Goal: Task Accomplishment & Management: Manage account settings

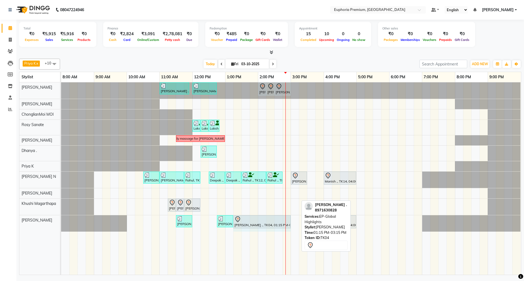
drag, startPoint x: 298, startPoint y: 223, endPoint x: 286, endPoint y: 225, distance: 12.2
click at [286, 225] on div "[PERSON_NAME] ., TK06, 11:00 AM-11:55 AM, EP-Derma infusion treatment Pedi [PER…" at bounding box center [291, 178] width 460 height 193
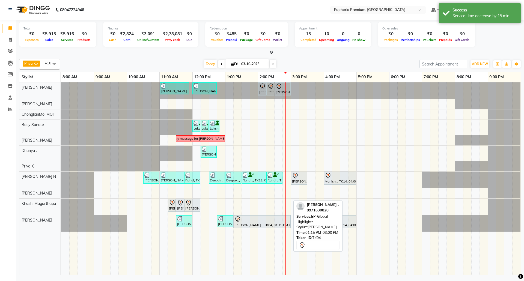
click at [273, 225] on div "[PERSON_NAME] ., TK04, 01:15 PM-03:00 PM, EP-Global Highlights" at bounding box center [262, 221] width 56 height 11
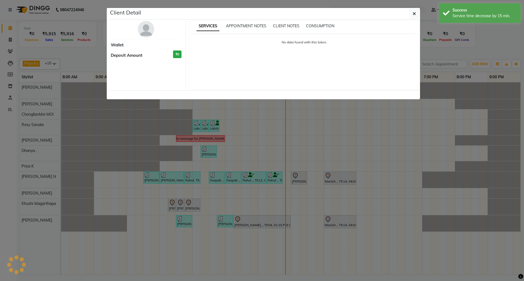
select select "7"
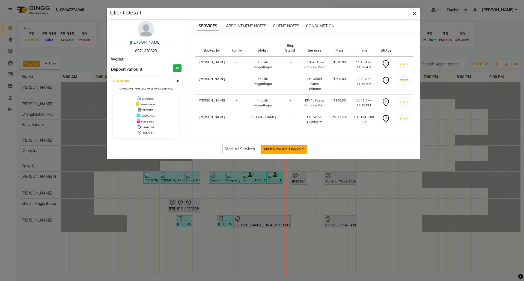
click at [291, 150] on button "Mark Done And Checkout" at bounding box center [284, 149] width 47 height 9
select select "7925"
select select "service"
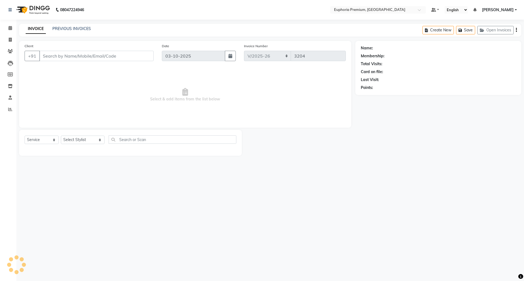
type input "89******28"
select select "91236"
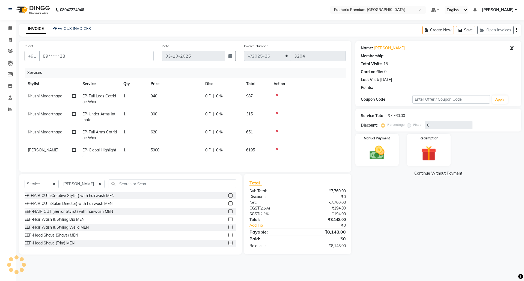
select select "1: Object"
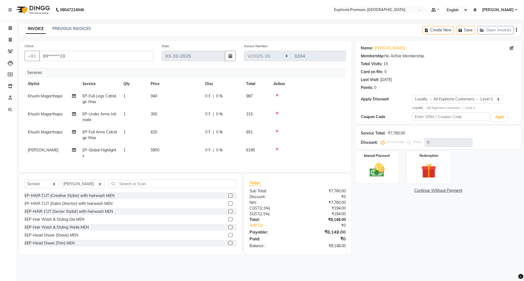
click at [158, 149] on span "5900" at bounding box center [155, 150] width 9 height 5
select select "91236"
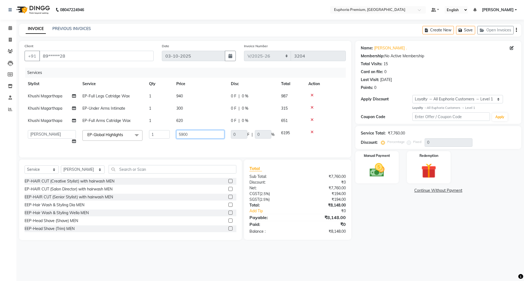
click at [191, 134] on input "5900" at bounding box center [200, 134] width 48 height 8
type input "5"
type input "6000"
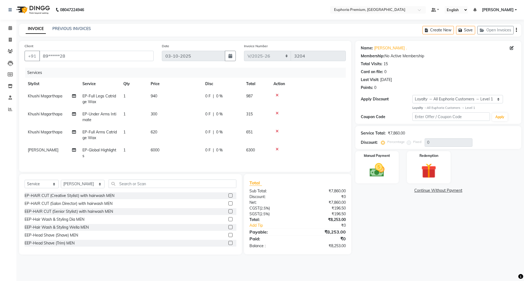
click at [208, 147] on tr "[PERSON_NAME] EP-Global Highlights 1 6000 0 F | 0 % 6300" at bounding box center [186, 153] width 322 height 18
click at [8, 29] on icon at bounding box center [10, 28] width 4 height 4
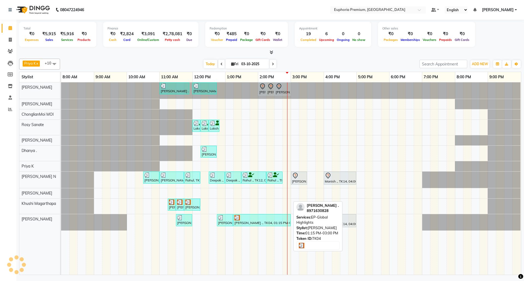
click at [244, 226] on div "[PERSON_NAME] ., TK04, 01:15 PM-03:00 PM, EP-Global Highlights" at bounding box center [262, 220] width 56 height 10
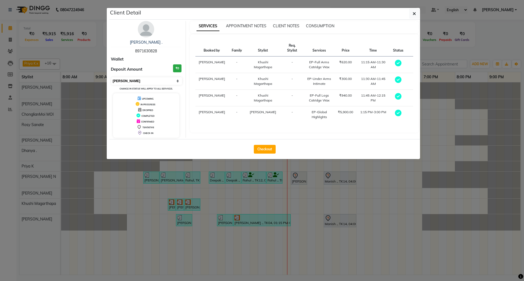
click at [168, 82] on select "Select MARK DONE UPCOMING" at bounding box center [146, 81] width 71 height 8
select select "5"
click at [111, 78] on select "Select MARK DONE UPCOMING" at bounding box center [146, 81] width 71 height 8
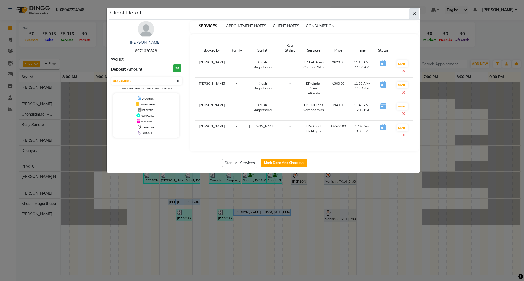
click at [413, 14] on icon "button" at bounding box center [414, 13] width 3 height 4
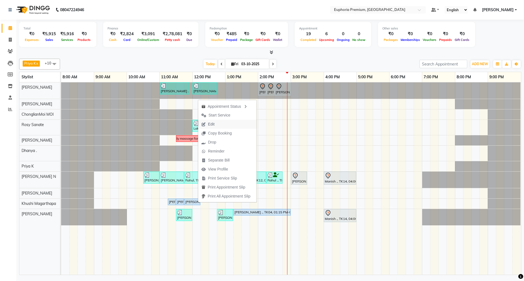
click at [222, 121] on button "Edit" at bounding box center [227, 124] width 58 height 9
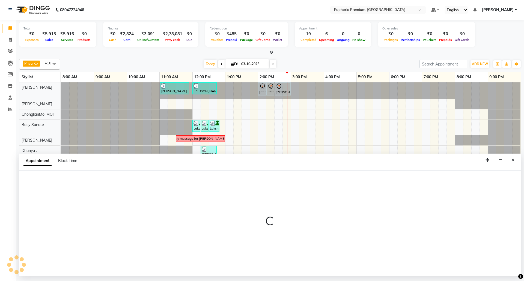
select select "tentative"
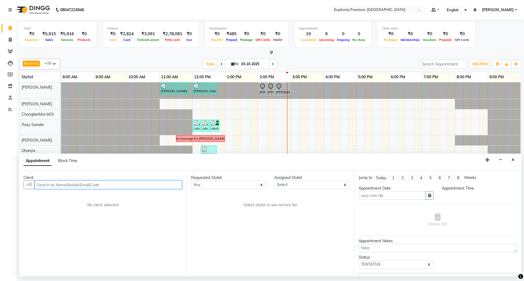
type input "03-10-2025"
select select "upcoming"
select select "675"
select select "91236"
select select "4006"
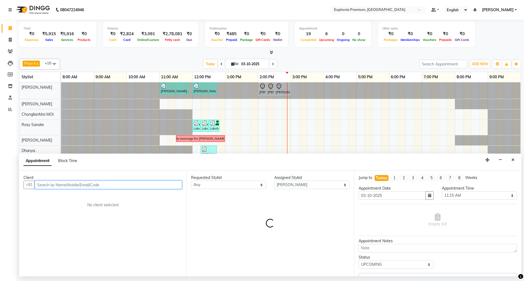
select select "4006"
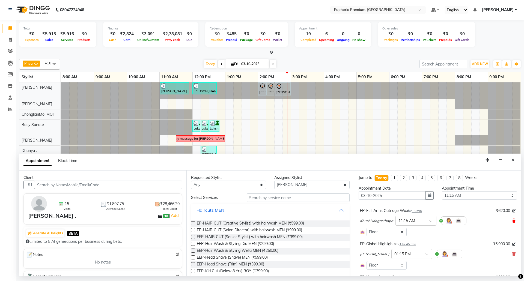
click at [513, 221] on icon at bounding box center [514, 221] width 3 height 4
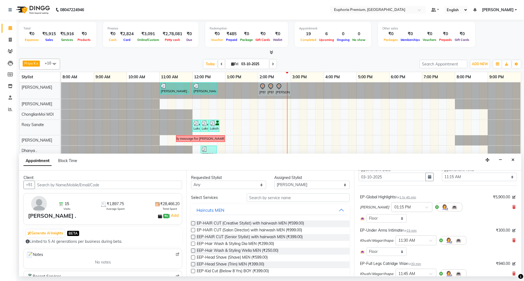
scroll to position [36, 0]
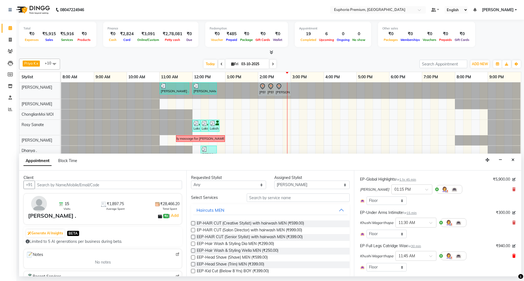
click at [513, 257] on icon at bounding box center [514, 256] width 3 height 4
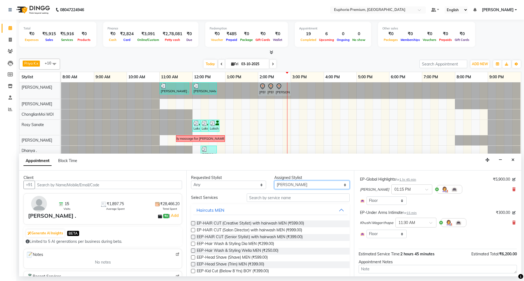
click at [304, 184] on select "Select [PERSON_NAME] N [PERSON_NAME] N ChonglianMoi MOI [PERSON_NAME] . [PERSON…" at bounding box center [312, 185] width 75 height 8
select select "86606"
click at [275, 181] on select "Select [PERSON_NAME] N [PERSON_NAME] N ChonglianMoi MOI [PERSON_NAME] . [PERSON…" at bounding box center [312, 185] width 75 height 8
click at [272, 198] on input "text" at bounding box center [298, 198] width 103 height 8
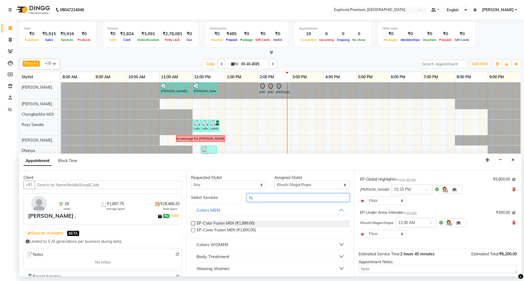
type input "f"
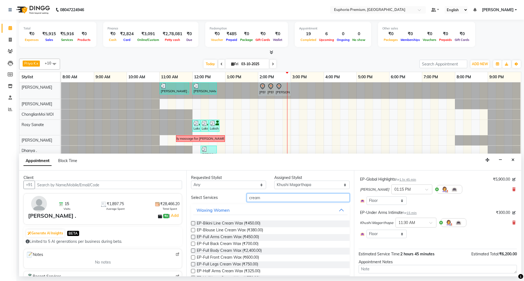
type input "cream"
click at [193, 237] on label at bounding box center [193, 237] width 4 height 4
click at [193, 237] on input "checkbox" at bounding box center [193, 238] width 4 height 4
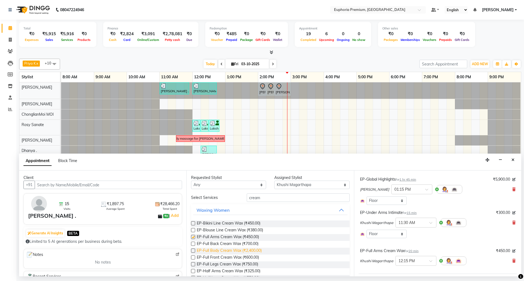
checkbox input "false"
click at [194, 265] on label at bounding box center [193, 265] width 4 height 4
click at [194, 265] on input "checkbox" at bounding box center [193, 265] width 4 height 4
checkbox input "false"
click at [416, 252] on span "20 min" at bounding box center [414, 251] width 10 height 4
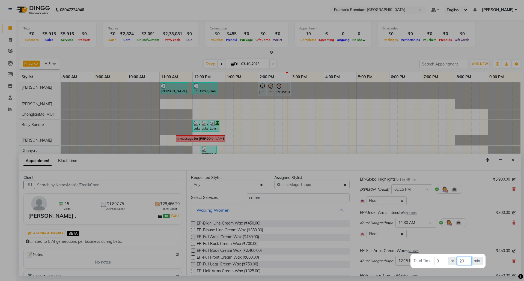
click at [464, 263] on input "20" at bounding box center [465, 261] width 14 height 8
type input "2"
type input "15"
click at [465, 233] on div at bounding box center [262, 140] width 524 height 281
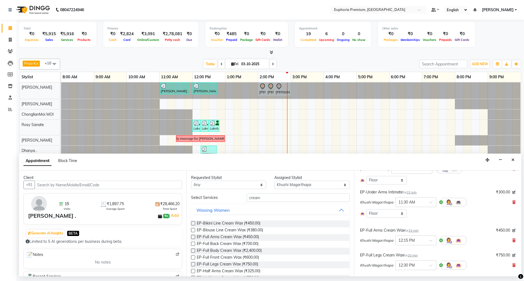
scroll to position [73, 0]
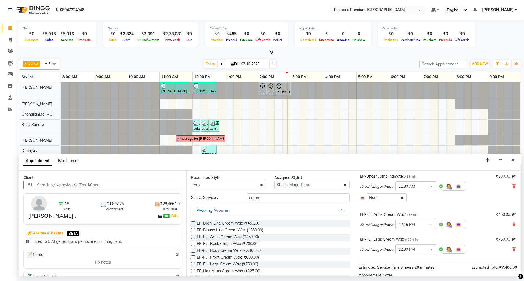
click at [415, 241] on span "20 min" at bounding box center [413, 240] width 10 height 4
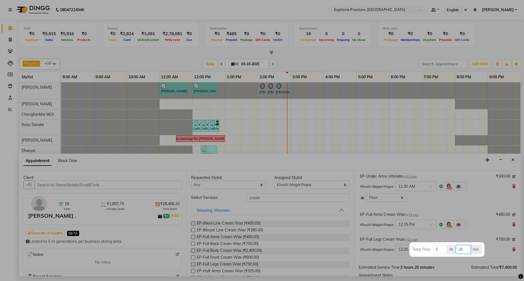
click at [467, 250] on input "20" at bounding box center [463, 250] width 14 height 8
type input "2"
type input "15"
click at [468, 236] on div at bounding box center [262, 140] width 524 height 281
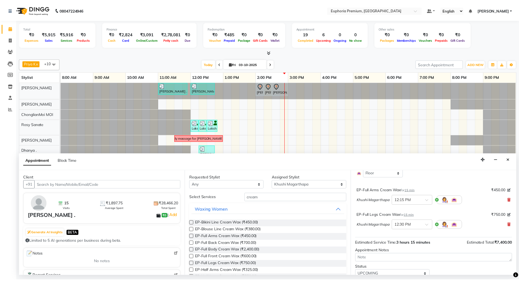
scroll to position [119, 0]
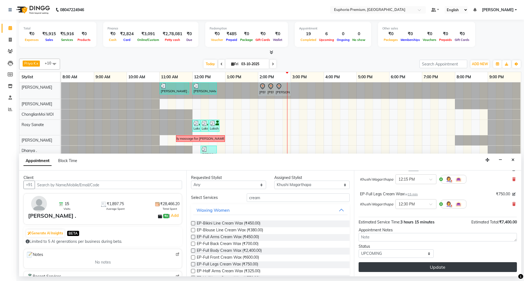
click at [457, 267] on button "Update" at bounding box center [438, 268] width 158 height 10
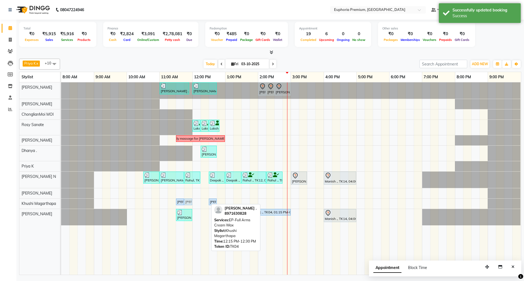
drag, startPoint x: 206, startPoint y: 202, endPoint x: 190, endPoint y: 202, distance: 15.6
click at [61, 202] on div "AYESHA ., TK04, 11:30 AM-11:45 AM, EP-Under Arms Intimate AYESHA ., TK04, 12:15…" at bounding box center [61, 204] width 0 height 10
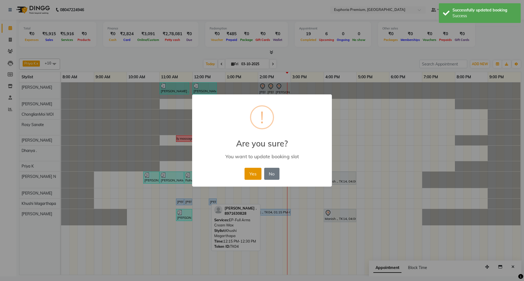
click at [258, 172] on button "Yes" at bounding box center [253, 174] width 17 height 12
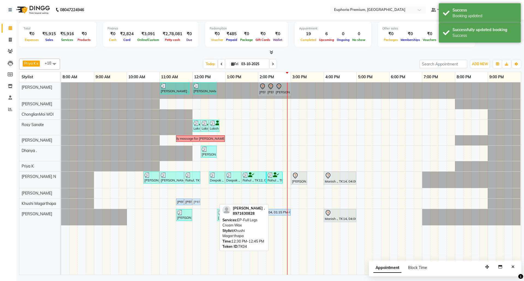
drag, startPoint x: 214, startPoint y: 204, endPoint x: 199, endPoint y: 204, distance: 15.0
click at [61, 204] on div "AYESHA ., TK04, 11:30 AM-11:45 AM, EP-Under Arms Intimate AYESHA ., TK04, 11:45…" at bounding box center [61, 204] width 0 height 10
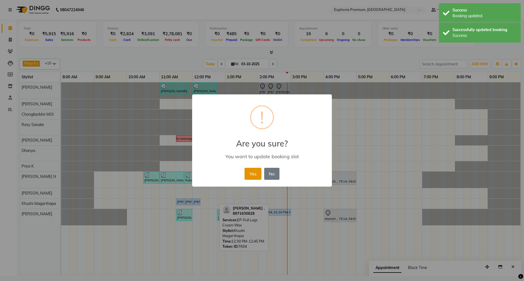
drag, startPoint x: 250, startPoint y: 174, endPoint x: 273, endPoint y: 211, distance: 43.6
click at [250, 174] on button "Yes" at bounding box center [253, 174] width 17 height 12
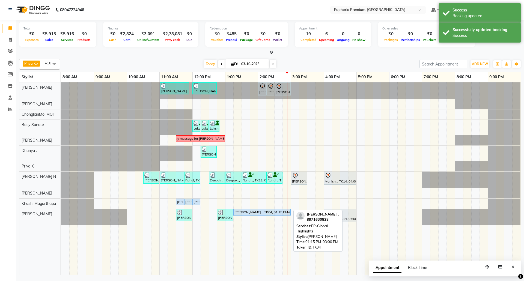
click at [269, 213] on div "[PERSON_NAME] ., TK04, 01:15 PM-03:00 PM, EP-Global Highlights" at bounding box center [262, 212] width 56 height 5
click at [279, 211] on link "[PERSON_NAME] ., TK04, 01:15 PM-03:00 PM, EP-Global Highlights" at bounding box center [262, 212] width 57 height 7
select select "5"
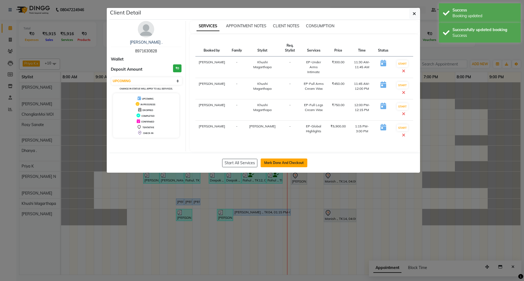
click at [291, 162] on button "Mark Done And Checkout" at bounding box center [284, 163] width 47 height 9
select select "service"
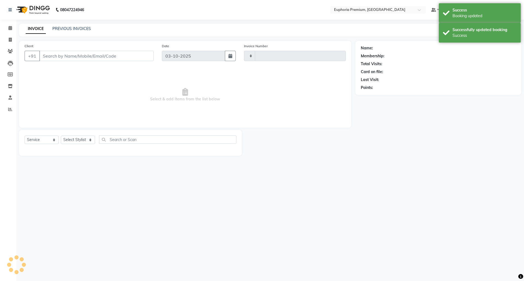
type input "3204"
select select "7925"
type input "89******28"
select select "86606"
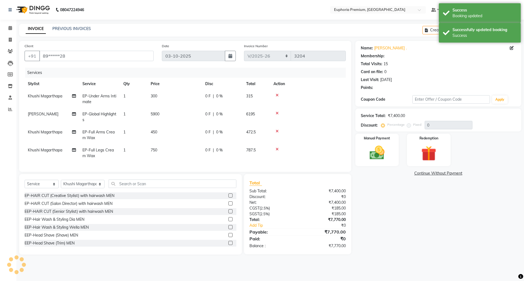
select select "1: Object"
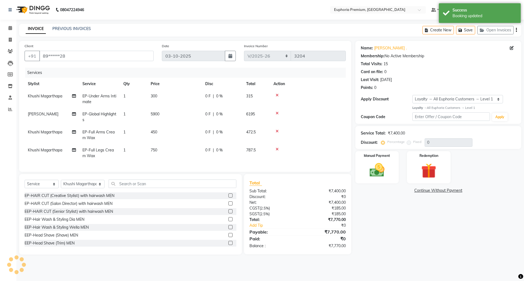
click at [159, 115] on span "5900" at bounding box center [155, 114] width 9 height 5
select select "91236"
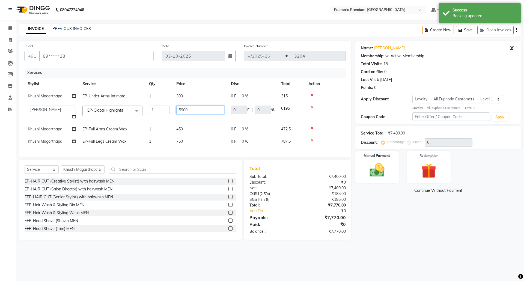
click at [190, 110] on input "5900" at bounding box center [200, 110] width 48 height 8
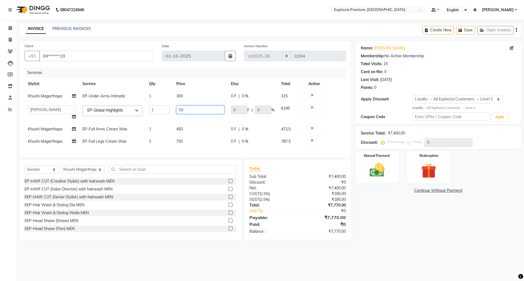
type input "5"
type input "6000"
click at [208, 69] on div "Services" at bounding box center [187, 73] width 325 height 10
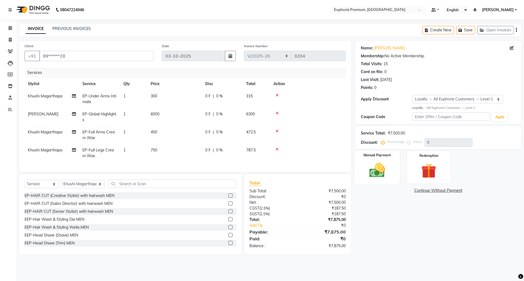
click at [378, 170] on img at bounding box center [377, 170] width 25 height 18
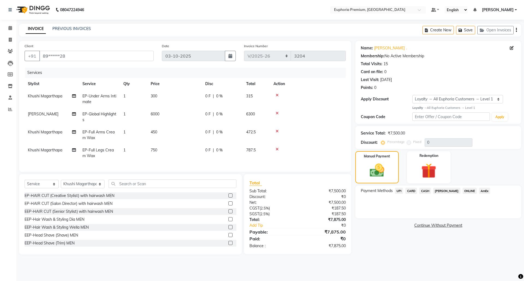
click at [413, 192] on span "CARD" at bounding box center [412, 191] width 12 height 6
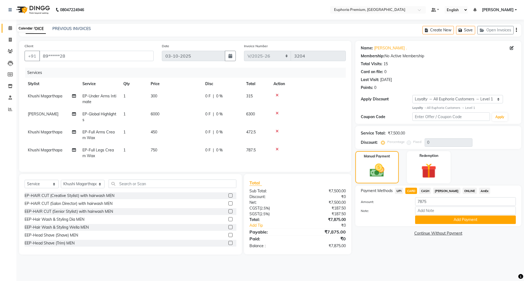
click at [11, 27] on icon at bounding box center [10, 28] width 4 height 4
click at [464, 222] on button "Add Payment" at bounding box center [465, 220] width 101 height 8
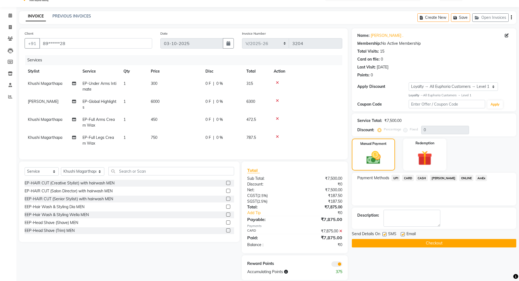
scroll to position [25, 0]
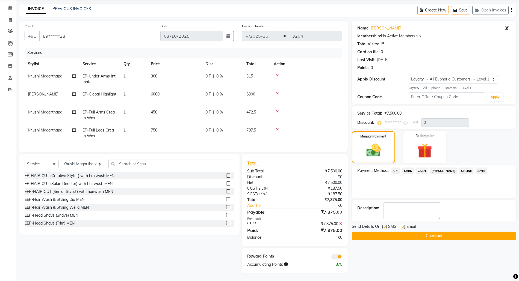
click at [426, 232] on button "Checkout" at bounding box center [434, 236] width 164 height 8
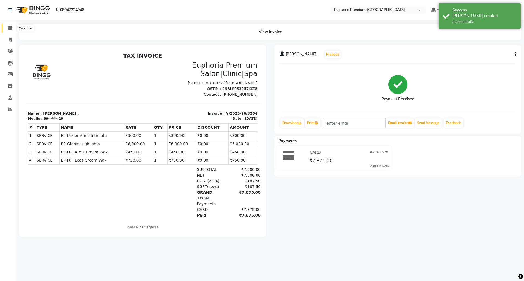
click at [8, 30] on icon at bounding box center [10, 28] width 4 height 4
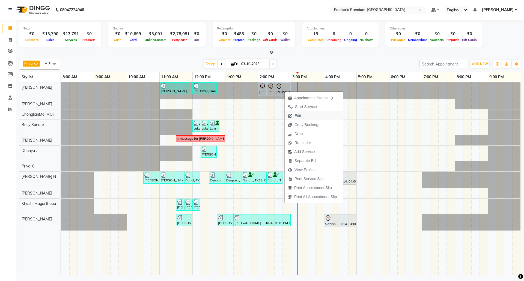
click at [297, 115] on span "Edit" at bounding box center [298, 116] width 7 height 6
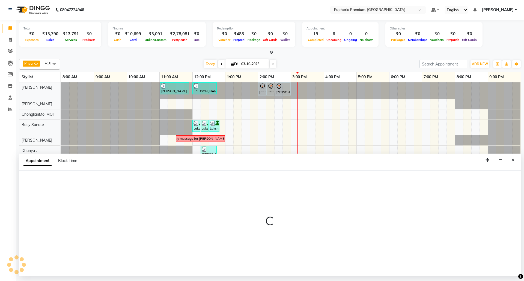
select select "tentative"
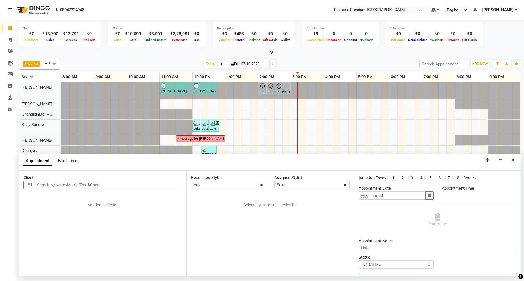
type input "03-10-2025"
select select "71609"
select select "840"
select select "4006"
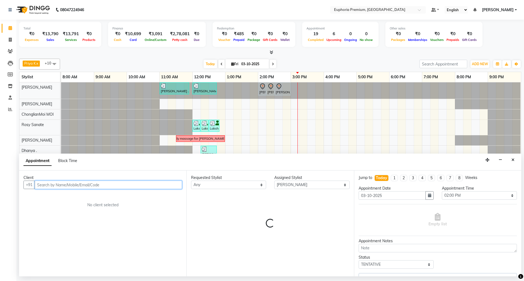
select select "4006"
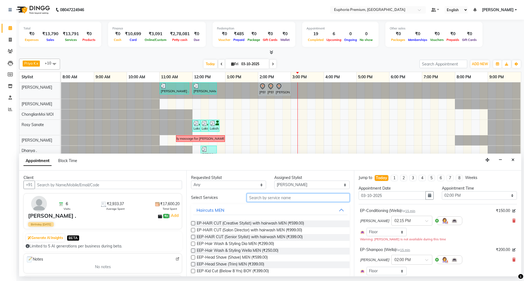
click at [261, 198] on input "text" at bounding box center [298, 198] width 103 height 8
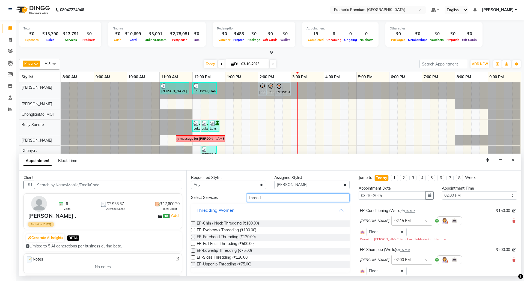
type input "thread"
click at [194, 230] on label at bounding box center [193, 230] width 4 height 4
click at [194, 230] on input "checkbox" at bounding box center [193, 231] width 4 height 4
checkbox input "false"
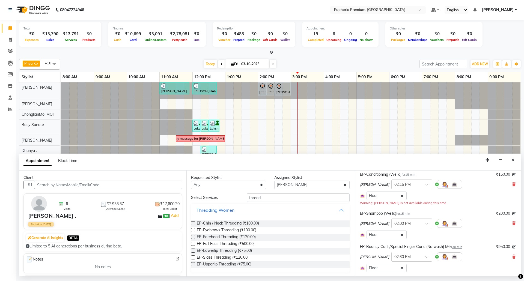
scroll to position [73, 0]
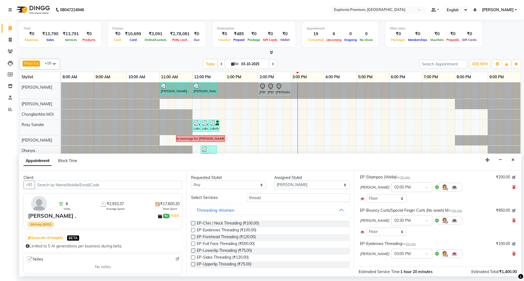
click at [194, 223] on label at bounding box center [193, 224] width 4 height 4
click at [194, 223] on input "checkbox" at bounding box center [193, 224] width 4 height 4
checkbox input "false"
click at [194, 264] on label at bounding box center [193, 265] width 4 height 4
click at [194, 264] on input "checkbox" at bounding box center [193, 265] width 4 height 4
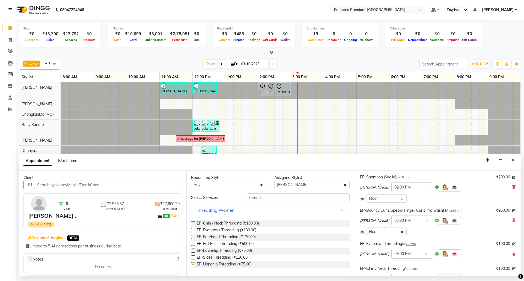
checkbox input "false"
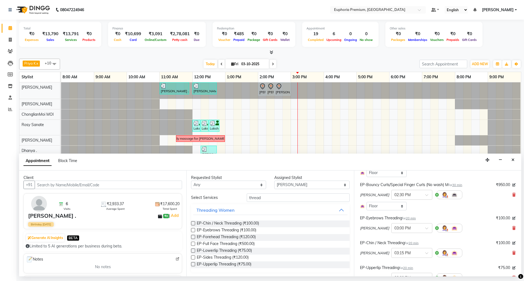
scroll to position [109, 0]
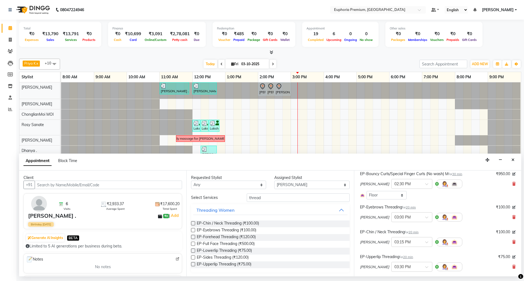
click at [414, 234] on span "20 min" at bounding box center [414, 233] width 10 height 4
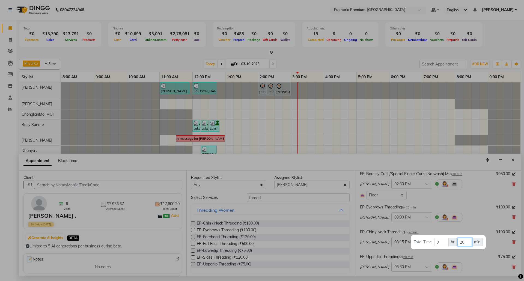
click at [465, 243] on input "20" at bounding box center [465, 242] width 14 height 8
type input "2"
type input "15"
click at [464, 220] on div at bounding box center [262, 140] width 524 height 281
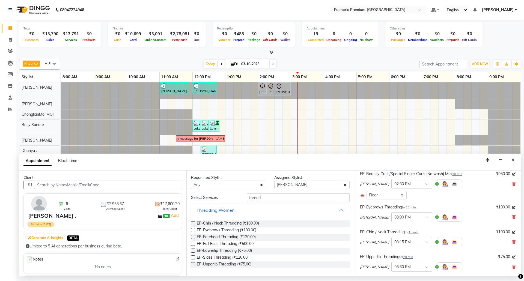
click at [414, 208] on span "20 min" at bounding box center [411, 208] width 10 height 4
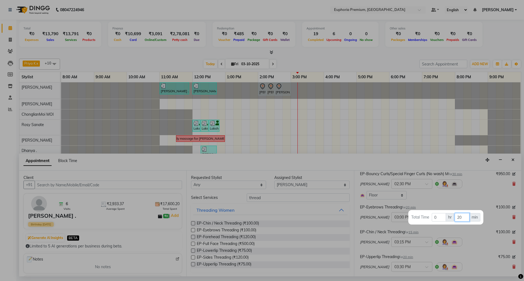
click at [466, 217] on input "20" at bounding box center [462, 217] width 14 height 8
type input "2"
type input "15"
click at [460, 199] on div at bounding box center [262, 140] width 524 height 281
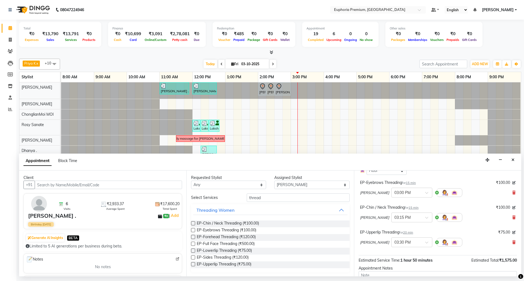
scroll to position [146, 0]
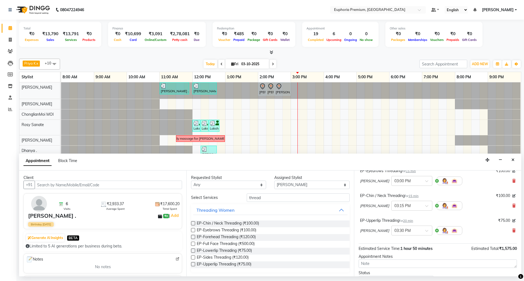
click at [412, 222] on span "20 min" at bounding box center [408, 221] width 10 height 4
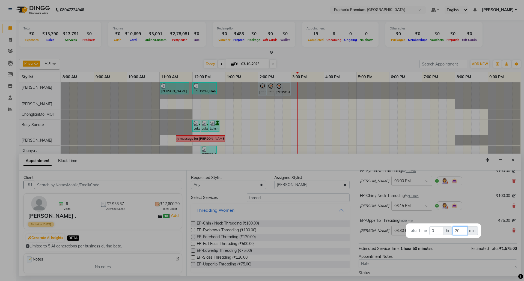
click at [462, 232] on input "20" at bounding box center [460, 231] width 14 height 8
type input "2"
type input "15"
click at [466, 210] on div at bounding box center [262, 140] width 524 height 281
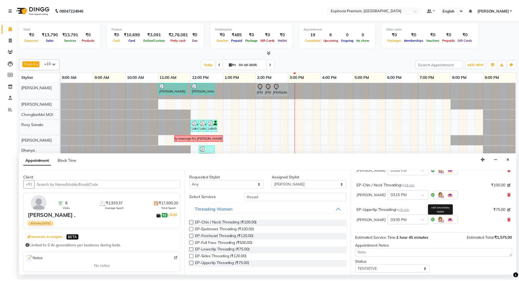
scroll to position [173, 0]
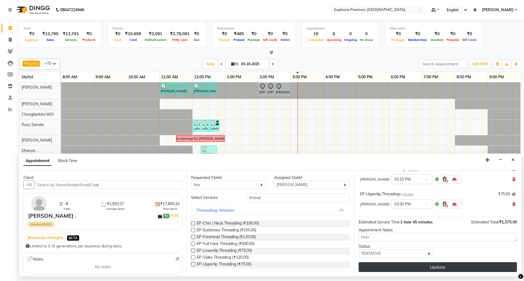
click at [438, 266] on button "Update" at bounding box center [438, 268] width 158 height 10
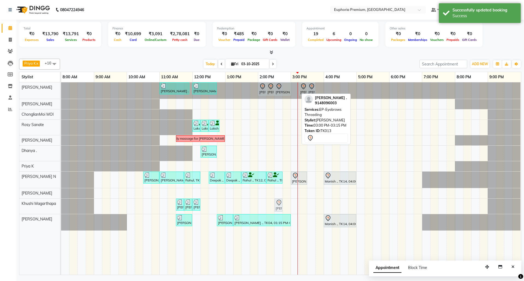
drag, startPoint x: 294, startPoint y: 91, endPoint x: 275, endPoint y: 202, distance: 113.2
click at [275, 206] on tbody "[PERSON_NAME] ., TK06, 11:00 AM-11:55 AM, EP-Derma infusion treatment Pedi [PER…" at bounding box center [291, 156] width 460 height 148
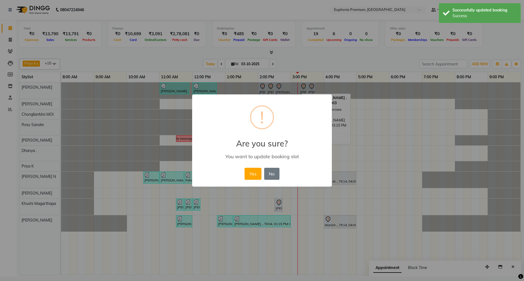
drag, startPoint x: 253, startPoint y: 174, endPoint x: 281, endPoint y: 140, distance: 44.2
click at [255, 171] on button "Yes" at bounding box center [253, 174] width 17 height 12
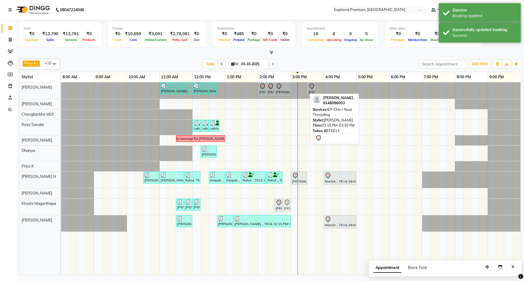
drag, startPoint x: 304, startPoint y: 90, endPoint x: 285, endPoint y: 201, distance: 112.5
click at [286, 202] on tbody "[PERSON_NAME] ., TK06, 11:00 AM-11:55 AM, EP-Derma infusion treatment Pedi [PER…" at bounding box center [291, 156] width 460 height 149
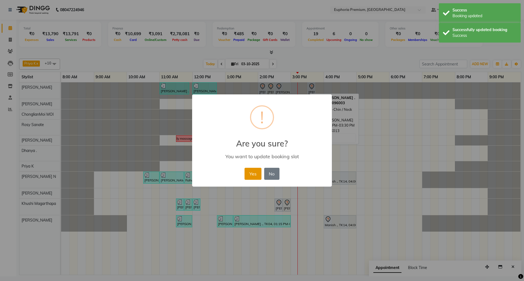
drag, startPoint x: 255, startPoint y: 173, endPoint x: 258, endPoint y: 169, distance: 4.3
click at [255, 172] on button "Yes" at bounding box center [253, 174] width 17 height 12
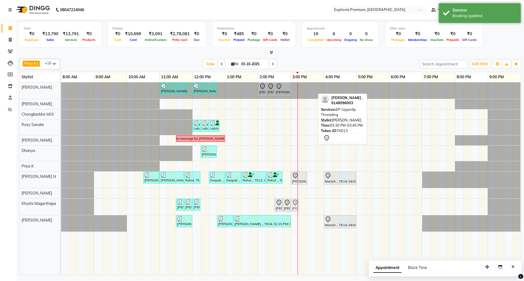
drag, startPoint x: 311, startPoint y: 91, endPoint x: 295, endPoint y: 205, distance: 114.7
click at [295, 205] on tbody "[PERSON_NAME] ., TK06, 11:00 AM-11:55 AM, EP-Derma infusion treatment Pedi [PER…" at bounding box center [291, 156] width 460 height 149
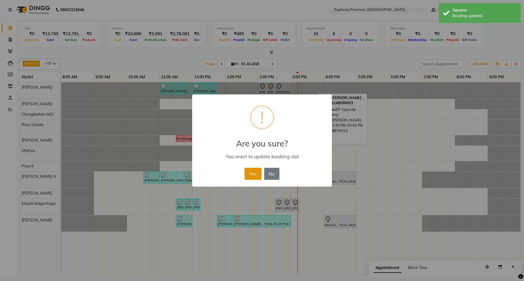
click at [256, 172] on button "Yes" at bounding box center [253, 174] width 17 height 12
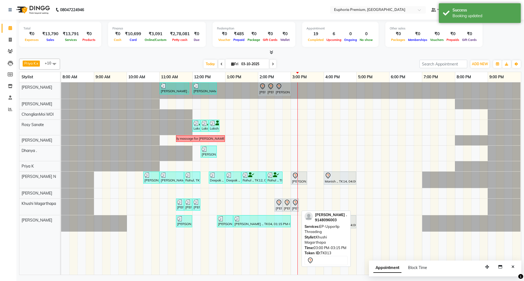
click at [296, 206] on icon at bounding box center [295, 203] width 7 height 7
click at [294, 206] on icon at bounding box center [295, 203] width 7 height 7
select select "7"
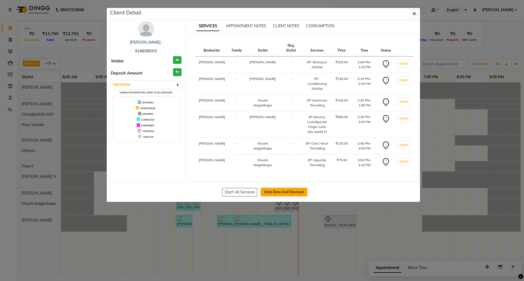
click at [290, 190] on button "Mark Done And Checkout" at bounding box center [284, 192] width 47 height 9
select select "service"
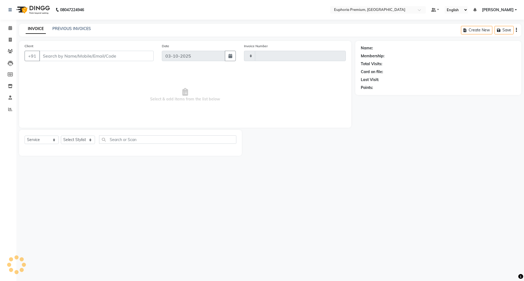
type input "3205"
select select "7925"
type input "91******03"
select select "86606"
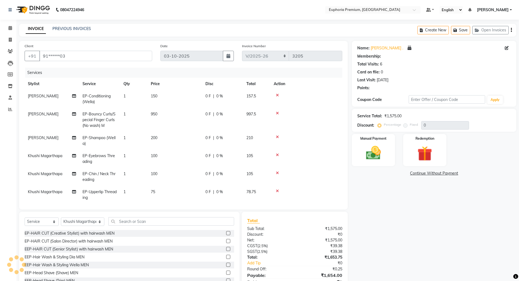
select select "1: Object"
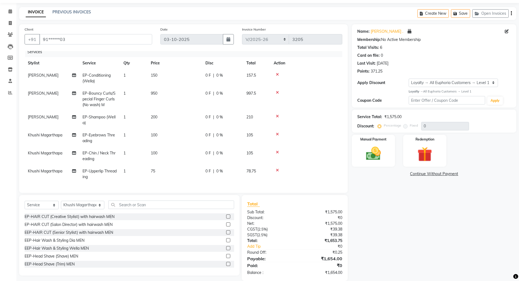
scroll to position [25, 0]
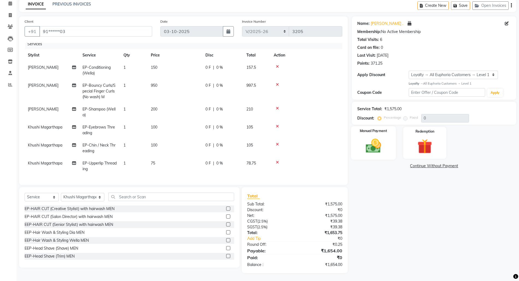
click at [376, 145] on img at bounding box center [373, 146] width 25 height 18
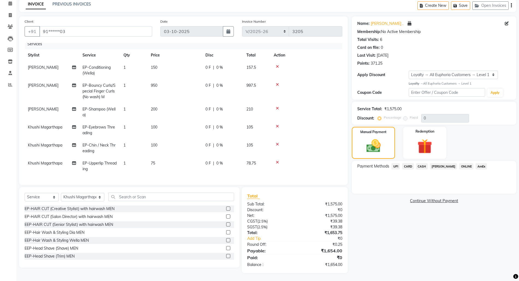
click at [409, 167] on span "CARD" at bounding box center [408, 166] width 12 height 6
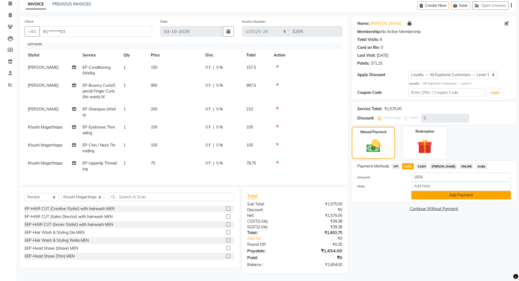
click at [464, 194] on button "Add Payment" at bounding box center [460, 195] width 99 height 8
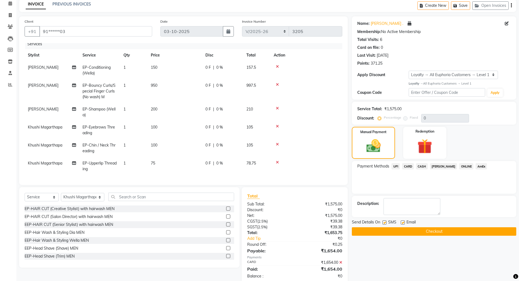
click at [435, 231] on button "Checkout" at bounding box center [434, 232] width 164 height 8
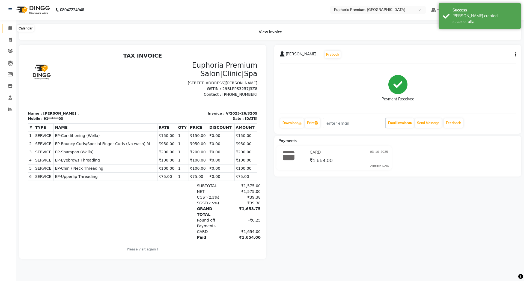
click at [6, 30] on span at bounding box center [10, 28] width 10 height 6
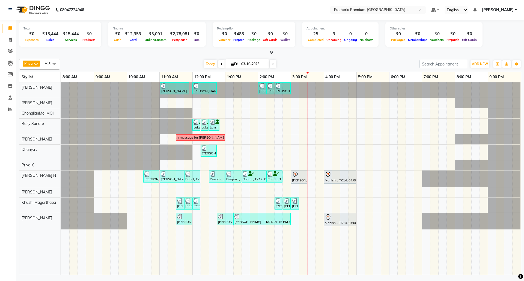
click at [271, 53] on icon at bounding box center [272, 52] width 4 height 4
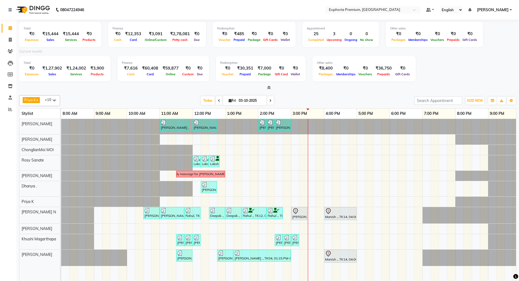
click at [269, 86] on icon at bounding box center [269, 88] width 4 height 4
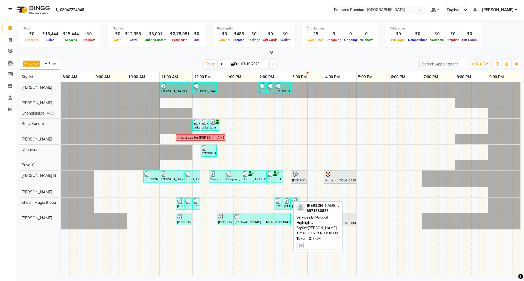
click at [262, 220] on div at bounding box center [262, 216] width 55 height 5
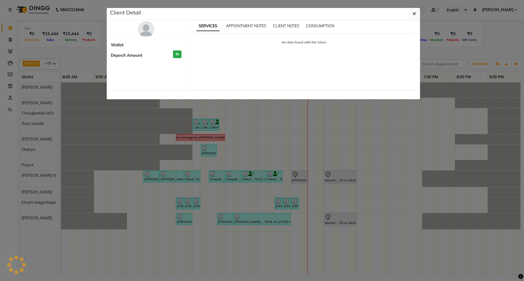
select select "3"
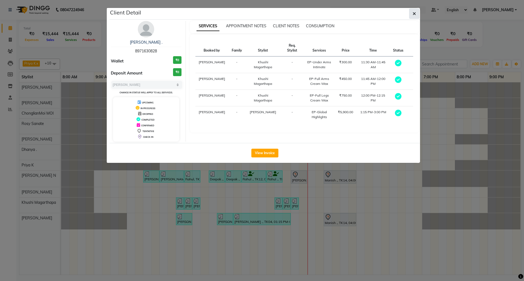
click at [414, 16] on span "button" at bounding box center [414, 13] width 3 height 5
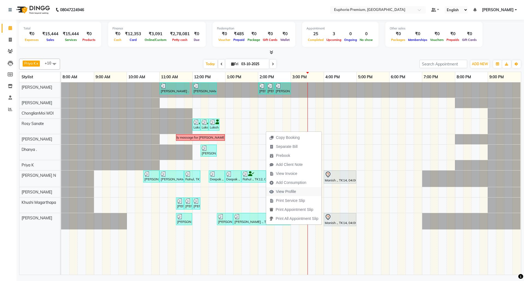
click at [287, 191] on span "View Profile" at bounding box center [286, 192] width 20 height 6
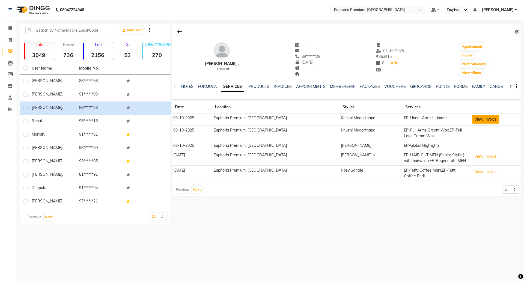
click at [478, 119] on button "View Invoice" at bounding box center [485, 119] width 27 height 8
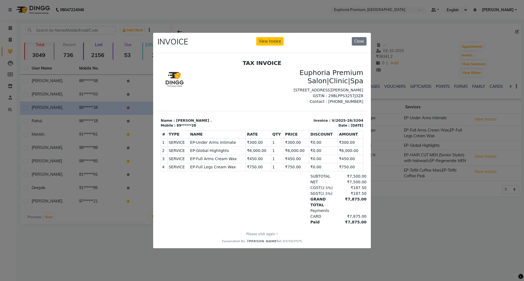
drag, startPoint x: 278, startPoint y: 152, endPoint x: 298, endPoint y: 153, distance: 20.0
click at [298, 153] on td "₹6,000.00" at bounding box center [296, 151] width 25 height 8
click at [362, 39] on button "Close" at bounding box center [359, 41] width 15 height 8
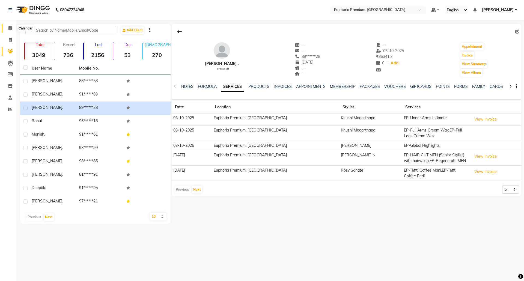
click at [12, 28] on span at bounding box center [10, 28] width 10 height 6
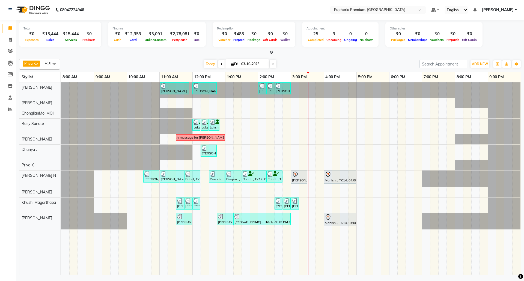
click at [270, 64] on span at bounding box center [273, 64] width 7 height 8
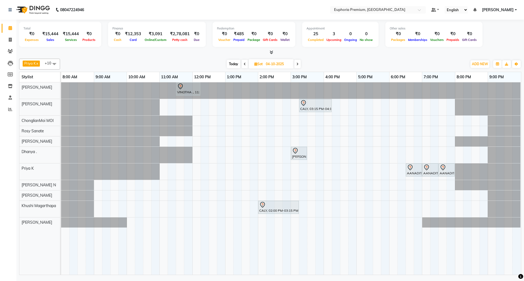
click at [235, 64] on span "Today" at bounding box center [234, 64] width 14 height 8
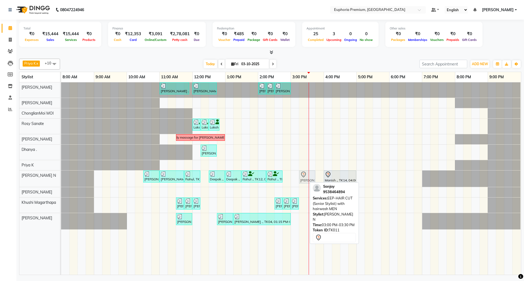
drag, startPoint x: 296, startPoint y: 180, endPoint x: 306, endPoint y: 181, distance: 10.4
click at [61, 181] on div "[PERSON_NAME] ., TK05, 10:30 AM-11:00 AM, EP-[PERSON_NAME] Trim/Design MEN [PER…" at bounding box center [61, 179] width 0 height 16
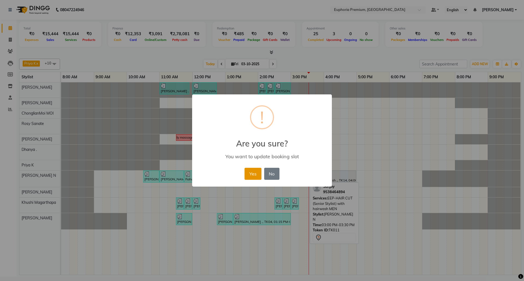
click at [248, 174] on button "Yes" at bounding box center [253, 174] width 17 height 12
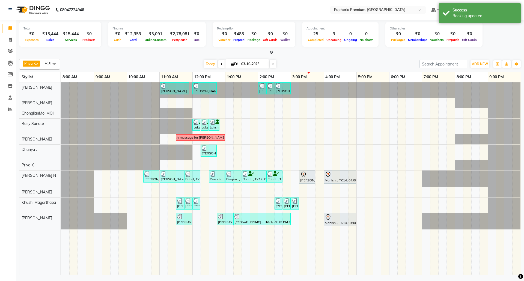
click at [270, 66] on span at bounding box center [273, 64] width 7 height 8
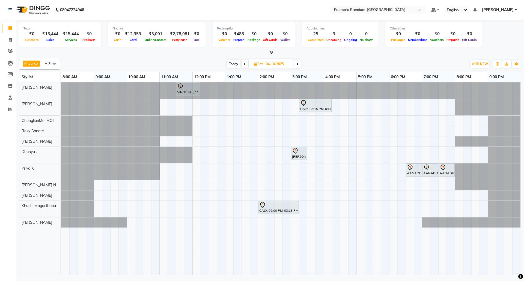
click at [297, 63] on icon at bounding box center [298, 64] width 2 height 3
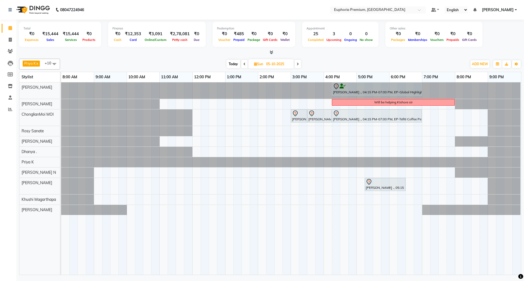
click at [300, 67] on span at bounding box center [298, 64] width 7 height 8
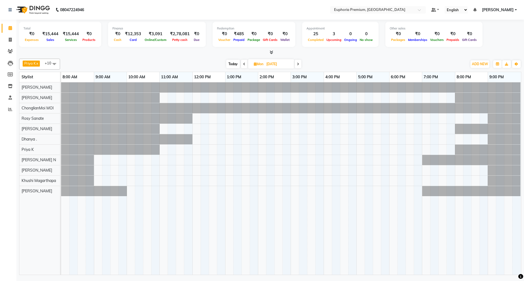
click at [299, 66] on icon at bounding box center [298, 64] width 2 height 3
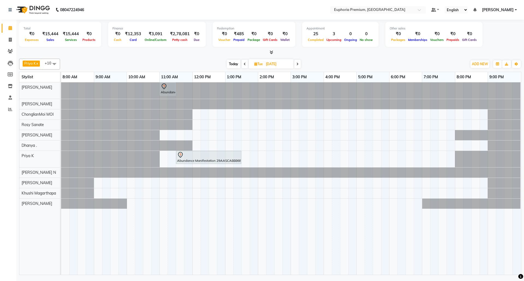
click at [299, 66] on span at bounding box center [297, 64] width 7 height 8
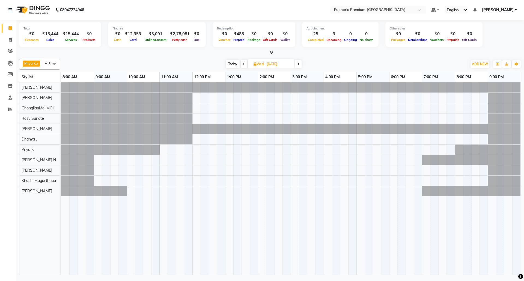
click at [53, 63] on span at bounding box center [54, 64] width 11 height 10
click at [55, 64] on span at bounding box center [54, 64] width 11 height 10
click at [233, 63] on span "Today" at bounding box center [233, 64] width 14 height 8
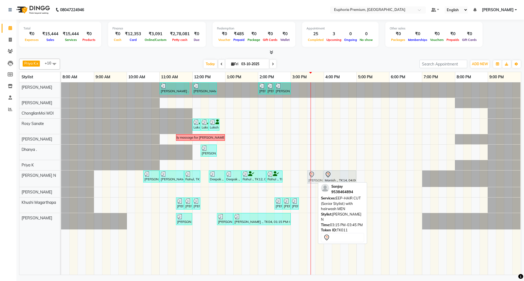
drag, startPoint x: 305, startPoint y: 176, endPoint x: 312, endPoint y: 175, distance: 6.6
click at [61, 175] on div "[PERSON_NAME] ., TK05, 10:30 AM-11:00 AM, EP-[PERSON_NAME] Trim/Design MEN [PER…" at bounding box center [61, 179] width 0 height 16
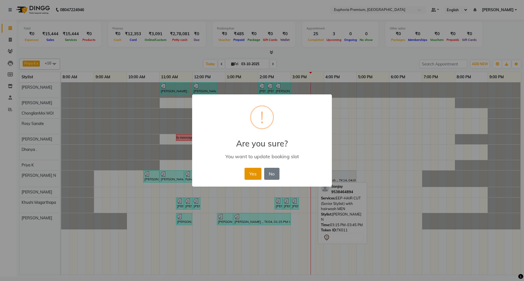
click at [252, 177] on button "Yes" at bounding box center [253, 174] width 17 height 12
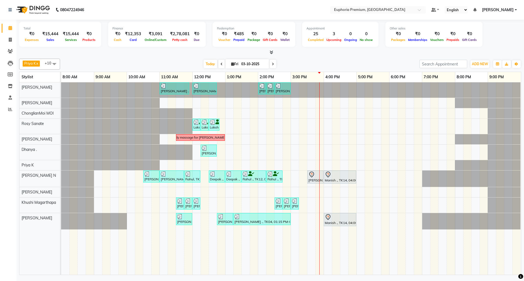
click at [272, 64] on span at bounding box center [273, 64] width 7 height 8
type input "04-10-2025"
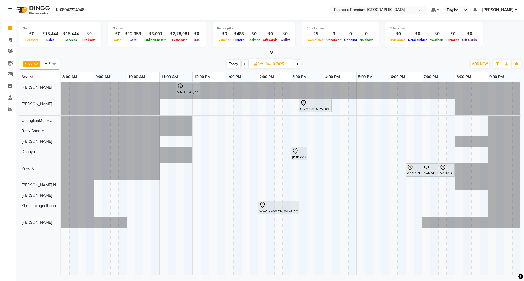
click at [164, 223] on div "VINOTHA ., 11:30 AM-12:15 PM, EP-HAIR CUT (Salon Director) with hairwash MEN CA…" at bounding box center [291, 178] width 460 height 193
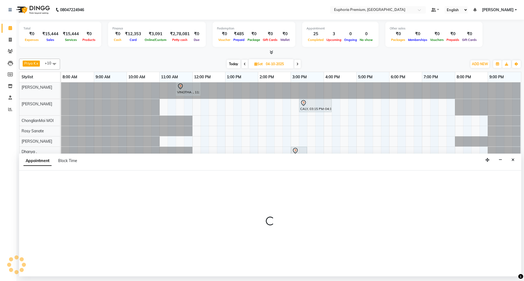
select select "91236"
select select "tentative"
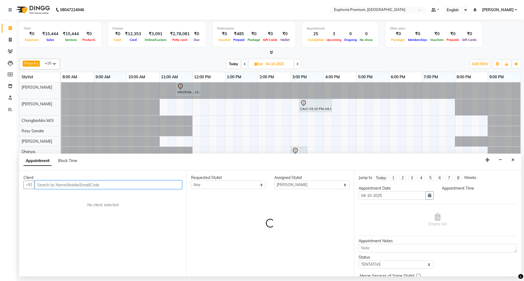
select select "660"
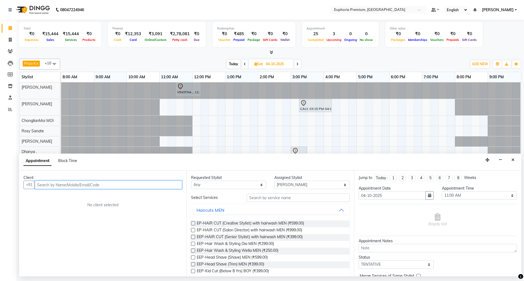
click at [167, 189] on input "text" at bounding box center [109, 185] width 148 height 8
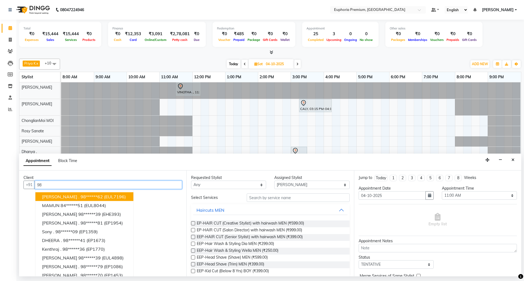
type input "9"
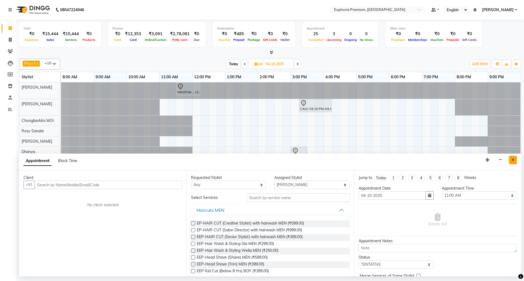
click at [516, 160] on button "Close" at bounding box center [513, 160] width 8 height 8
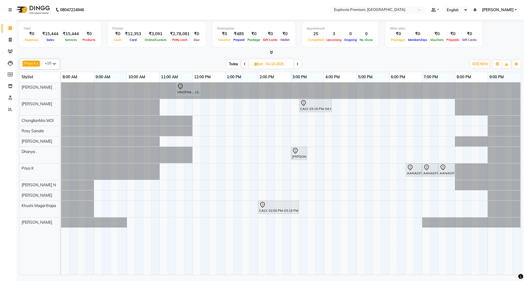
click at [265, 66] on input "04-10-2025" at bounding box center [277, 64] width 27 height 8
select select "10"
select select "2025"
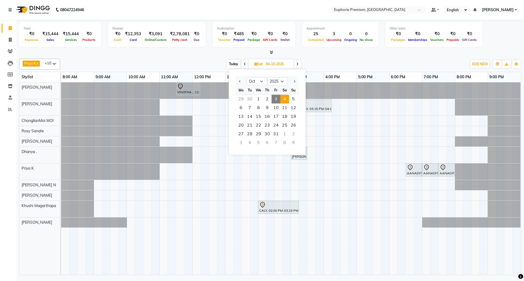
click at [276, 99] on span "3" at bounding box center [276, 99] width 9 height 9
type input "03-10-2025"
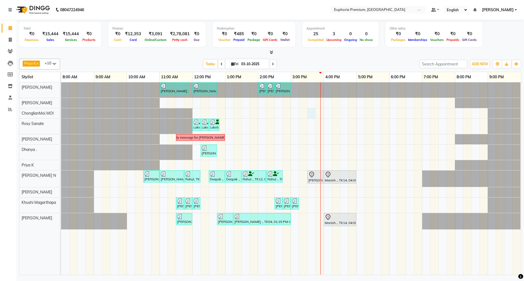
click at [313, 114] on div "[PERSON_NAME] ., TK06, 11:00 AM-11:55 AM, EP-Derma infusion treatment Pedi [PER…" at bounding box center [291, 178] width 460 height 193
select select "71597"
select select "tentative"
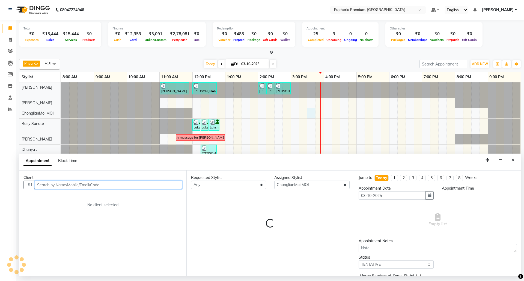
select select "930"
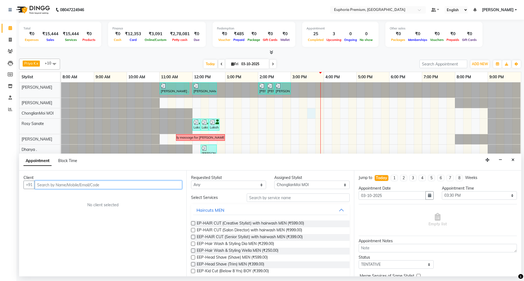
click at [83, 187] on input "text" at bounding box center [109, 185] width 148 height 8
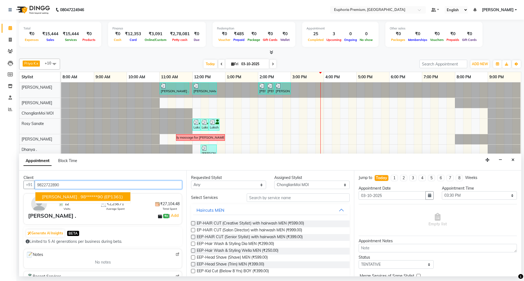
click at [81, 196] on ngb-highlight "98******90" at bounding box center [92, 196] width 22 height 5
type input "98******90"
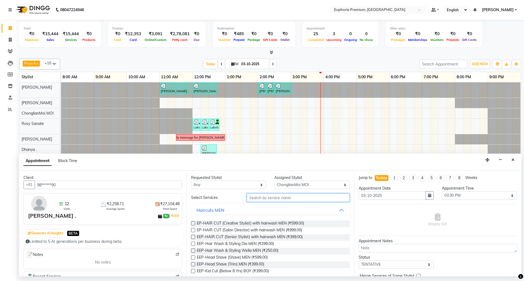
click at [274, 198] on input "text" at bounding box center [298, 198] width 103 height 8
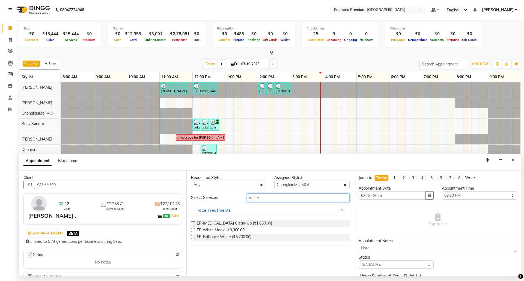
type input "white"
click at [194, 222] on label at bounding box center [193, 224] width 4 height 4
click at [194, 222] on input "checkbox" at bounding box center [193, 224] width 4 height 4
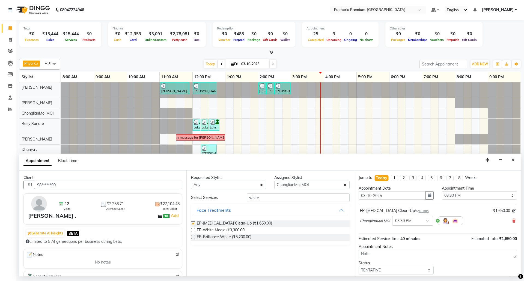
checkbox input "false"
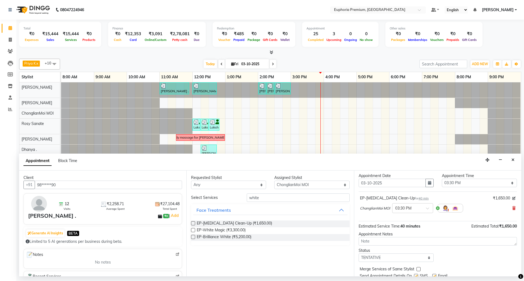
scroll to position [33, 0]
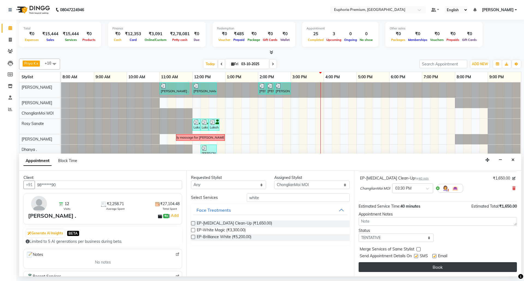
click at [419, 267] on button "Book" at bounding box center [438, 268] width 158 height 10
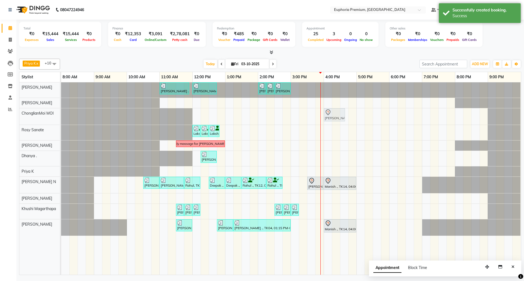
drag, startPoint x: 313, startPoint y: 116, endPoint x: 330, endPoint y: 112, distance: 18.0
click at [61, 112] on div "[PERSON_NAME] ., TK15, 03:30 PM-04:10 PM, EP-[MEDICAL_DATA] Clean-Up [PERSON_NA…" at bounding box center [61, 116] width 0 height 16
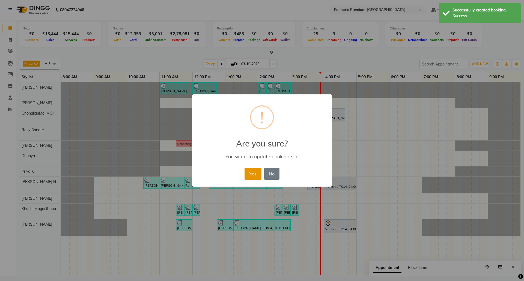
click at [256, 179] on button "Yes" at bounding box center [253, 174] width 17 height 12
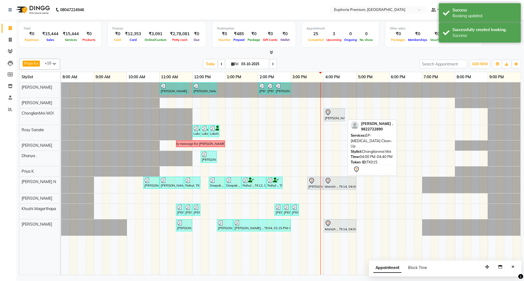
click at [334, 117] on div "[PERSON_NAME] ., TK15, 04:00 PM-04:40 PM, EP-[MEDICAL_DATA] Clean-Up" at bounding box center [335, 114] width 20 height 11
click at [339, 113] on div at bounding box center [334, 112] width 19 height 7
select select "7"
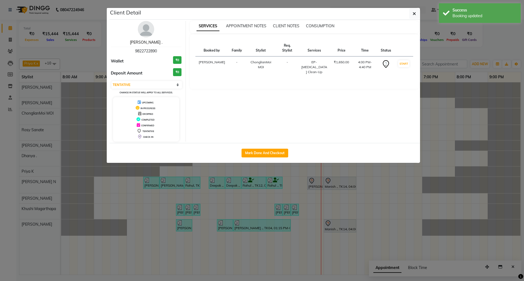
click at [148, 44] on link "[PERSON_NAME] ." at bounding box center [146, 42] width 33 height 5
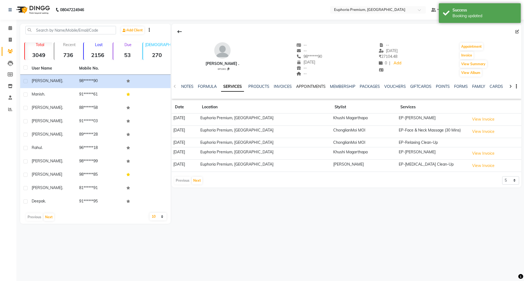
click at [320, 84] on link "APPOINTMENTS" at bounding box center [311, 86] width 30 height 5
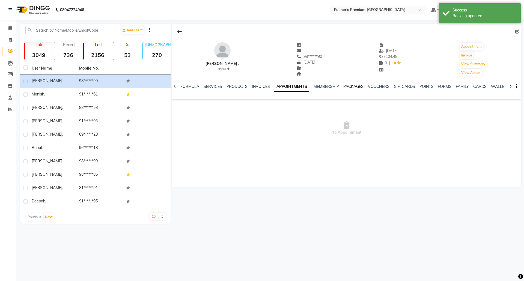
click at [352, 85] on link "PACKAGES" at bounding box center [354, 86] width 20 height 5
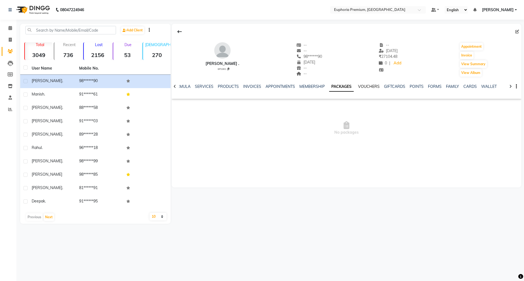
click at [359, 87] on link "VOUCHERS" at bounding box center [369, 86] width 22 height 5
click at [302, 89] on div "MEMBERSHIP" at bounding box center [307, 87] width 25 height 6
click at [301, 87] on link "MEMBERSHIP" at bounding box center [307, 86] width 25 height 5
click at [228, 88] on link "PRODUCTS" at bounding box center [232, 86] width 21 height 5
click at [215, 89] on link "SERVICES" at bounding box center [222, 86] width 19 height 5
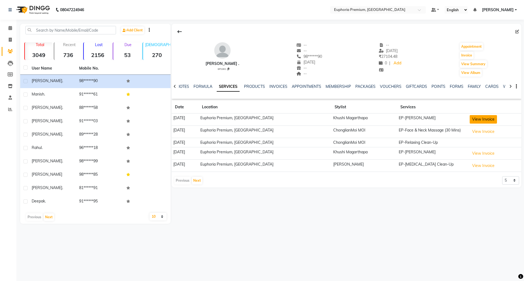
click at [480, 119] on button "View Invoice" at bounding box center [483, 119] width 27 height 8
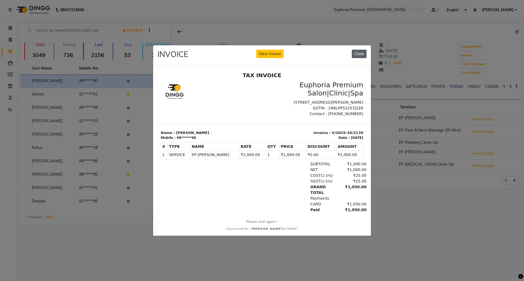
click at [362, 51] on button "Close" at bounding box center [359, 54] width 15 height 8
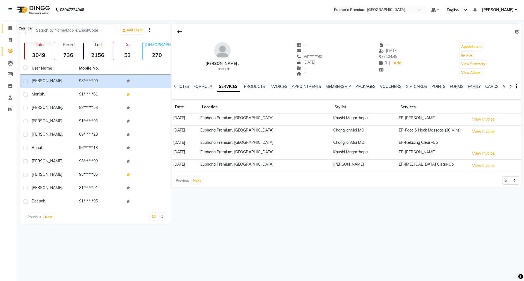
click at [7, 28] on span at bounding box center [10, 28] width 10 height 6
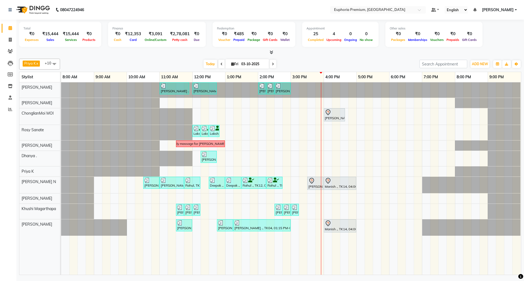
click at [272, 62] on span at bounding box center [273, 64] width 7 height 8
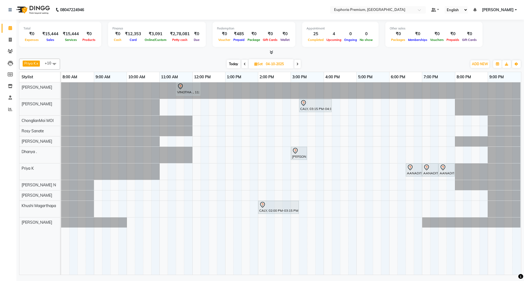
click at [243, 64] on span at bounding box center [245, 64] width 7 height 8
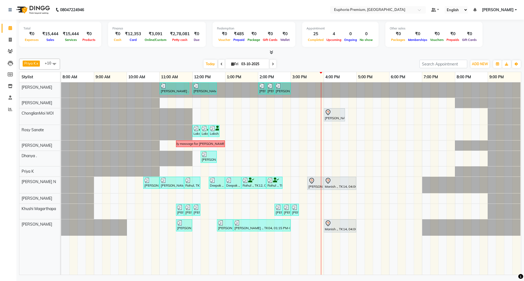
click at [221, 64] on icon at bounding box center [222, 64] width 2 height 3
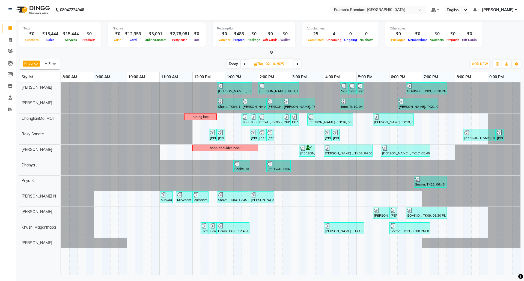
click at [297, 66] on icon at bounding box center [298, 64] width 2 height 3
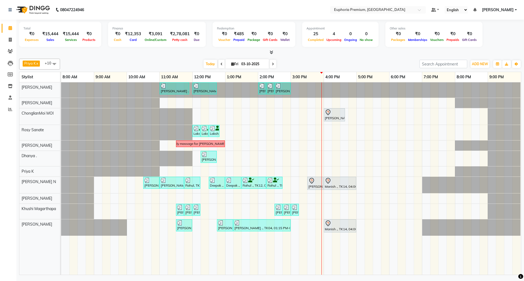
click at [219, 67] on span at bounding box center [222, 64] width 7 height 8
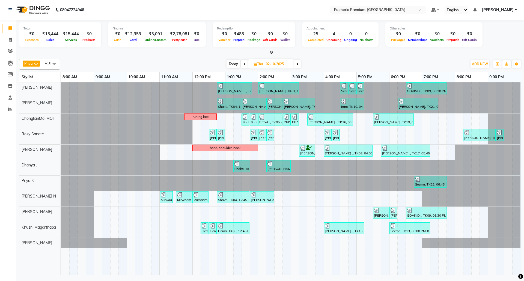
click at [299, 67] on span at bounding box center [297, 64] width 7 height 8
type input "03-10-2025"
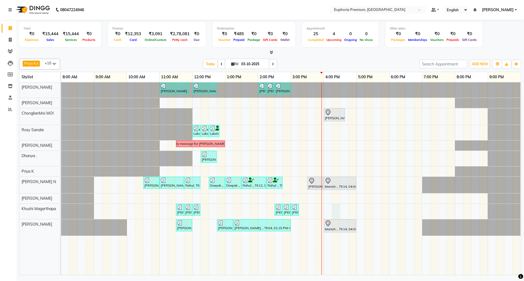
click at [333, 210] on div "[PERSON_NAME] ., TK06, 11:00 AM-11:55 AM, EP-Derma infusion treatment Pedi [PER…" at bounding box center [291, 178] width 460 height 193
select select "86606"
select select "975"
select select "tentative"
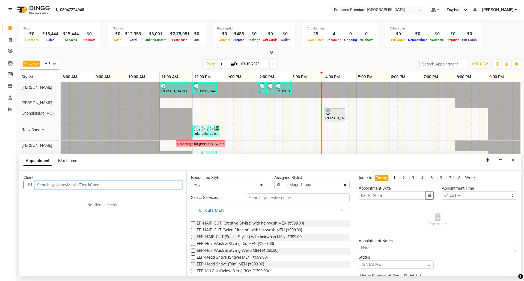
click at [150, 189] on input "text" at bounding box center [109, 185] width 148 height 8
click at [219, 62] on span at bounding box center [222, 64] width 7 height 8
type input "02-10-2025"
select select "975"
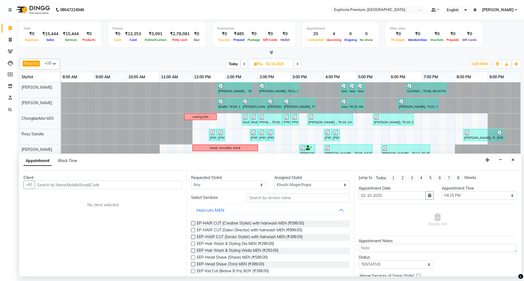
click at [245, 64] on icon at bounding box center [245, 64] width 2 height 3
type input "01-10-2025"
select select "975"
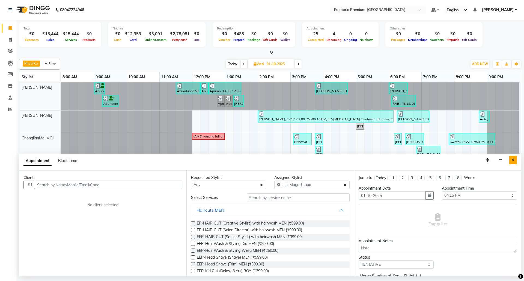
click at [517, 161] on button "Close" at bounding box center [513, 160] width 8 height 8
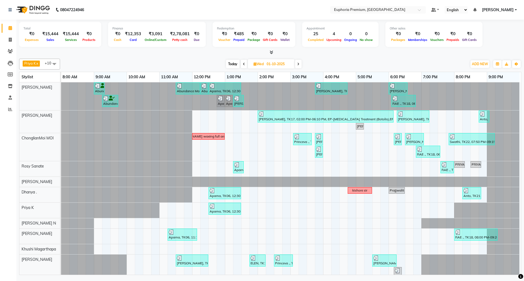
click at [296, 66] on span at bounding box center [298, 64] width 7 height 8
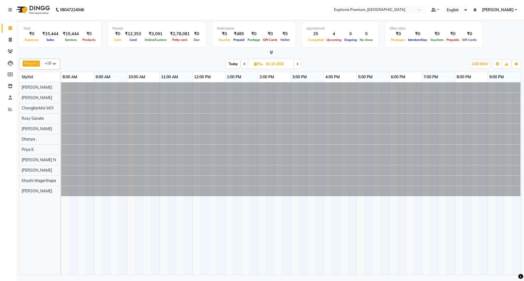
click at [299, 66] on icon at bounding box center [298, 64] width 2 height 3
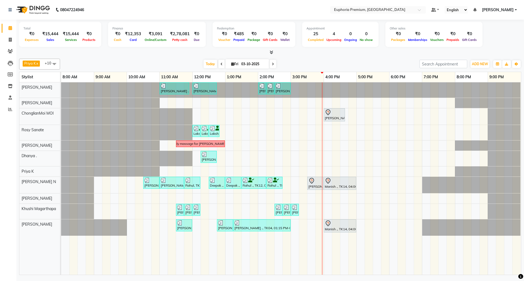
click at [226, 63] on span "[DATE]" at bounding box center [248, 63] width 44 height 9
click at [221, 63] on icon at bounding box center [222, 64] width 2 height 3
type input "02-10-2025"
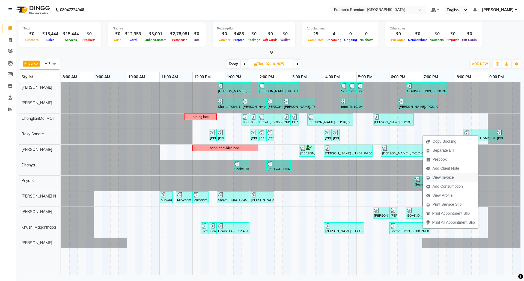
click at [445, 177] on span "View Invoice" at bounding box center [443, 178] width 21 height 6
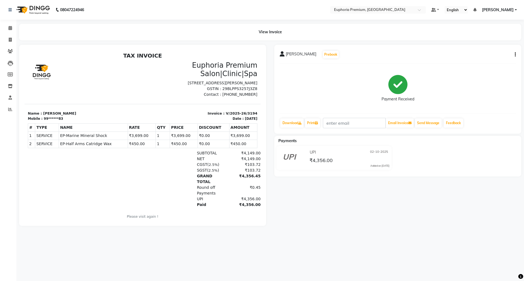
drag, startPoint x: 227, startPoint y: 95, endPoint x: 248, endPoint y: 94, distance: 21.6
click at [248, 94] on div "Euphoria Premium Salon|Clinic|Spa [STREET_ADDRESS][PERSON_NAME] GSTIN : 29BLPPS…" at bounding box center [202, 79] width 118 height 36
copy p "9663515253"
click at [11, 28] on icon at bounding box center [10, 28] width 4 height 4
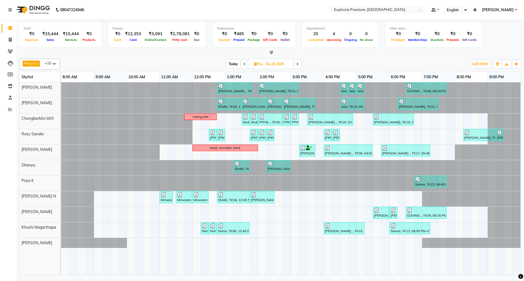
click at [269, 59] on div "Priya K x ChonglianMoi MOI x Dhanya . x Shishi L x [PERSON_NAME] x [PERSON_NAME…" at bounding box center [270, 64] width 503 height 11
click at [227, 64] on span "Today" at bounding box center [234, 64] width 14 height 8
type input "03-10-2025"
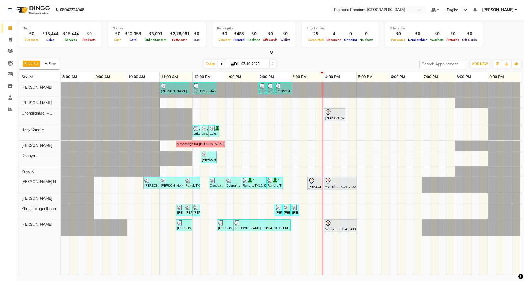
click at [330, 211] on div "[PERSON_NAME] ., TK06, 11:00 AM-11:55 AM, EP-Derma infusion treatment Pedi [PER…" at bounding box center [291, 178] width 460 height 193
select select "86606"
select select "960"
select select "tentative"
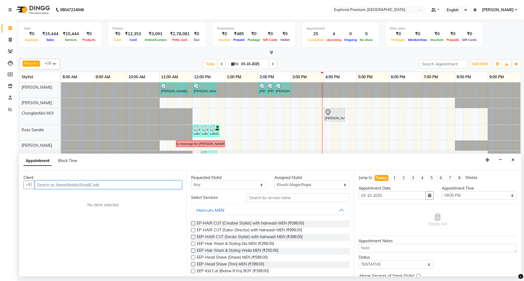
paste input "9663515253"
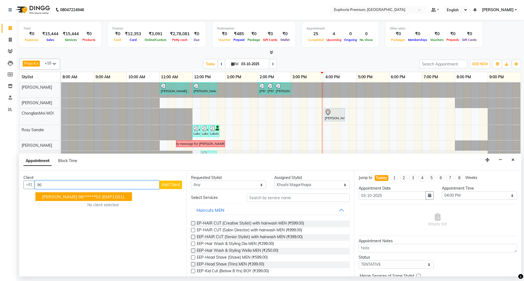
type input "9"
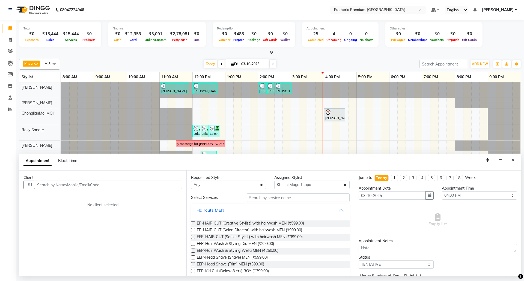
click at [219, 63] on span at bounding box center [222, 64] width 7 height 8
type input "02-10-2025"
select select "960"
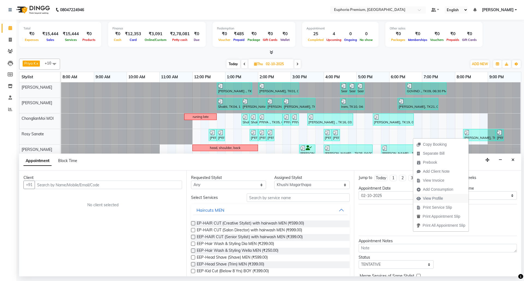
click at [437, 198] on span "View Profile" at bounding box center [433, 199] width 20 height 6
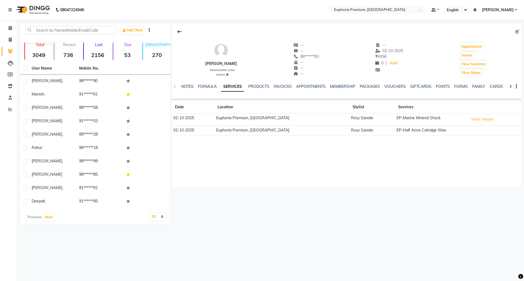
click at [228, 120] on td "Euphoria Premium, [GEOGRAPHIC_DATA]" at bounding box center [281, 120] width 135 height 12
click at [478, 120] on button "View Invoice" at bounding box center [482, 119] width 27 height 8
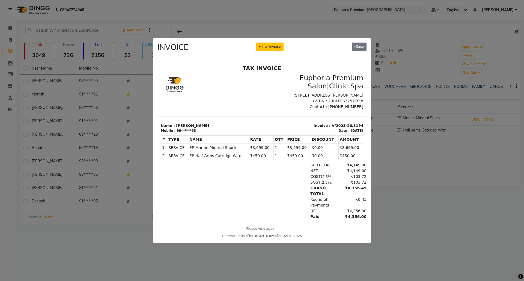
click at [264, 149] on td "₹3,699.00" at bounding box center [261, 148] width 25 height 8
click at [187, 131] on div "99******83" at bounding box center [186, 130] width 19 height 5
click at [361, 45] on button "Close" at bounding box center [359, 47] width 15 height 8
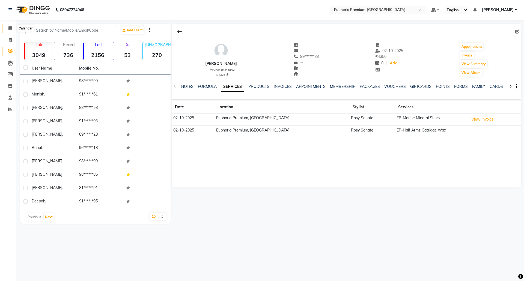
click at [9, 29] on icon at bounding box center [10, 28] width 4 height 4
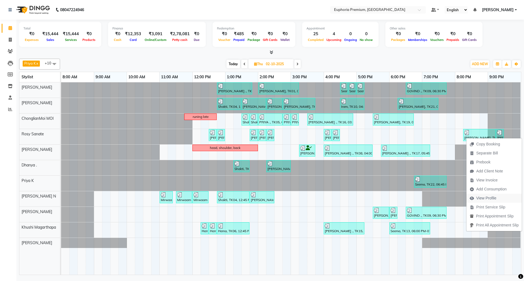
click at [492, 198] on span "View Profile" at bounding box center [487, 199] width 20 height 6
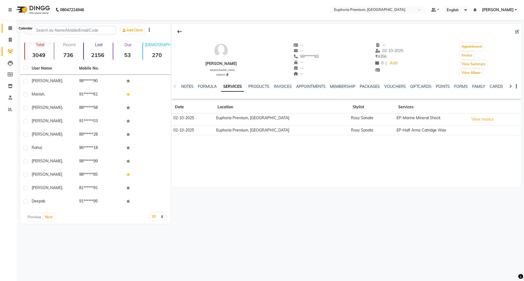
click at [7, 28] on span at bounding box center [10, 28] width 10 height 6
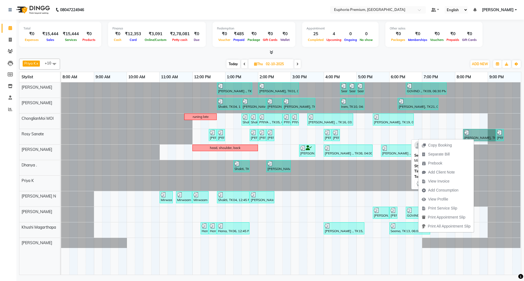
click at [485, 134] on link "[PERSON_NAME], TK23, 08:15 PM-09:15 PM, EP-Marine Mineral Shock" at bounding box center [480, 135] width 33 height 12
select select "3"
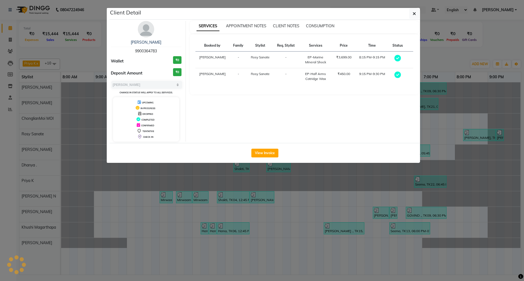
drag, startPoint x: 161, startPoint y: 50, endPoint x: 135, endPoint y: 51, distance: 26.0
click at [135, 51] on div "[PERSON_NAME] 9900364783" at bounding box center [146, 47] width 71 height 14
copy span "9900364783"
click at [413, 14] on icon "button" at bounding box center [414, 13] width 3 height 4
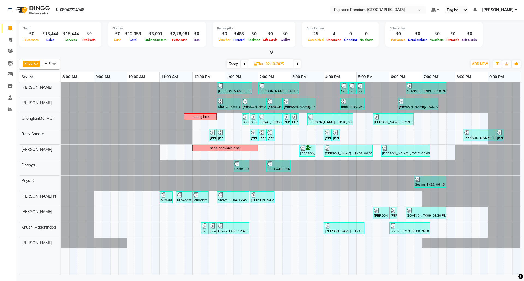
click at [295, 62] on span at bounding box center [297, 64] width 7 height 8
type input "03-10-2025"
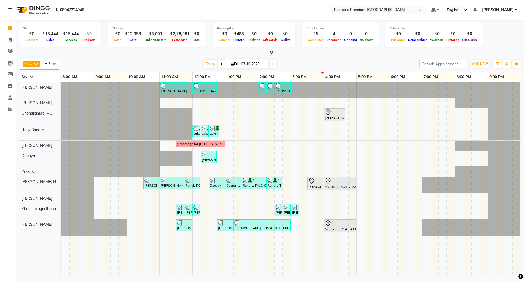
click at [328, 213] on div "[PERSON_NAME] ., TK06, 11:00 AM-11:55 AM, EP-Derma infusion treatment Pedi [PER…" at bounding box center [291, 178] width 460 height 193
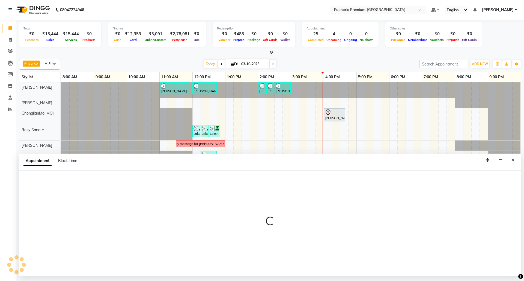
select select "86606"
select select "960"
select select "tentative"
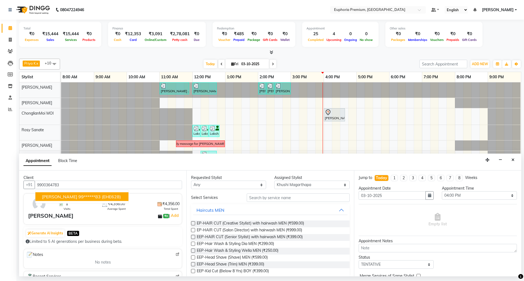
click at [107, 197] on button "[PERSON_NAME] 99******83 (EHE628)" at bounding box center [82, 197] width 93 height 9
type input "99******83"
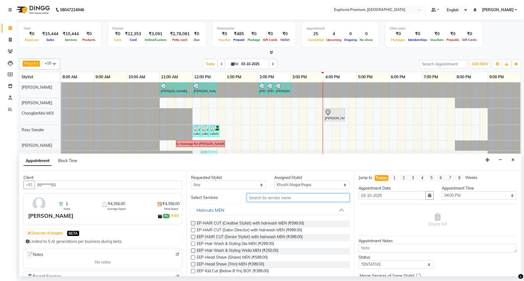
click at [287, 201] on input "text" at bounding box center [298, 198] width 103 height 8
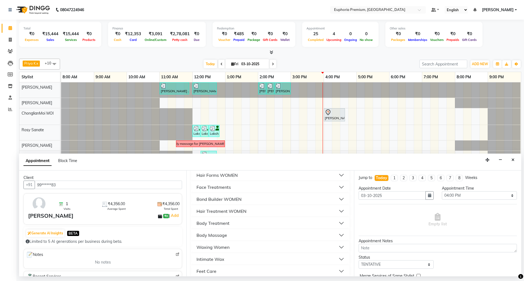
scroll to position [182, 0]
click at [229, 260] on button "Feet Care" at bounding box center [270, 260] width 154 height 10
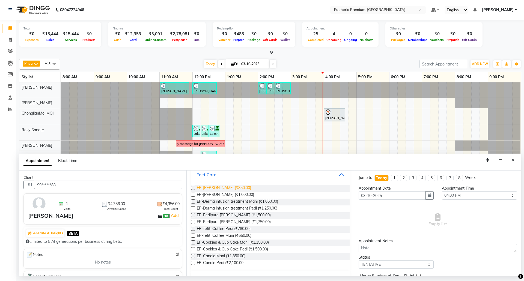
scroll to position [255, 0]
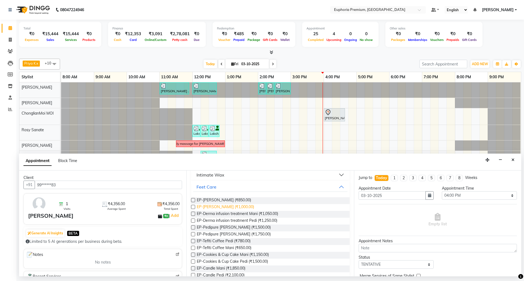
click at [229, 207] on span "EP-[PERSON_NAME] (₹1,000.00)" at bounding box center [225, 207] width 57 height 7
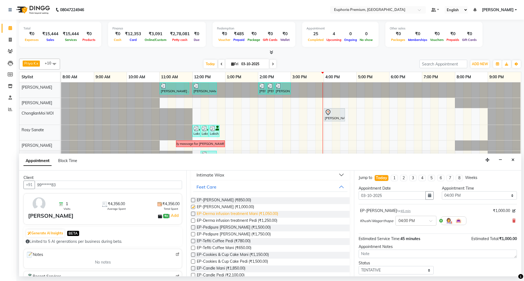
checkbox input "false"
click at [225, 203] on span "EP-[PERSON_NAME] (₹850.00)" at bounding box center [224, 200] width 54 height 7
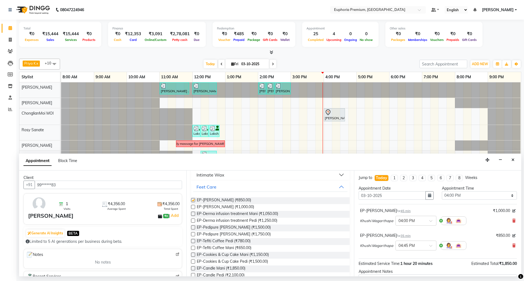
checkbox input "false"
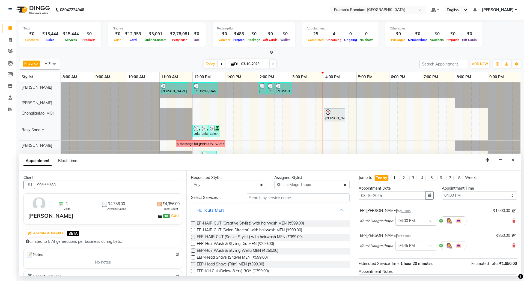
scroll to position [58, 0]
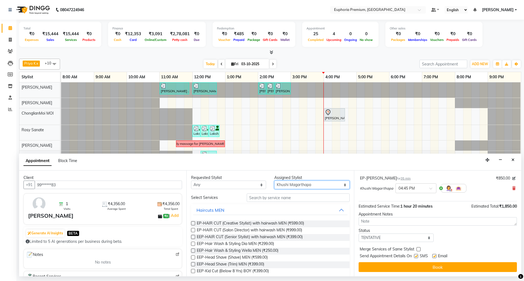
click at [305, 187] on select "Select [PERSON_NAME] N [PERSON_NAME] N ChonglianMoi MOI [PERSON_NAME] . [PERSON…" at bounding box center [312, 185] width 75 height 8
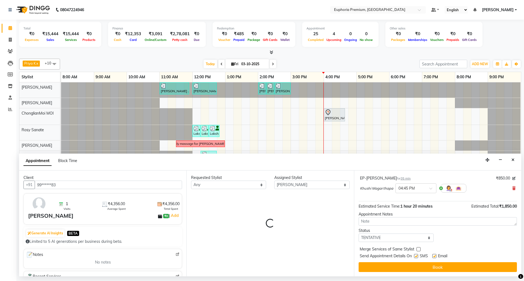
click at [319, 212] on div "Requested Stylist Any [PERSON_NAME] N [PERSON_NAME] N ChonglianMoi MOI [PERSON_…" at bounding box center [270, 224] width 167 height 106
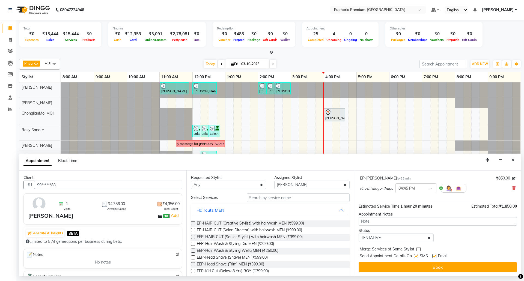
scroll to position [0, 0]
click at [304, 184] on select "Select [PERSON_NAME] N [PERSON_NAME] N ChonglianMoi MOI [PERSON_NAME] . [PERSON…" at bounding box center [312, 185] width 75 height 8
click at [275, 181] on select "Select [PERSON_NAME] N [PERSON_NAME] N ChonglianMoi MOI [PERSON_NAME] . [PERSON…" at bounding box center [312, 185] width 75 height 8
click at [302, 186] on select "Select [PERSON_NAME] N [PERSON_NAME] N ChonglianMoi MOI [PERSON_NAME] . [PERSON…" at bounding box center [312, 185] width 75 height 8
select select "71633"
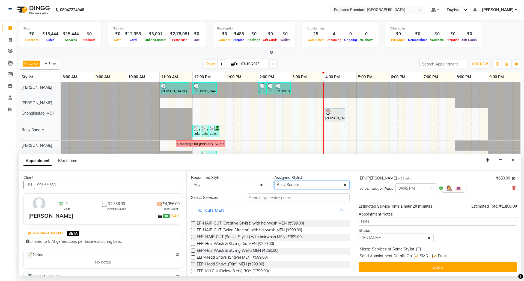
click at [275, 181] on select "Select [PERSON_NAME] N [PERSON_NAME] N ChonglianMoi MOI [PERSON_NAME] . [PERSON…" at bounding box center [312, 185] width 75 height 8
click at [298, 198] on input "text" at bounding box center [298, 198] width 103 height 8
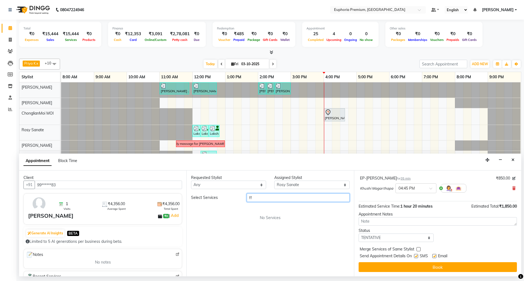
type input "f"
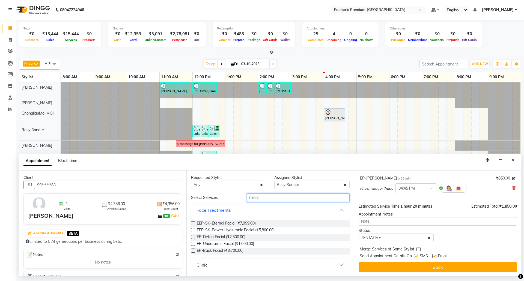
type input "facial"
click at [193, 222] on label at bounding box center [193, 224] width 4 height 4
click at [193, 222] on input "checkbox" at bounding box center [193, 224] width 4 height 4
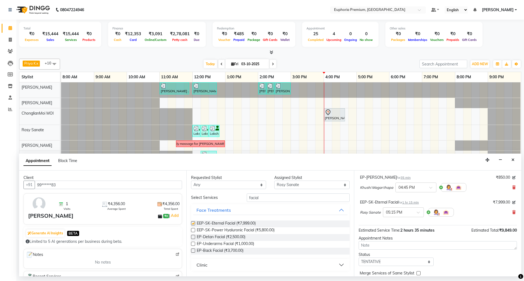
checkbox input "false"
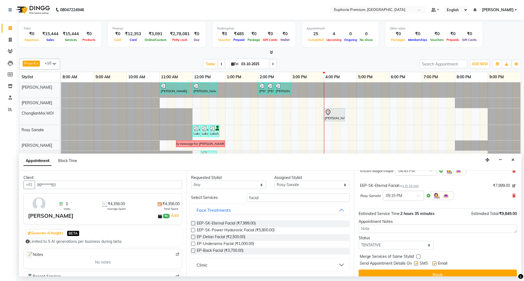
scroll to position [83, 0]
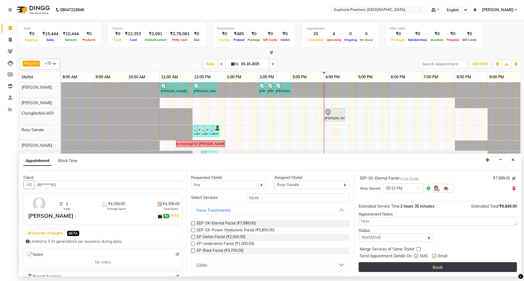
click at [440, 269] on button "Book" at bounding box center [438, 268] width 158 height 10
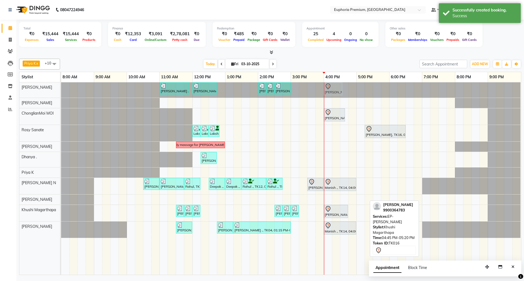
drag, startPoint x: 359, startPoint y: 214, endPoint x: 336, endPoint y: 94, distance: 122.0
click at [336, 94] on tbody "[PERSON_NAME] ., TK06, 11:00 AM-11:55 AM, EP-Derma infusion treatment Pedi [PER…" at bounding box center [291, 160] width 460 height 156
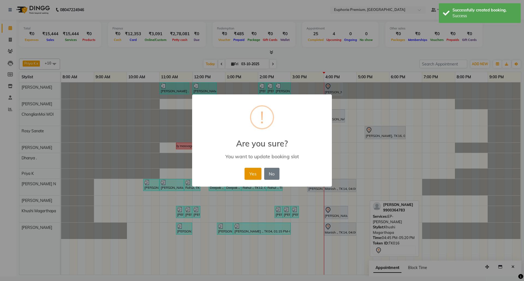
click at [247, 174] on button "Yes" at bounding box center [253, 174] width 17 height 12
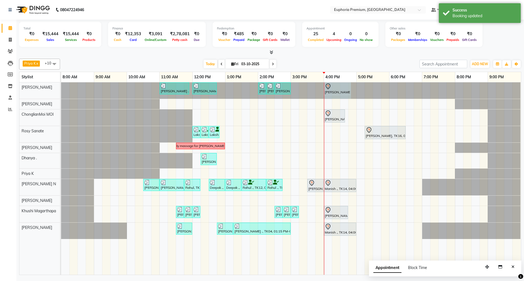
drag, startPoint x: 342, startPoint y: 87, endPoint x: 356, endPoint y: 87, distance: 13.4
click at [356, 87] on div "[PERSON_NAME] ., TK06, 11:00 AM-11:55 AM, EP-Derma infusion treatment Pedi [PER…" at bounding box center [291, 90] width 460 height 16
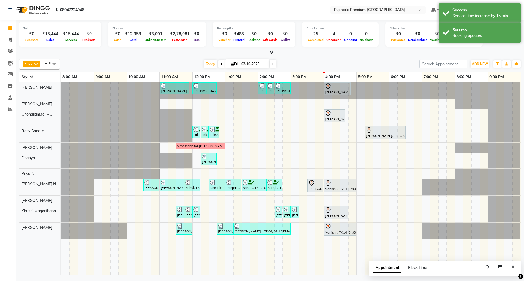
click at [272, 64] on icon at bounding box center [273, 64] width 2 height 3
type input "04-10-2025"
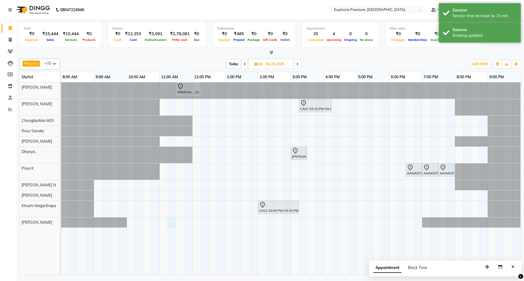
click at [170, 226] on div "VINOTHA ., 11:30 AM-12:15 PM, EP-HAIR CUT (Salon Director) with hairwash MEN CA…" at bounding box center [291, 178] width 460 height 193
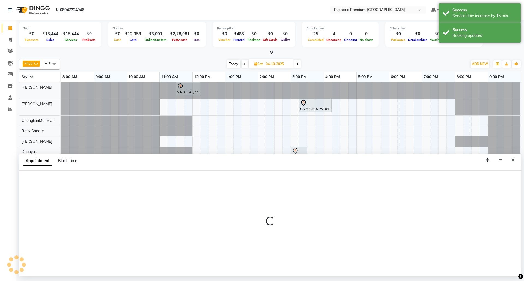
select select "91236"
select select "675"
select select "tentative"
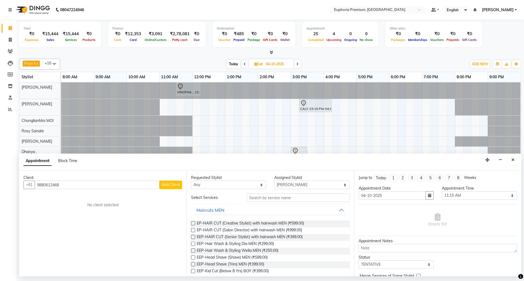
type input "9880612468"
click at [175, 188] on button "Add Client" at bounding box center [171, 185] width 23 height 8
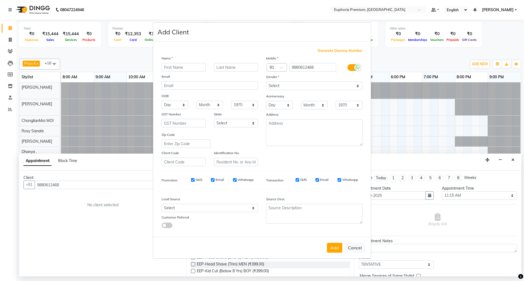
click at [182, 71] on input "text" at bounding box center [184, 67] width 44 height 8
type input "Anoop"
click at [293, 83] on select "Select [DEMOGRAPHIC_DATA] [DEMOGRAPHIC_DATA] Other Prefer Not To Say" at bounding box center [314, 86] width 96 height 8
select select "[DEMOGRAPHIC_DATA]"
click at [266, 82] on select "Select [DEMOGRAPHIC_DATA] [DEMOGRAPHIC_DATA] Other Prefer Not To Say" at bounding box center [314, 86] width 96 height 8
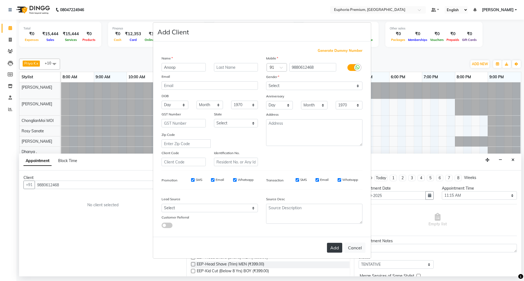
click at [331, 249] on button "Add" at bounding box center [334, 248] width 15 height 10
type input "98******68"
select select
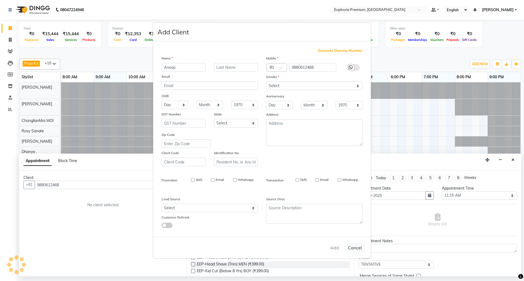
select select
checkbox input "false"
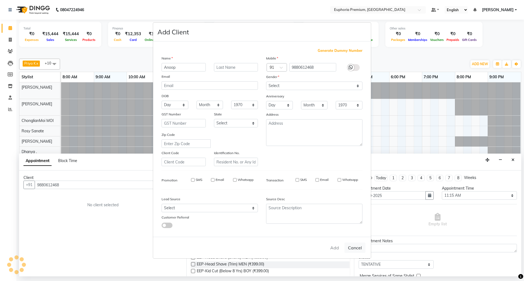
checkbox input "false"
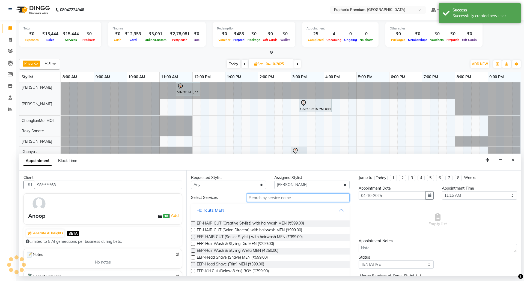
click at [282, 201] on input "text" at bounding box center [298, 198] width 103 height 8
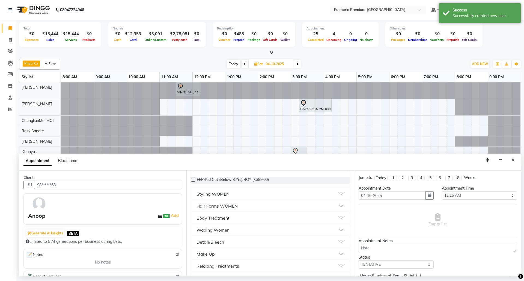
scroll to position [31, 0]
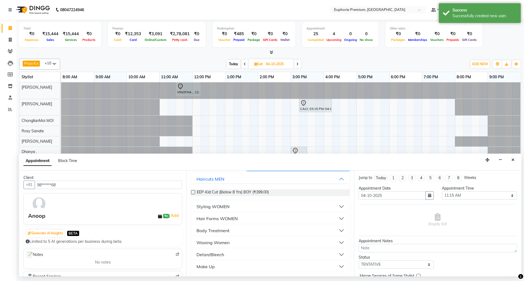
type input "bo"
click at [226, 220] on div "Hair Forms WOMEN" at bounding box center [217, 219] width 41 height 7
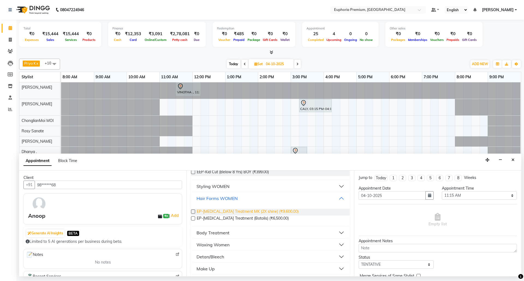
scroll to position [68, 0]
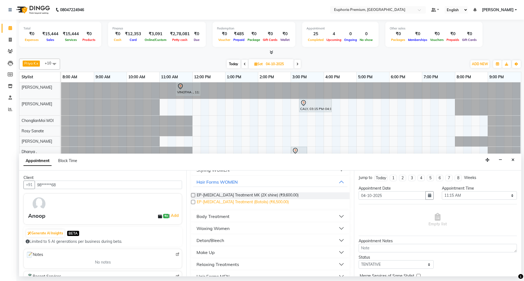
click at [222, 200] on span "EP-[MEDICAL_DATA] Treatment (Botolis) (₹6,500.00)" at bounding box center [243, 202] width 92 height 7
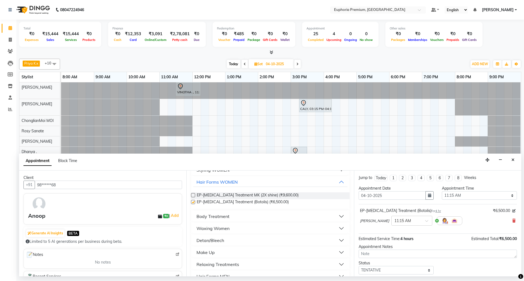
checkbox input "false"
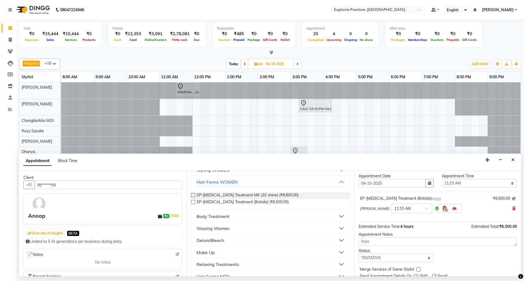
scroll to position [33, 0]
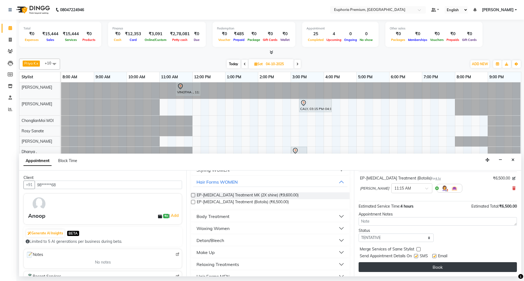
click at [421, 267] on button "Book" at bounding box center [438, 268] width 158 height 10
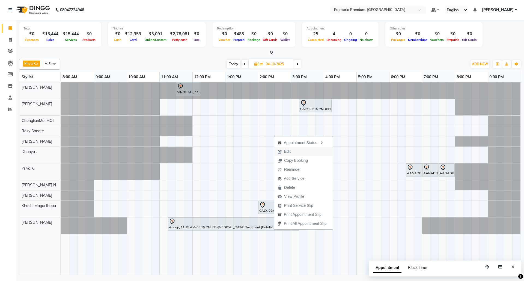
click at [296, 151] on button "Edit" at bounding box center [304, 151] width 58 height 9
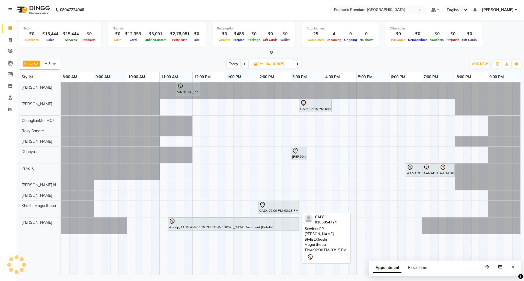
select select "tentative"
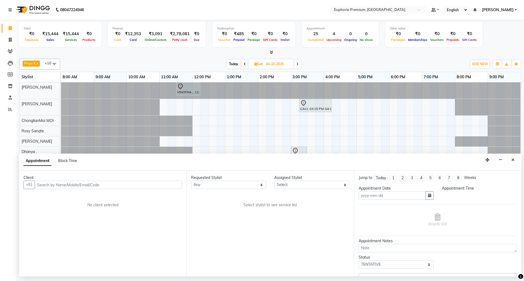
type input "04-10-2025"
select select "675"
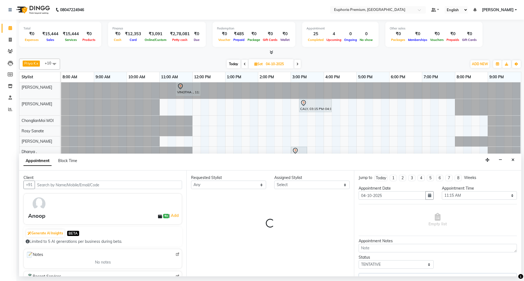
select select "91236"
select select "4006"
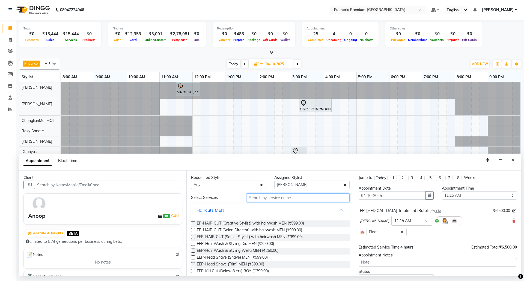
click at [293, 202] on input "text" at bounding box center [298, 198] width 103 height 8
click at [304, 182] on select "Select [PERSON_NAME] N [PERSON_NAME] N ChonglianMoi MOI [PERSON_NAME] . [PERSON…" at bounding box center [312, 185] width 75 height 8
select select "71609"
click at [275, 181] on select "Select [PERSON_NAME] N [PERSON_NAME] N ChonglianMoi MOI [PERSON_NAME] . [PERSON…" at bounding box center [312, 185] width 75 height 8
click at [268, 198] on input "text" at bounding box center [298, 198] width 103 height 8
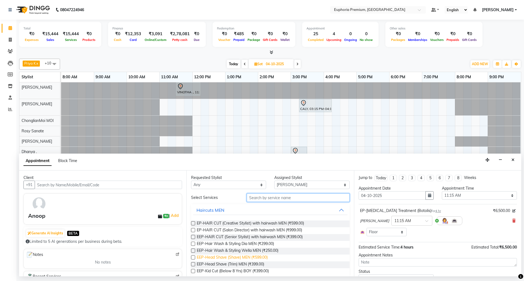
scroll to position [73, 0]
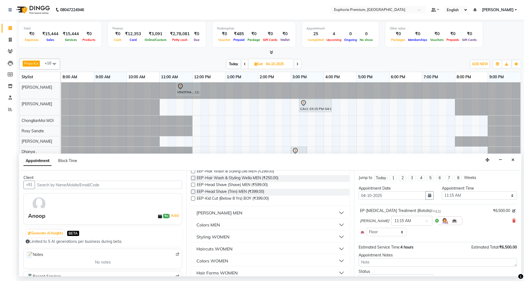
click at [231, 248] on div "Haircuts WOMEN" at bounding box center [215, 249] width 36 height 7
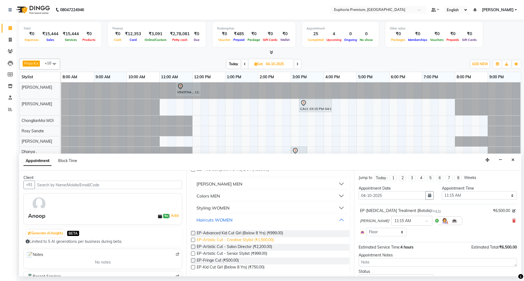
scroll to position [146, 0]
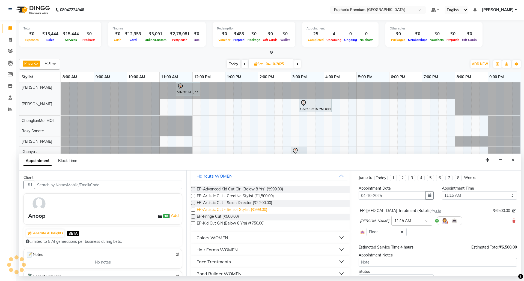
click at [261, 209] on span "EP-Artistic Cut - Senior Stylist (₹999.00)" at bounding box center [232, 210] width 70 height 7
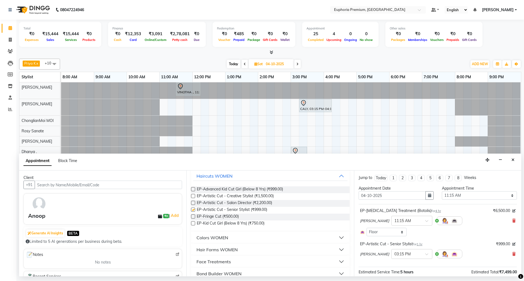
checkbox input "false"
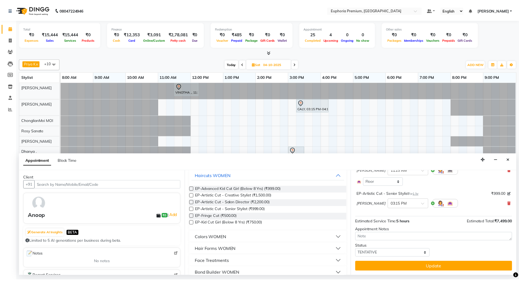
scroll to position [51, 0]
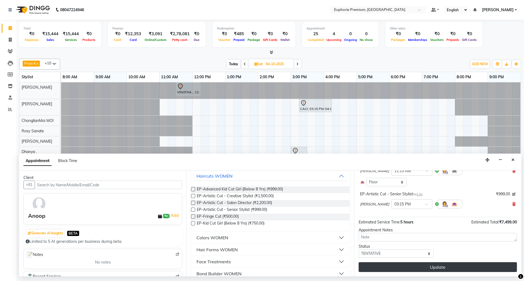
click at [442, 270] on button "Update" at bounding box center [438, 268] width 158 height 10
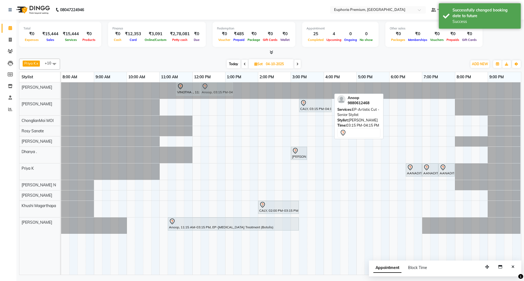
drag, startPoint x: 310, startPoint y: 86, endPoint x: 214, endPoint y: 93, distance: 97.0
click at [61, 93] on div "VINOTHA ., 11:30 AM-12:15 PM, EP-HAIR CUT (Salon Director) with hairwash MEN An…" at bounding box center [61, 90] width 0 height 16
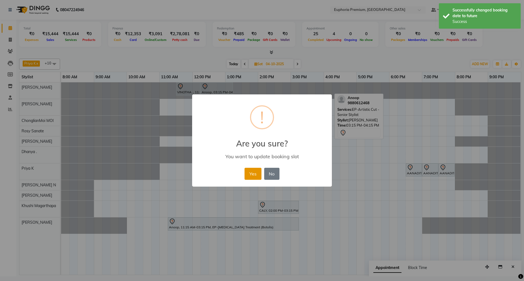
click at [251, 176] on button "Yes" at bounding box center [253, 174] width 17 height 12
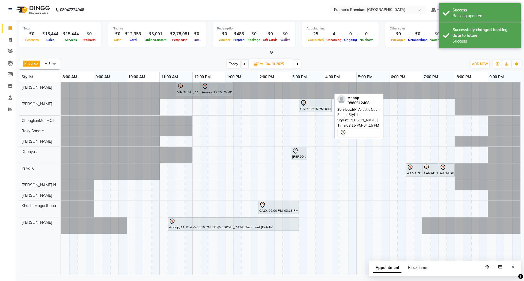
click at [234, 67] on span "Today" at bounding box center [234, 64] width 14 height 8
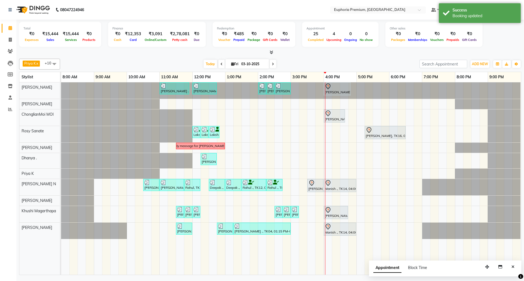
click at [272, 64] on icon at bounding box center [273, 64] width 2 height 3
type input "04-10-2025"
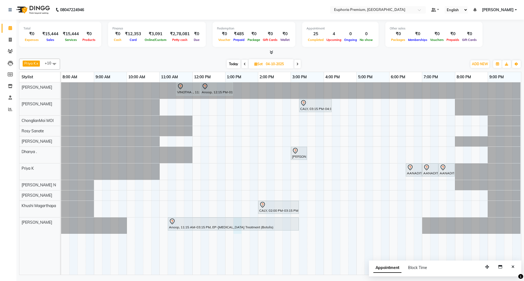
drag, startPoint x: 237, startPoint y: 233, endPoint x: 235, endPoint y: 110, distance: 123.2
click at [235, 110] on div "VINOTHA ., 11:30 AM-12:15 PM, EP-HAIR CUT (Salon Director) with hairwash MEN An…" at bounding box center [291, 178] width 460 height 193
select select "91236"
select select "tentative"
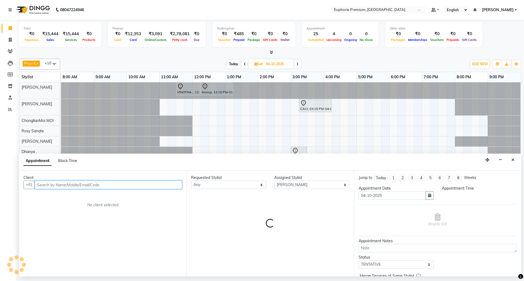
select select "795"
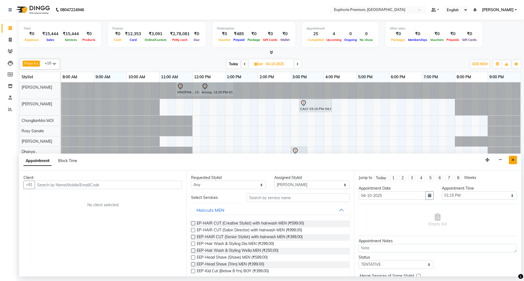
click at [513, 158] on button "Close" at bounding box center [513, 160] width 8 height 8
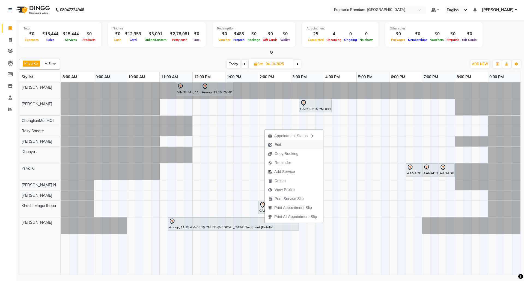
click at [283, 144] on span "Edit" at bounding box center [275, 144] width 20 height 9
select select "tentative"
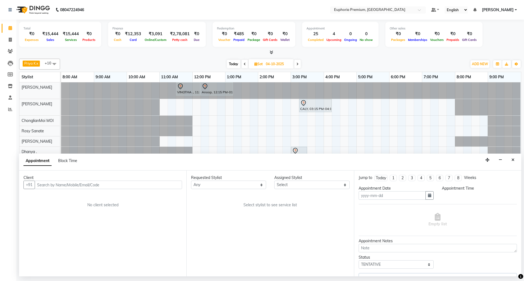
type input "04-10-2025"
select select "675"
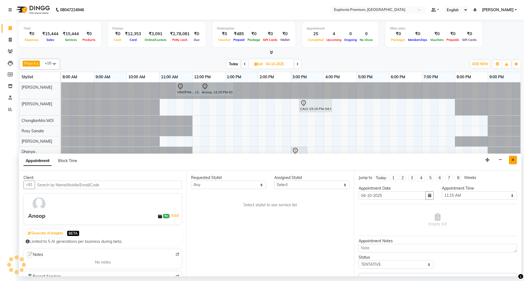
select select "71609"
select select "4006"
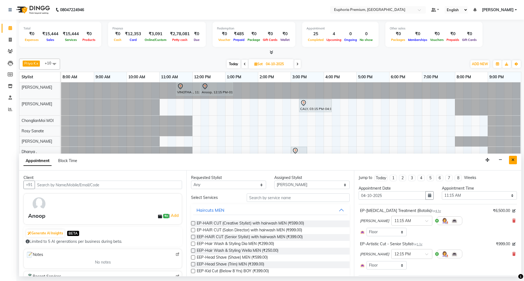
click at [515, 161] on icon "Close" at bounding box center [513, 160] width 3 height 4
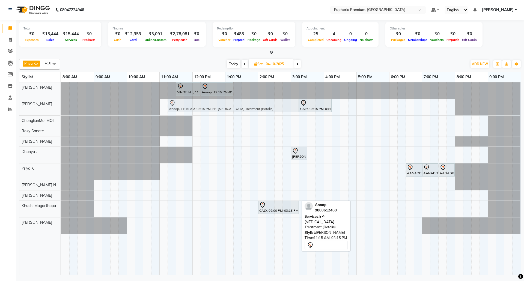
drag, startPoint x: 191, startPoint y: 222, endPoint x: 187, endPoint y: 111, distance: 111.8
click at [187, 111] on tbody "VINOTHA ., 11:30 AM-12:15 PM, EP-HAIR CUT (Salon Director) with hairwash MEN An…" at bounding box center [291, 158] width 460 height 152
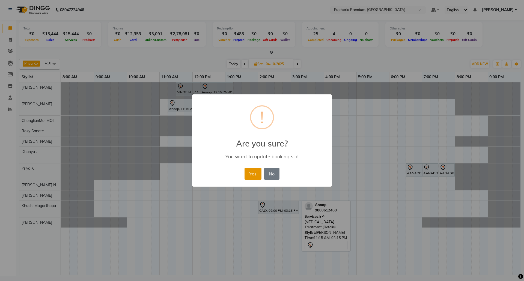
click at [257, 176] on button "Yes" at bounding box center [253, 174] width 17 height 12
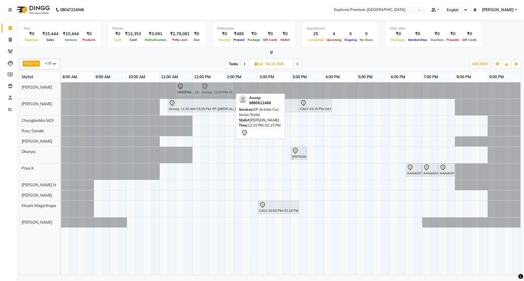
drag, startPoint x: 215, startPoint y: 90, endPoint x: 219, endPoint y: 90, distance: 3.8
click at [61, 90] on div "[PERSON_NAME] ., 11:30 AM-12:15 PM, EP-HAIR CUT (Salon Director) with hairwash …" at bounding box center [61, 90] width 0 height 16
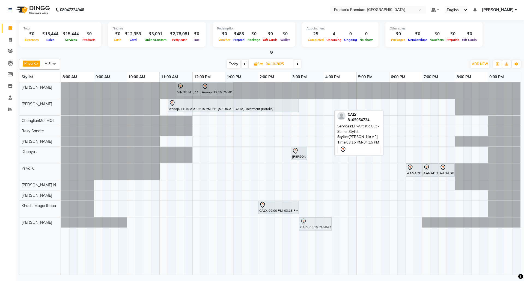
drag, startPoint x: 313, startPoint y: 106, endPoint x: 315, endPoint y: 223, distance: 117.2
click at [315, 226] on tbody "VINOTHA ., 11:30 AM-12:15 PM, EP-HAIR CUT (Salon Director) with hairwash MEN An…" at bounding box center [291, 154] width 460 height 145
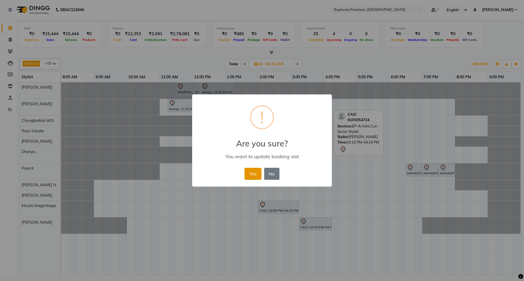
click at [257, 173] on button "Yes" at bounding box center [253, 174] width 17 height 12
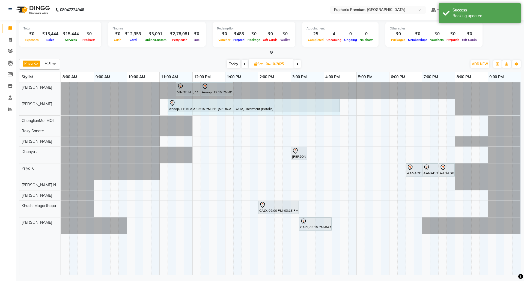
drag, startPoint x: 298, startPoint y: 106, endPoint x: 334, endPoint y: 104, distance: 36.1
click at [61, 104] on div "Anoop, 11:15 AM-03:15 PM, EP-[MEDICAL_DATA] Treatment (Botolis) Anoop, 11:15 AM…" at bounding box center [61, 107] width 0 height 16
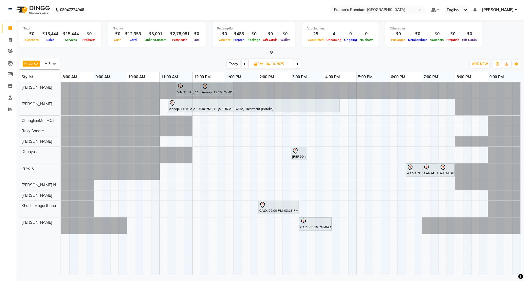
click at [234, 64] on span "Today" at bounding box center [234, 64] width 14 height 8
type input "03-10-2025"
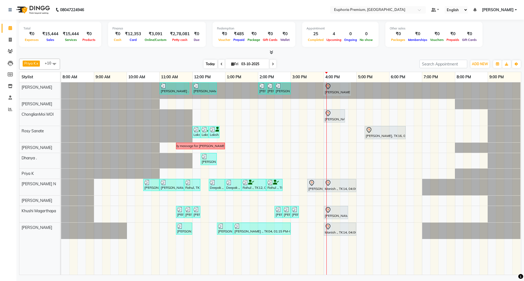
click at [208, 63] on span "Today" at bounding box center [211, 64] width 14 height 8
click at [6, 107] on span at bounding box center [10, 110] width 10 height 6
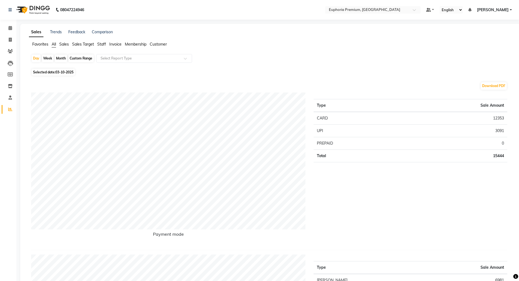
click at [64, 44] on span "Sales" at bounding box center [64, 44] width 10 height 5
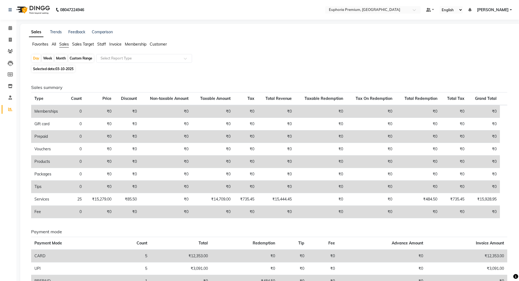
click at [84, 57] on div "Custom Range" at bounding box center [80, 59] width 25 height 8
select select "10"
select select "2025"
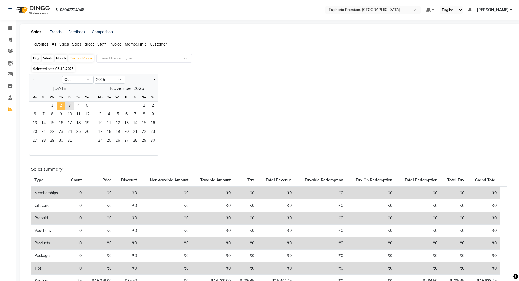
click at [59, 105] on span "2" at bounding box center [61, 106] width 9 height 9
click at [37, 60] on div "Day" at bounding box center [36, 59] width 9 height 8
select select "10"
select select "2025"
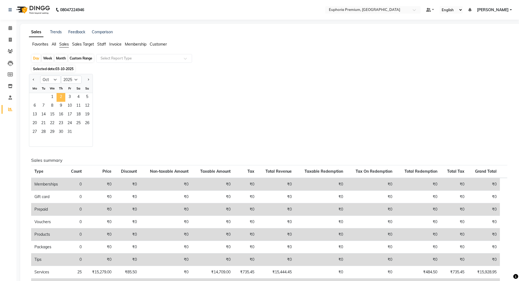
click at [60, 99] on span "2" at bounding box center [61, 97] width 9 height 9
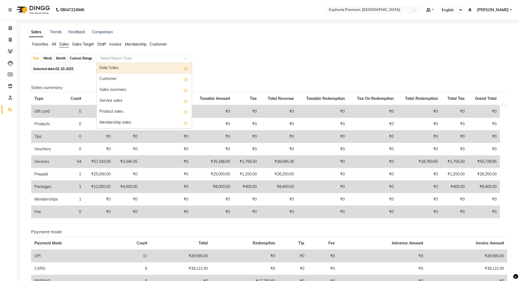
click at [168, 61] on input "text" at bounding box center [138, 58] width 79 height 5
click at [133, 69] on div "Daily Sales" at bounding box center [144, 68] width 95 height 11
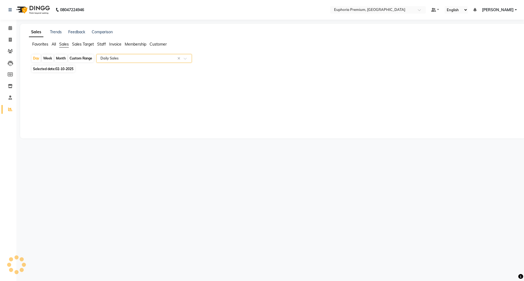
select select "full_report"
select select "csv"
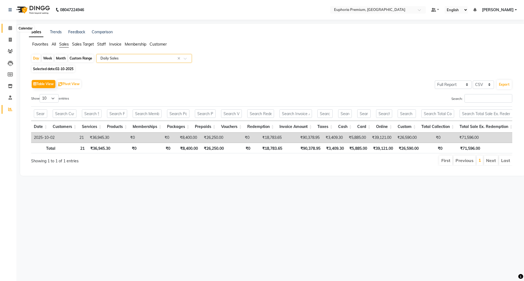
click at [9, 27] on icon at bounding box center [10, 28] width 4 height 4
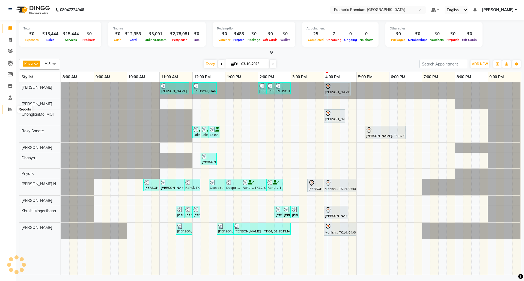
click at [7, 107] on span at bounding box center [10, 110] width 10 height 6
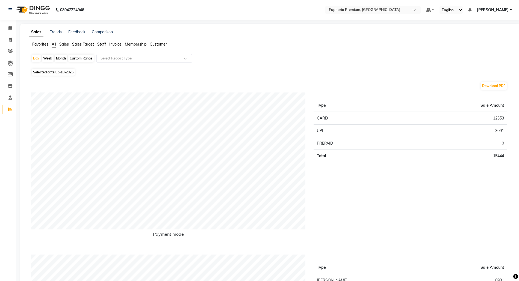
click at [61, 45] on span "Sales" at bounding box center [64, 44] width 10 height 5
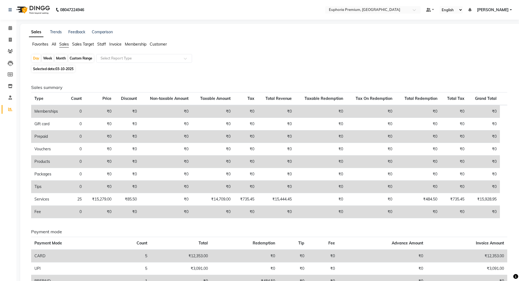
click at [61, 69] on span "03-10-2025" at bounding box center [64, 69] width 18 height 4
select select "10"
select select "2025"
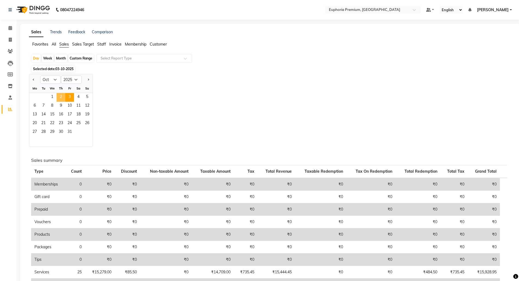
click at [64, 95] on span "2" at bounding box center [61, 97] width 9 height 9
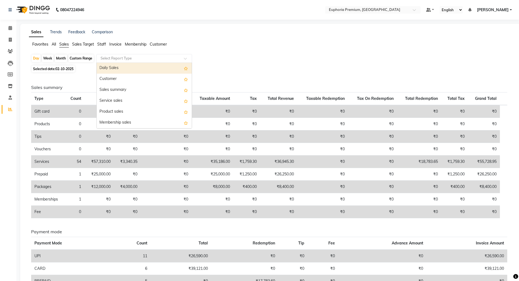
click at [184, 59] on div at bounding box center [144, 58] width 95 height 5
click at [132, 68] on div "Daily Sales" at bounding box center [144, 68] width 95 height 11
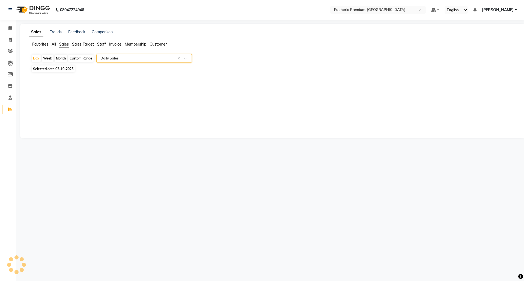
select select "full_report"
select select "csv"
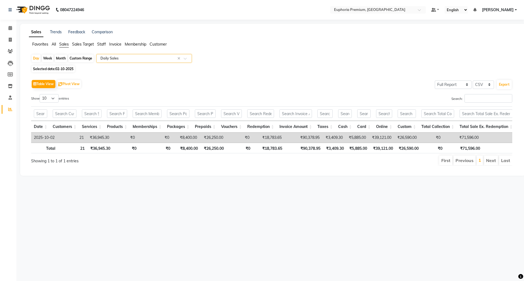
click at [185, 60] on span at bounding box center [187, 59] width 7 height 5
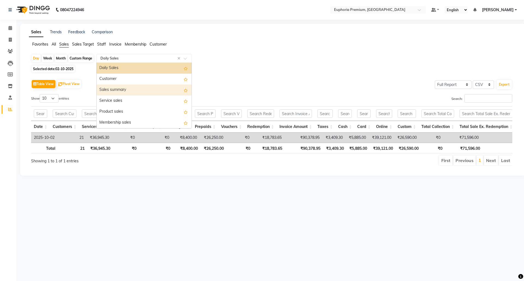
click at [119, 89] on div "Sales summary" at bounding box center [144, 90] width 95 height 11
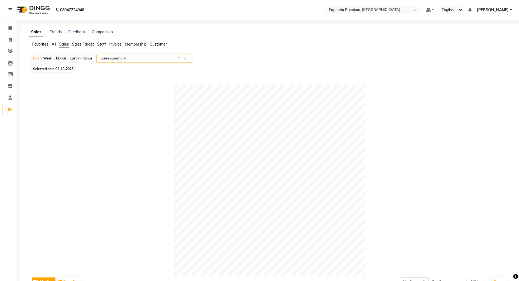
click at [184, 59] on span at bounding box center [187, 59] width 7 height 5
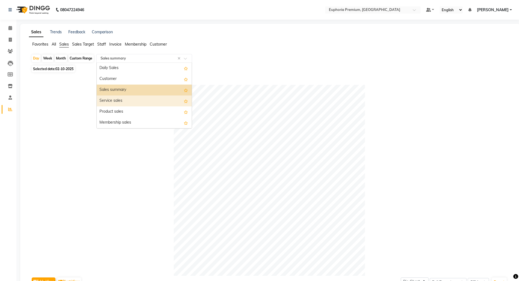
click at [123, 98] on div "Service sales" at bounding box center [144, 101] width 95 height 11
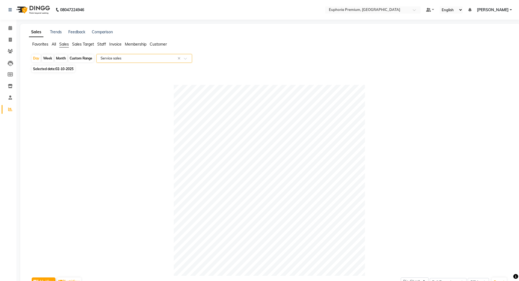
click at [187, 60] on span at bounding box center [187, 59] width 7 height 5
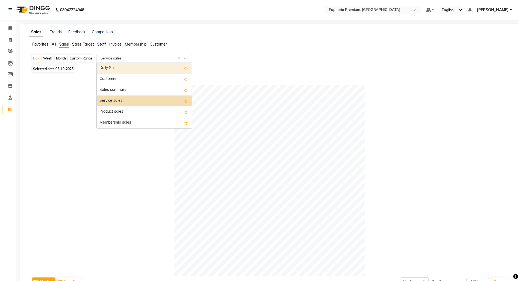
click at [110, 70] on div "Daily Sales" at bounding box center [144, 68] width 95 height 11
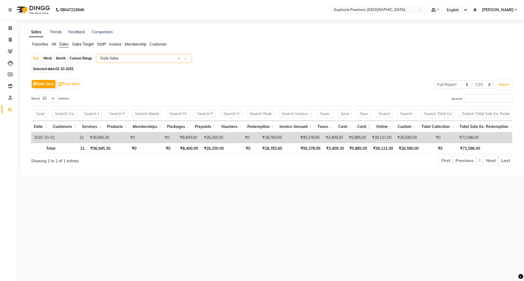
click at [186, 58] on span at bounding box center [187, 59] width 7 height 5
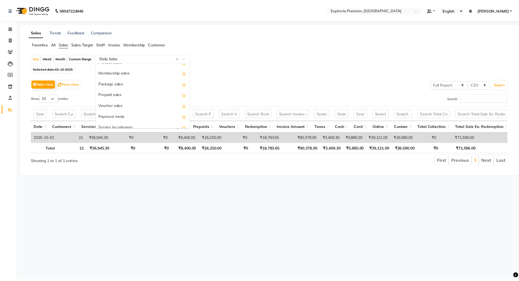
scroll to position [25, 0]
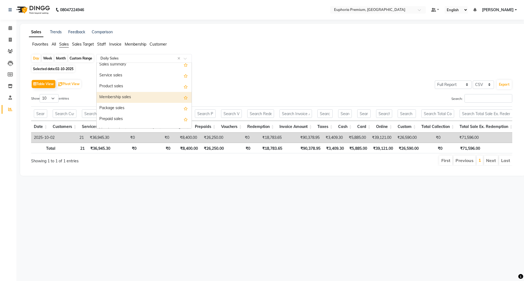
click at [131, 96] on div "Membership sales" at bounding box center [144, 97] width 95 height 11
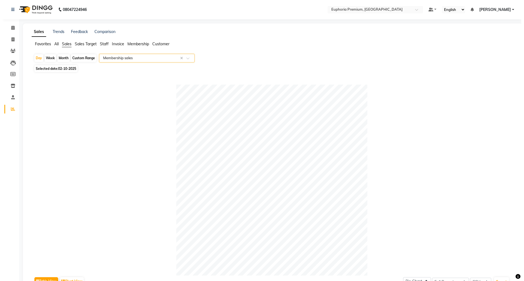
scroll to position [0, 0]
click at [10, 26] on icon at bounding box center [10, 28] width 4 height 4
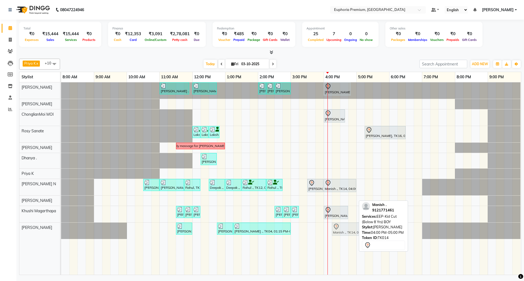
drag, startPoint x: 337, startPoint y: 231, endPoint x: 343, endPoint y: 231, distance: 6.6
click at [61, 231] on div "[PERSON_NAME] ., TK09, 11:30 AM-12:00 PM, EEP-HAIR CUT (Senior Stylist) with ha…" at bounding box center [61, 231] width 0 height 16
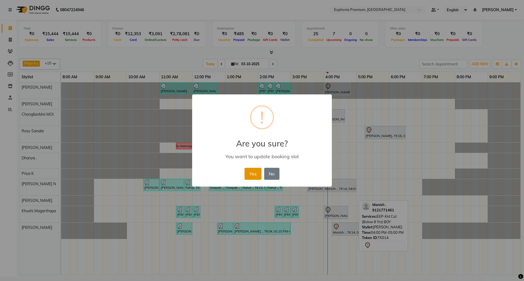
click at [254, 174] on button "Yes" at bounding box center [253, 174] width 17 height 12
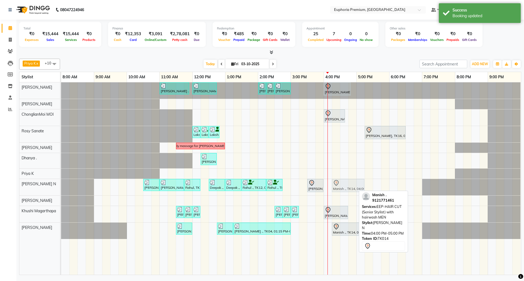
click at [61, 188] on div "[PERSON_NAME] ., TK05, 10:30 AM-11:00 AM, EP-[PERSON_NAME] Trim/Design MEN [PER…" at bounding box center [61, 187] width 0 height 16
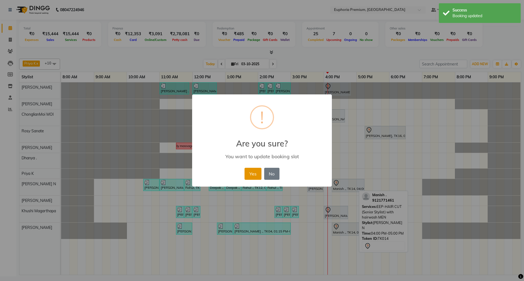
click at [257, 174] on button "Yes" at bounding box center [253, 174] width 17 height 12
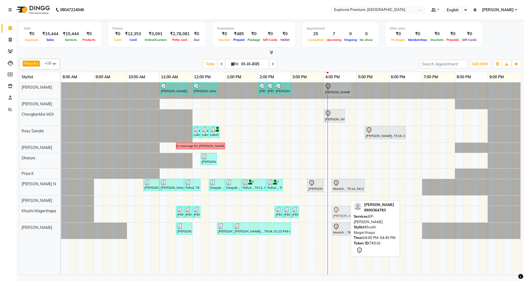
drag, startPoint x: 340, startPoint y: 211, endPoint x: 346, endPoint y: 211, distance: 5.5
click at [61, 211] on div "AYESHA ., TK04, 11:30 AM-11:45 AM, EP-Under Arms Intimate AYESHA ., TK04, 11:45…" at bounding box center [61, 214] width 0 height 16
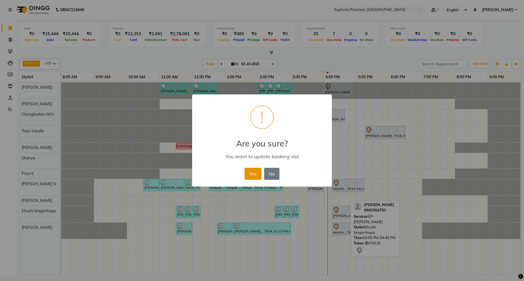
click at [254, 174] on button "Yes" at bounding box center [253, 174] width 17 height 12
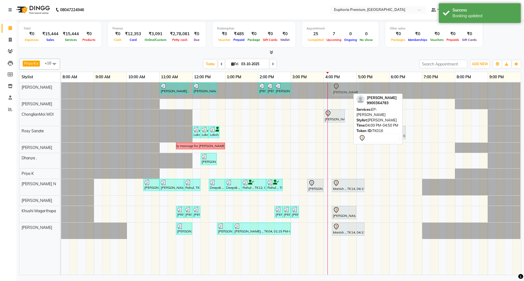
drag, startPoint x: 340, startPoint y: 90, endPoint x: 349, endPoint y: 91, distance: 8.8
click at [61, 91] on div "[PERSON_NAME] ., TK06, 11:00 AM-11:55 AM, EP-Derma infusion treatment Pedi [PER…" at bounding box center [61, 90] width 0 height 16
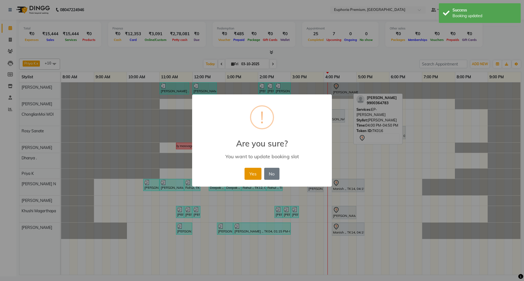
click at [254, 171] on button "Yes" at bounding box center [253, 174] width 17 height 12
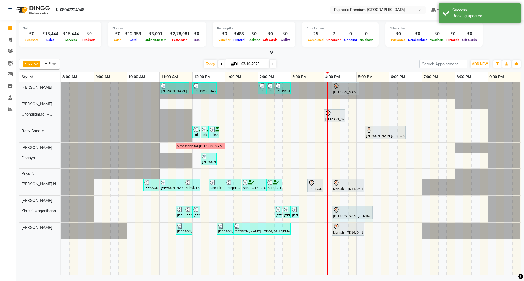
drag, startPoint x: 357, startPoint y: 213, endPoint x: 367, endPoint y: 213, distance: 10.4
click at [61, 213] on div "AYESHA ., TK04, 11:30 AM-11:45 AM, EP-Under Arms Intimate AYESHA ., TK04, 11:45…" at bounding box center [61, 214] width 0 height 16
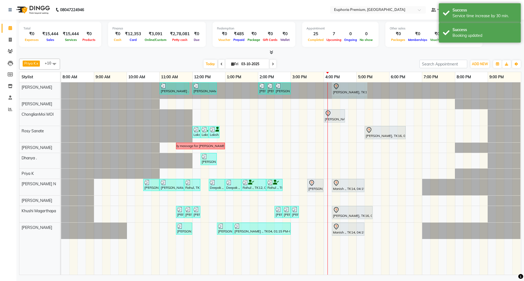
drag, startPoint x: 359, startPoint y: 89, endPoint x: 371, endPoint y: 90, distance: 12.3
click at [371, 90] on div "[PERSON_NAME] ., TK06, 11:00 AM-11:55 AM, EP-Derma infusion treatment Pedi [PER…" at bounding box center [291, 90] width 460 height 16
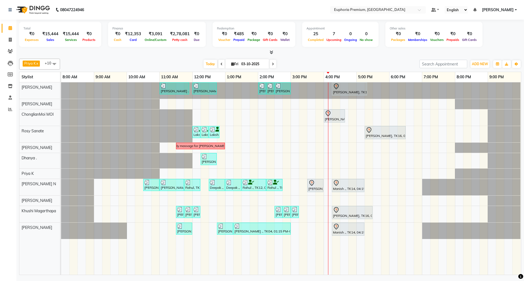
click at [221, 63] on span at bounding box center [222, 64] width 7 height 8
type input "02-10-2025"
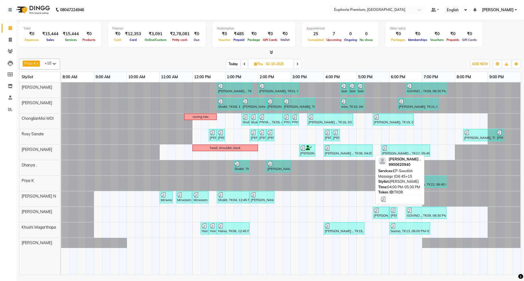
click at [343, 152] on div "[PERSON_NAME] ., TK08, 04:00 PM-05:30 PM, EP-Swedish Massage (Oil) 45+15" at bounding box center [349, 151] width 48 height 10
select select "3"
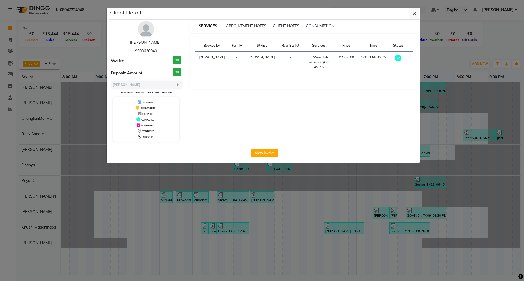
click at [143, 42] on link "[PERSON_NAME] ." at bounding box center [146, 42] width 33 height 5
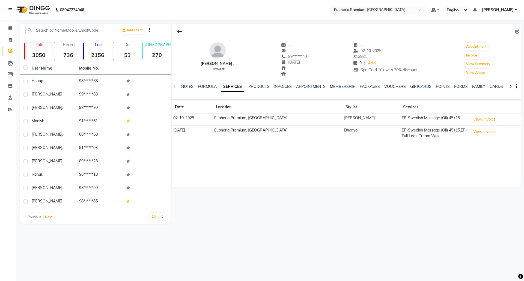
click at [395, 89] on link "VOUCHERS" at bounding box center [396, 86] width 22 height 5
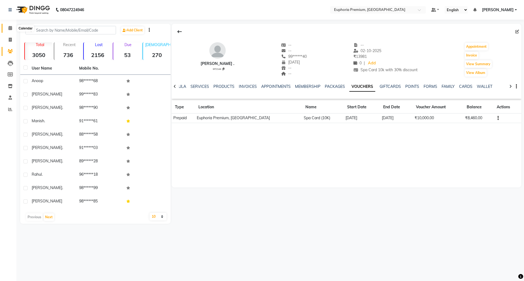
click at [8, 30] on icon at bounding box center [10, 28] width 4 height 4
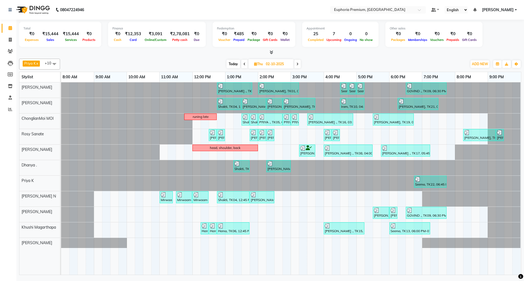
click at [233, 66] on span "Today" at bounding box center [234, 64] width 14 height 8
type input "03-10-2025"
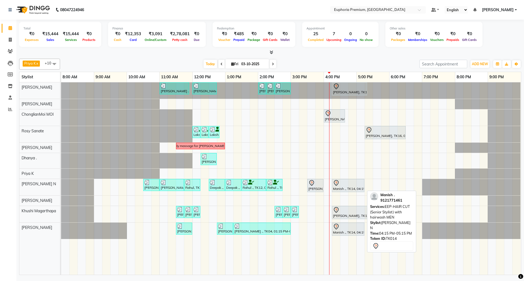
click at [349, 189] on div "Manish ., TK14, 04:15 PM-05:15 PM, EEP-HAIR CUT (Senior Stylist) with hairwash …" at bounding box center [348, 185] width 31 height 11
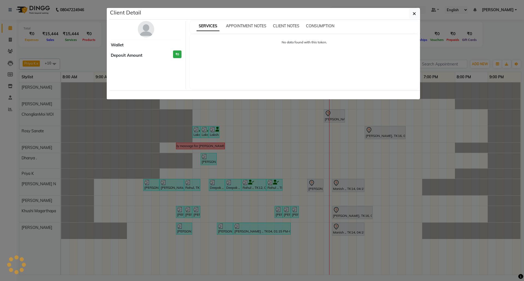
select select "7"
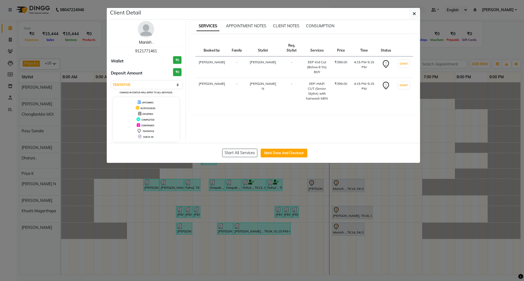
click at [147, 42] on link "Manish ." at bounding box center [146, 42] width 14 height 5
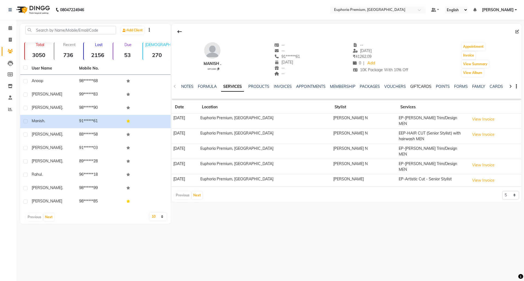
click at [417, 88] on link "GIFTCARDS" at bounding box center [421, 86] width 21 height 5
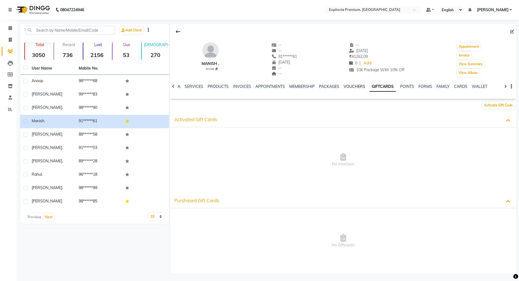
click at [347, 86] on link "VOUCHERS" at bounding box center [355, 86] width 22 height 5
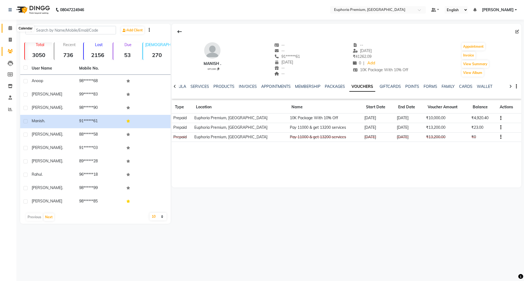
click at [9, 28] on icon at bounding box center [10, 28] width 4 height 4
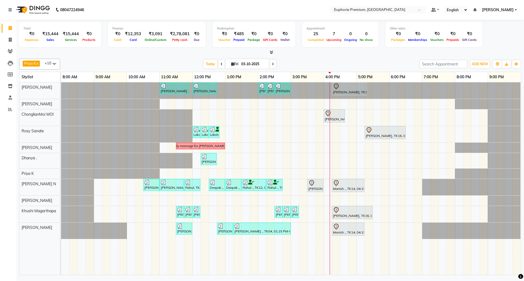
click at [406, 61] on div "[DATE] [DATE]" at bounding box center [240, 64] width 354 height 8
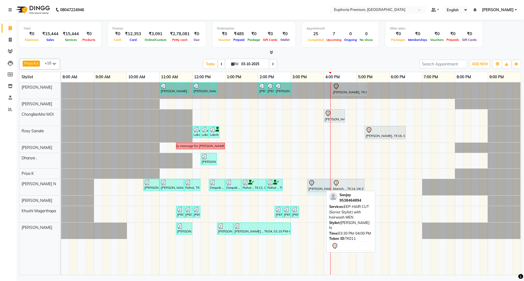
click at [61, 186] on div "[PERSON_NAME] ., TK05, 10:30 AM-11:00 AM, EP-[PERSON_NAME] Trim/Design MEN [PER…" at bounding box center [61, 187] width 0 height 16
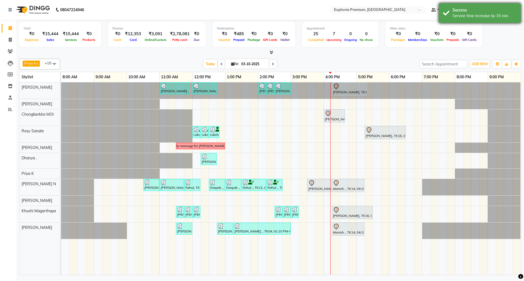
click at [472, 18] on div "Service time increase by 15 min." at bounding box center [485, 16] width 64 height 6
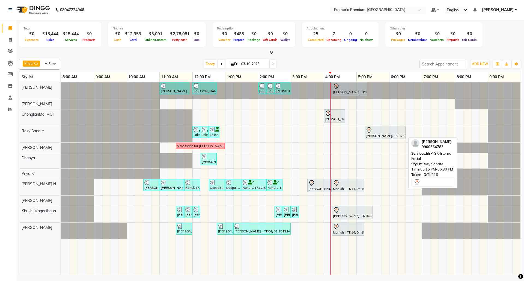
click at [378, 131] on div at bounding box center [385, 130] width 39 height 7
select select "7"
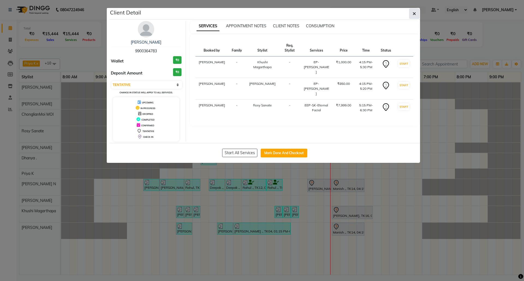
click at [413, 16] on icon "button" at bounding box center [414, 13] width 3 height 4
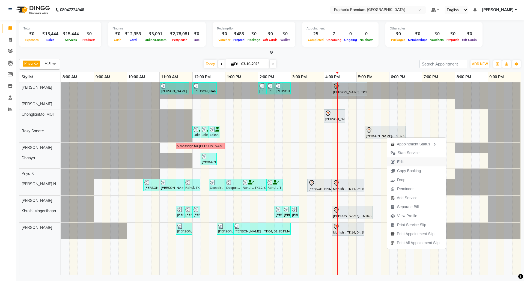
click at [412, 163] on button "Edit" at bounding box center [417, 162] width 58 height 9
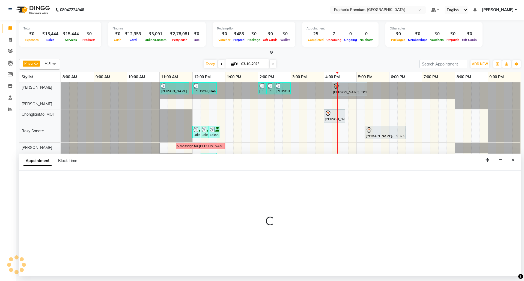
select select "tentative"
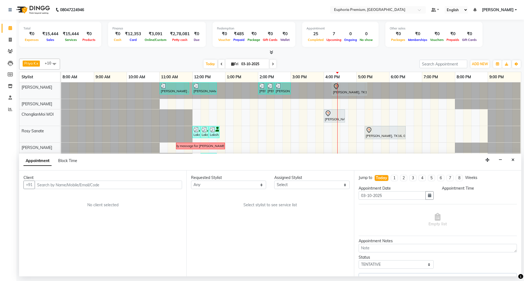
select select "71633"
select select "975"
select select "4006"
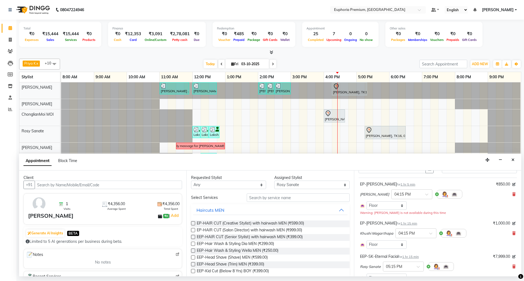
scroll to position [36, 0]
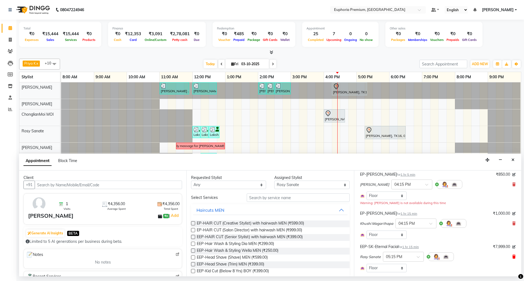
click at [513, 259] on icon at bounding box center [514, 257] width 3 height 4
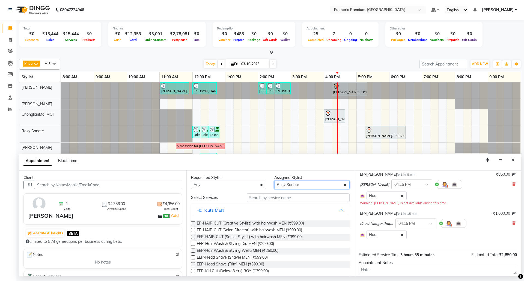
click at [300, 185] on select "Select [PERSON_NAME] N [PERSON_NAME] N ChonglianMoi MOI [PERSON_NAME] . [PERSON…" at bounding box center [312, 185] width 75 height 8
select select "71603"
click at [275, 181] on select "Select [PERSON_NAME] N [PERSON_NAME] N ChonglianMoi MOI [PERSON_NAME] . [PERSON…" at bounding box center [312, 185] width 75 height 8
click at [266, 199] on input "text" at bounding box center [298, 198] width 103 height 8
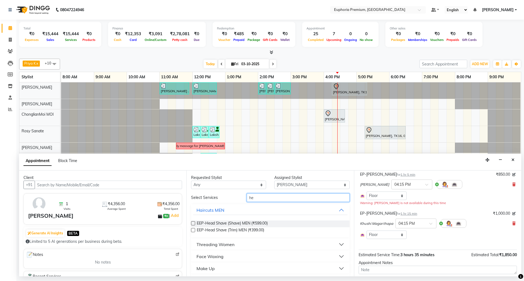
type input "h"
type input "shou"
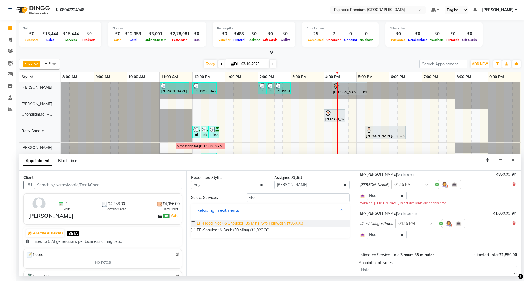
click at [217, 225] on span "EP-Head, Neck & Shoulder (35 Mins) w/o Hairwash (₹950.00)" at bounding box center [250, 224] width 107 height 7
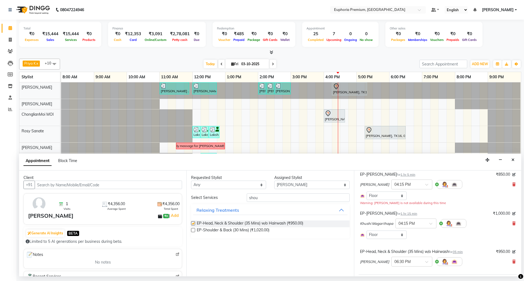
checkbox input "false"
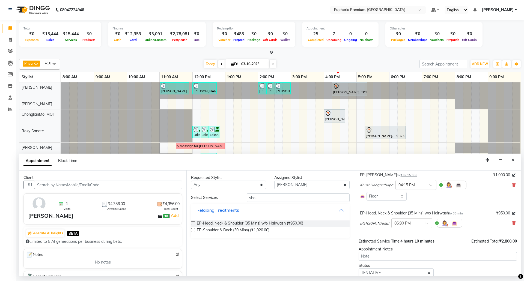
scroll to position [95, 0]
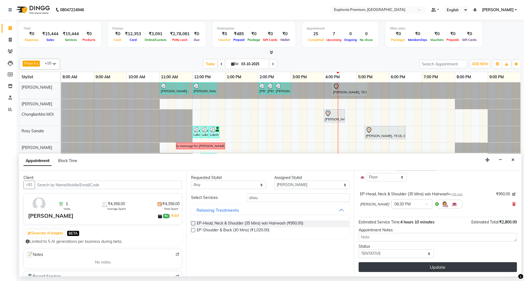
click at [444, 269] on button "Update" at bounding box center [438, 268] width 158 height 10
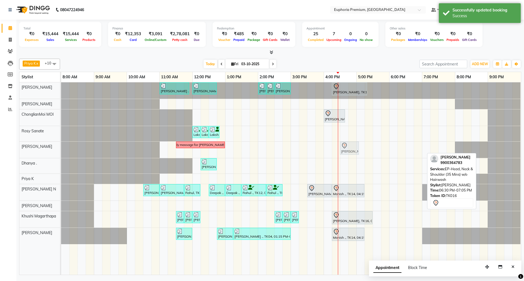
drag, startPoint x: 417, startPoint y: 149, endPoint x: 350, endPoint y: 155, distance: 67.7
click at [61, 155] on div "Body massage for [PERSON_NAME] [PERSON_NAME], TK16, 06:30 PM-07:05 PM, EP-Head,…" at bounding box center [61, 150] width 0 height 16
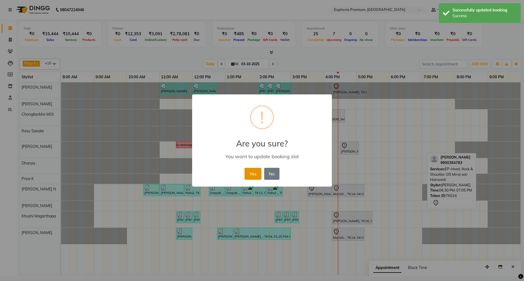
click at [260, 173] on button "Yes" at bounding box center [253, 174] width 17 height 12
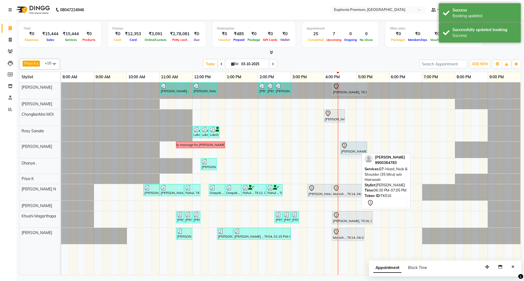
drag, startPoint x: 358, startPoint y: 150, endPoint x: 366, endPoint y: 151, distance: 8.0
click at [61, 151] on div "Body massage for [PERSON_NAME] [PERSON_NAME], TK16, 04:30 PM-05:05 PM, EP-Head,…" at bounding box center [61, 150] width 0 height 16
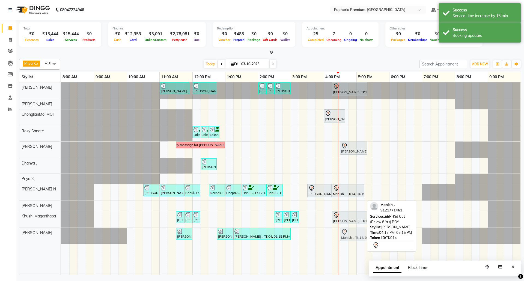
drag, startPoint x: 347, startPoint y: 238, endPoint x: 356, endPoint y: 242, distance: 9.8
click at [61, 242] on div "[PERSON_NAME] ., TK09, 11:30 AM-12:00 PM, EEP-HAIR CUT (Senior Stylist) with ha…" at bounding box center [61, 236] width 0 height 16
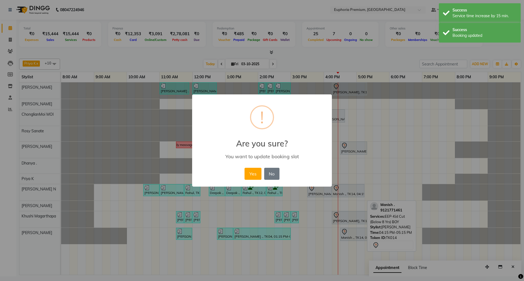
click at [244, 175] on div "Yes No No" at bounding box center [261, 174] width 37 height 15
click at [247, 175] on button "Yes" at bounding box center [253, 174] width 17 height 12
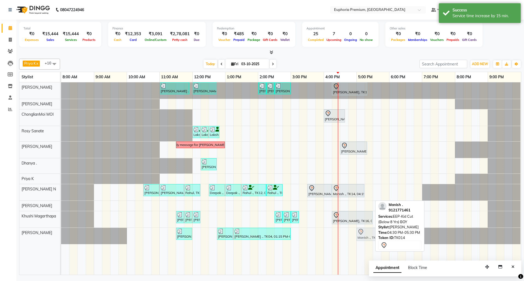
click at [61, 242] on div "[PERSON_NAME] ., TK09, 11:30 AM-12:00 PM, EEP-HAIR CUT (Senior Stylist) with ha…" at bounding box center [61, 236] width 0 height 16
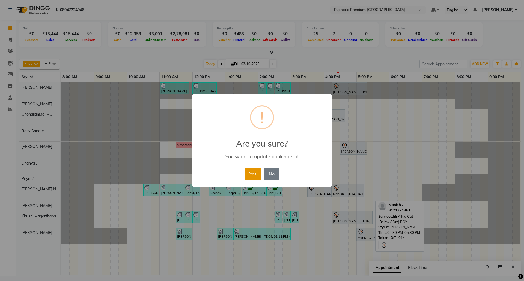
click at [257, 170] on button "Yes" at bounding box center [253, 174] width 17 height 12
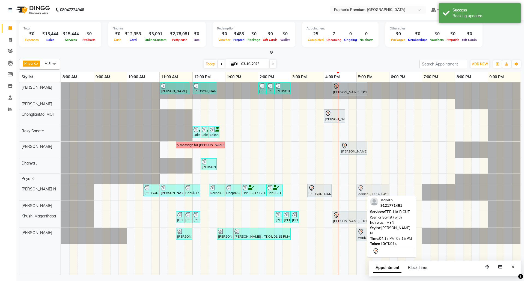
drag, startPoint x: 351, startPoint y: 193, endPoint x: 376, endPoint y: 197, distance: 25.3
click at [376, 197] on div "Priya K x ChonglianMoi MOI x Dhanya . x Shishi L x [PERSON_NAME] x [PERSON_NAME…" at bounding box center [270, 166] width 503 height 219
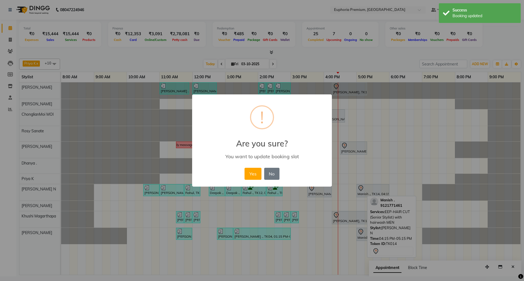
drag, startPoint x: 261, startPoint y: 174, endPoint x: 256, endPoint y: 174, distance: 5.2
click at [260, 174] on button "Yes" at bounding box center [253, 174] width 17 height 12
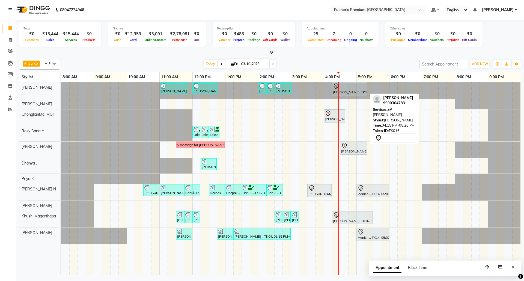
click at [352, 91] on div "[PERSON_NAME], TK16, 04:15 PM-05:20 PM, EP-[PERSON_NAME]" at bounding box center [350, 88] width 34 height 11
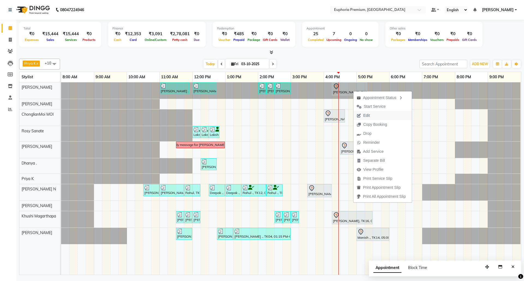
click at [365, 115] on span "Edit" at bounding box center [367, 116] width 7 height 6
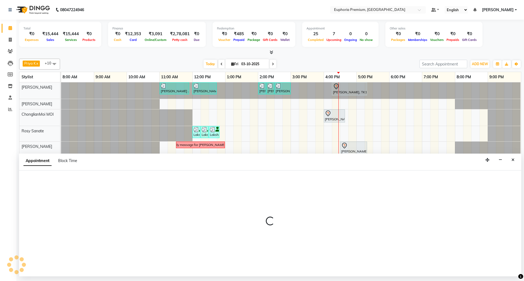
select select "tentative"
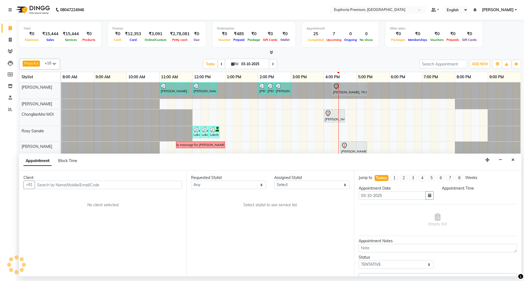
select select "71603"
select select "975"
select select "4006"
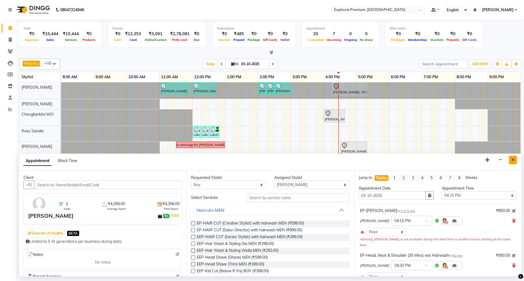
click at [511, 160] on button "Close" at bounding box center [513, 160] width 8 height 8
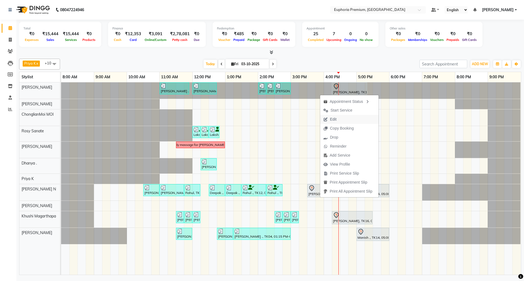
click at [332, 119] on span "Edit" at bounding box center [333, 120] width 7 height 6
select select "tentative"
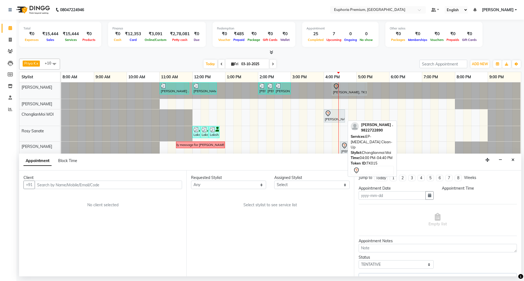
type input "03-10-2025"
select select "74080"
select select "930"
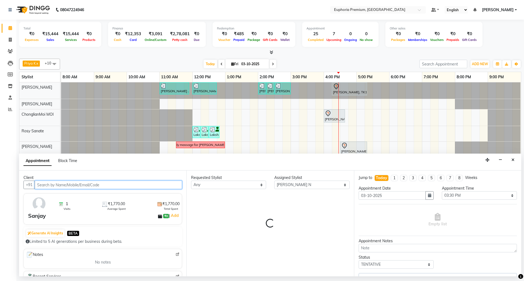
select select "4006"
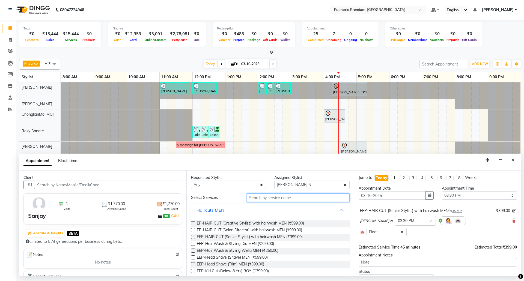
click at [272, 199] on input "text" at bounding box center [298, 198] width 103 height 8
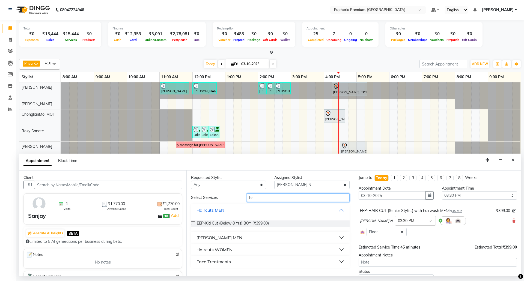
type input "be"
click at [214, 239] on div "[PERSON_NAME] MEN" at bounding box center [220, 238] width 46 height 7
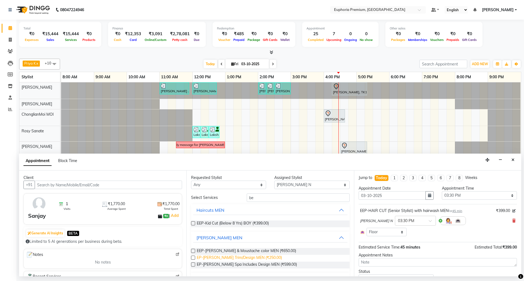
click at [229, 258] on span "EP-[PERSON_NAME] Trim/Design MEN (₹250.00)" at bounding box center [239, 258] width 85 height 7
checkbox input "false"
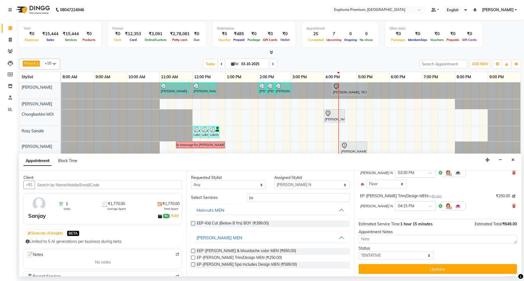
scroll to position [51, 0]
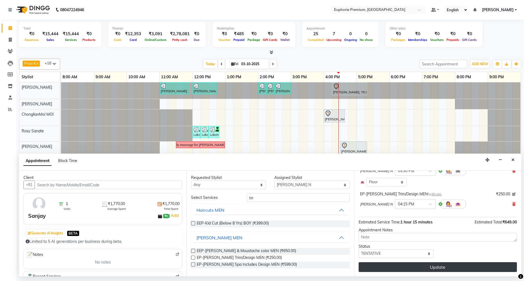
click at [419, 267] on button "Update" at bounding box center [438, 268] width 158 height 10
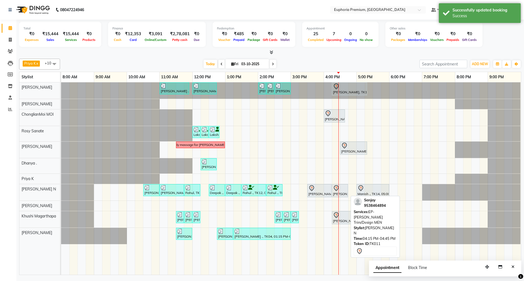
click at [341, 194] on div "[PERSON_NAME], TK11, 04:15 PM-04:45 PM, EP-[PERSON_NAME] Trim/Design MEN" at bounding box center [340, 190] width 15 height 11
select select "7"
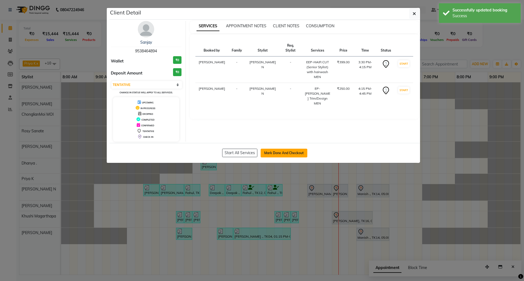
click at [280, 151] on button "Mark Done And Checkout" at bounding box center [284, 153] width 47 height 9
select select "service"
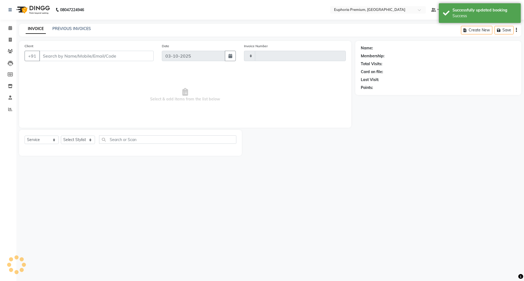
type input "3206"
select select "7925"
type input "95******94"
select select "74080"
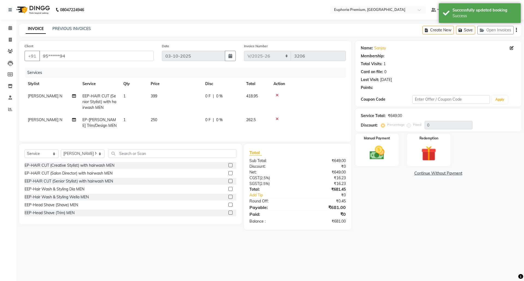
select select "1: Object"
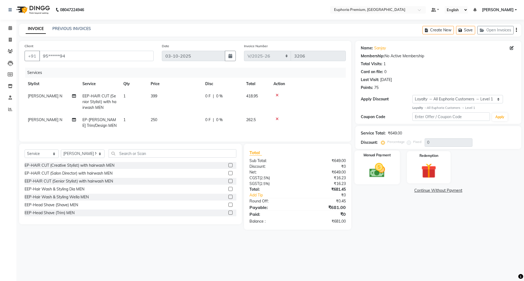
click at [381, 164] on img at bounding box center [377, 170] width 25 height 18
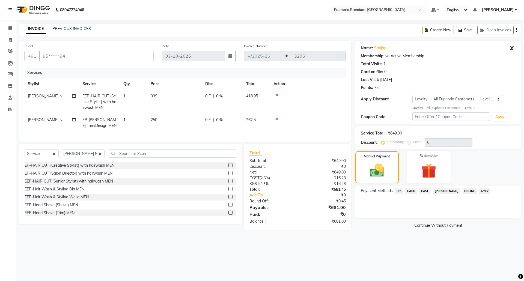
click at [398, 192] on span "UPI" at bounding box center [399, 191] width 8 height 6
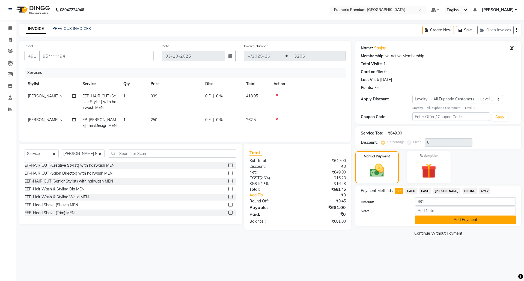
click at [436, 218] on button "Add Payment" at bounding box center [465, 220] width 101 height 8
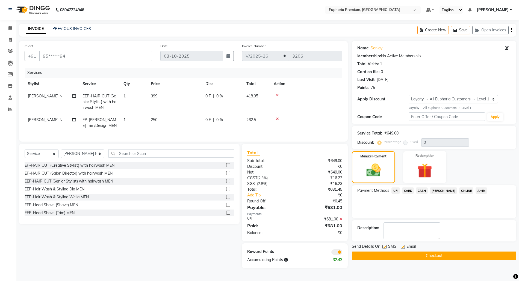
click at [438, 260] on button "Checkout" at bounding box center [434, 256] width 164 height 8
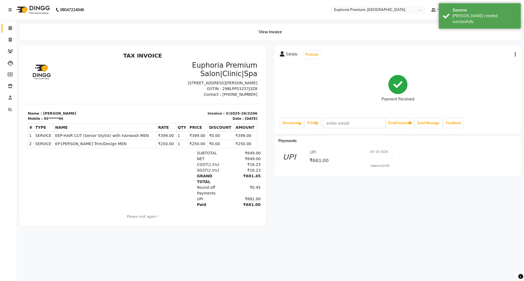
click at [10, 31] on link "Calendar" at bounding box center [8, 28] width 13 height 9
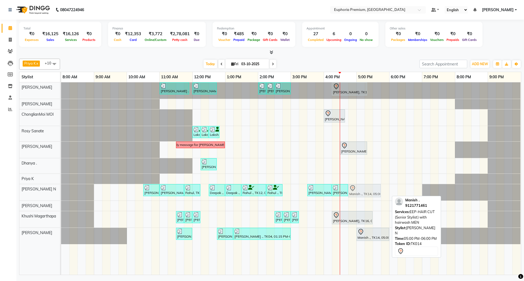
drag, startPoint x: 371, startPoint y: 189, endPoint x: 363, endPoint y: 190, distance: 7.7
click at [61, 190] on div "[PERSON_NAME] ., TK05, 10:30 AM-11:00 AM, EP-[PERSON_NAME] Trim/Design MEN [PER…" at bounding box center [61, 192] width 0 height 16
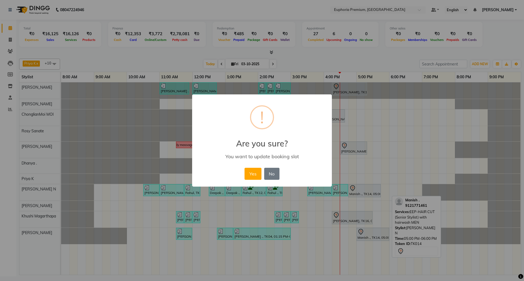
drag, startPoint x: 253, startPoint y: 172, endPoint x: 263, endPoint y: 178, distance: 11.5
click at [253, 172] on button "Yes" at bounding box center [253, 174] width 17 height 12
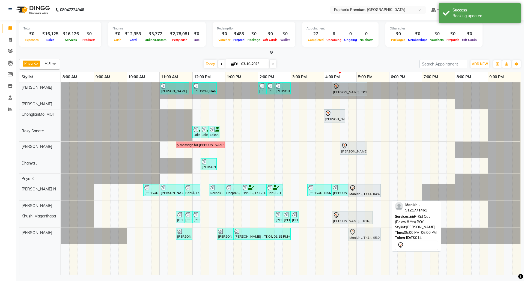
click at [61, 235] on div "[PERSON_NAME] ., TK09, 11:30 AM-12:00 PM, EEP-HAIR CUT (Senior Stylist) with ha…" at bounding box center [61, 236] width 0 height 16
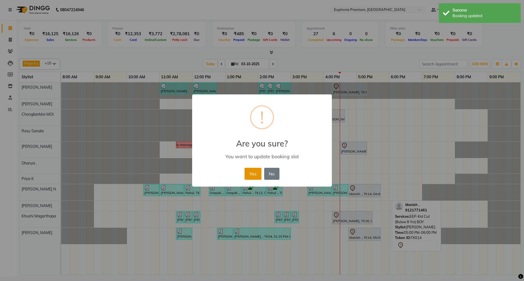
click at [251, 170] on button "Yes" at bounding box center [253, 174] width 17 height 12
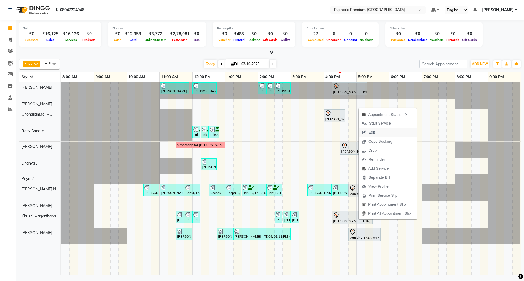
click at [379, 131] on button "Edit" at bounding box center [388, 132] width 58 height 9
select select "tentative"
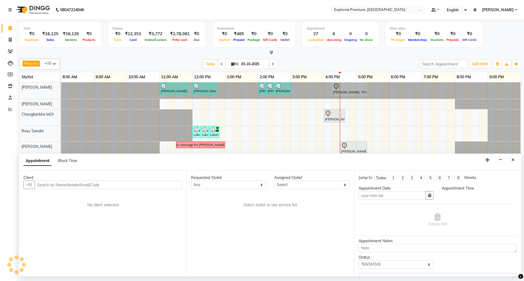
type input "03-10-2025"
select select "975"
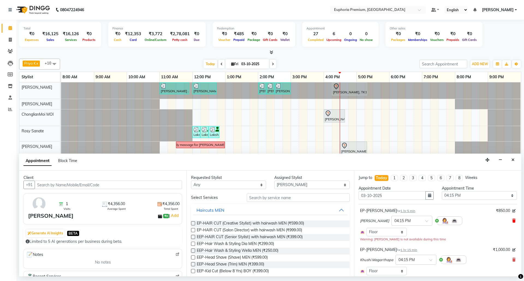
click at [513, 223] on icon at bounding box center [514, 221] width 3 height 4
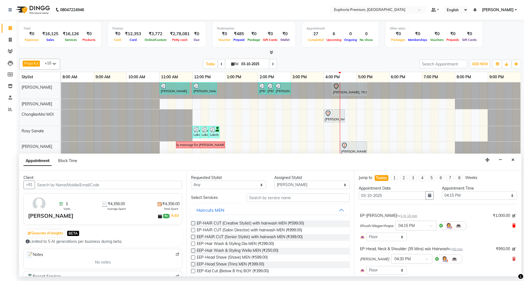
click at [513, 228] on icon at bounding box center [514, 226] width 3 height 4
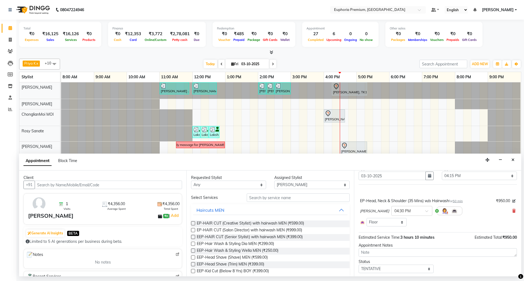
scroll to position [36, 0]
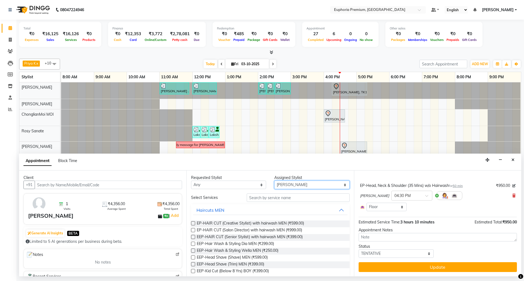
click at [318, 186] on select "Select [PERSON_NAME] N [PERSON_NAME] N ChonglianMoi MOI [PERSON_NAME] . [PERSON…" at bounding box center [312, 185] width 75 height 8
click at [275, 181] on select "Select [PERSON_NAME] N [PERSON_NAME] N ChonglianMoi MOI [PERSON_NAME] . [PERSON…" at bounding box center [312, 185] width 75 height 8
click at [285, 195] on input "text" at bounding box center [298, 198] width 103 height 8
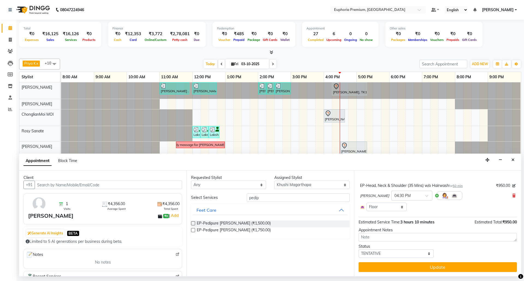
click at [193, 231] on label at bounding box center [193, 230] width 4 height 4
click at [193, 231] on input "checkbox" at bounding box center [193, 231] width 4 height 4
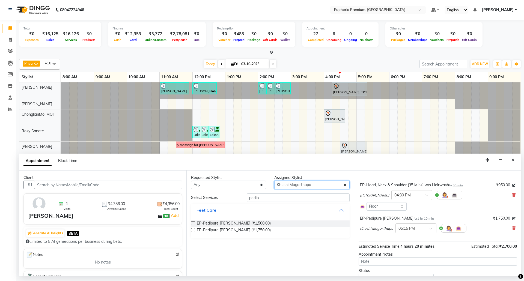
drag, startPoint x: 326, startPoint y: 188, endPoint x: 323, endPoint y: 186, distance: 3.7
click at [326, 188] on select "Select [PERSON_NAME] N [PERSON_NAME] N ChonglianMoi MOI [PERSON_NAME] . [PERSON…" at bounding box center [312, 185] width 75 height 8
click at [275, 181] on select "Select [PERSON_NAME] N [PERSON_NAME] N ChonglianMoi MOI [PERSON_NAME] . [PERSON…" at bounding box center [312, 185] width 75 height 8
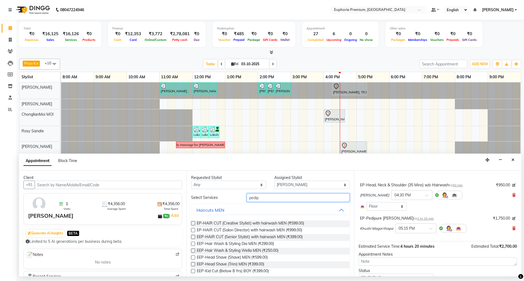
click at [266, 200] on input "pedip" at bounding box center [298, 198] width 103 height 8
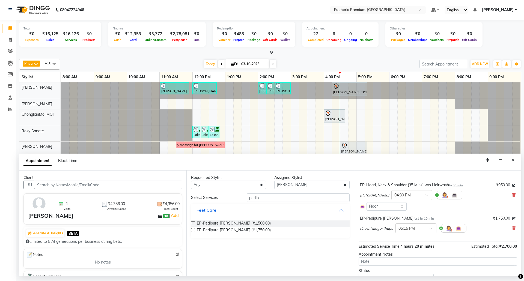
click at [193, 225] on label at bounding box center [193, 224] width 4 height 4
click at [193, 225] on input "checkbox" at bounding box center [193, 224] width 4 height 4
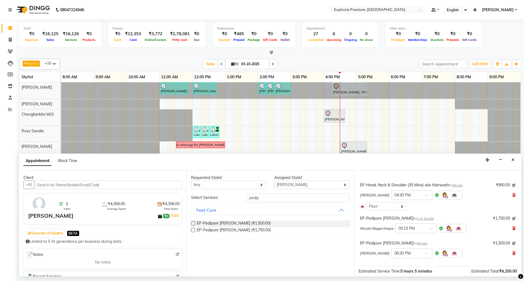
click at [418, 219] on span "1 hr 10 min" at bounding box center [426, 219] width 17 height 4
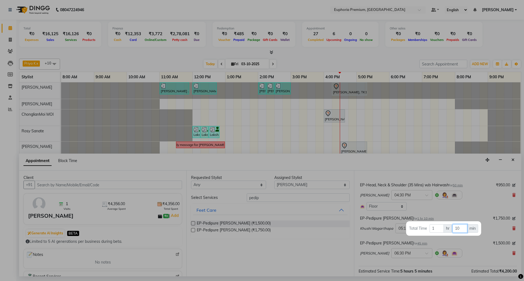
click at [461, 229] on input "10" at bounding box center [460, 229] width 14 height 8
click at [456, 213] on div at bounding box center [262, 140] width 524 height 281
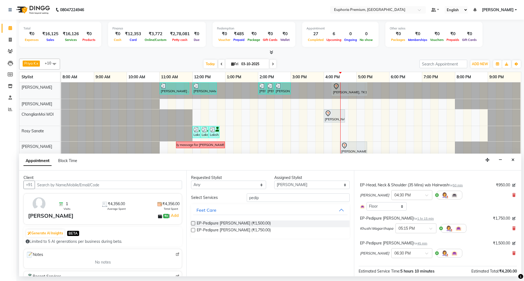
click at [418, 244] on span "45 min" at bounding box center [423, 244] width 10 height 4
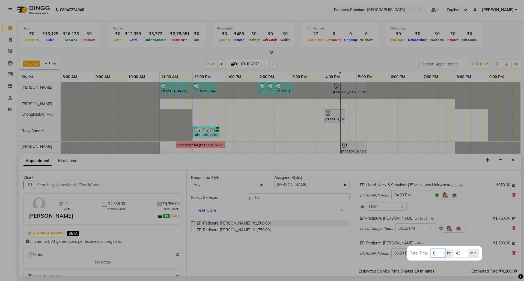
click at [442, 251] on input "0" at bounding box center [438, 253] width 14 height 8
click at [464, 252] on input "45" at bounding box center [461, 253] width 14 height 8
click at [471, 239] on div at bounding box center [262, 140] width 524 height 281
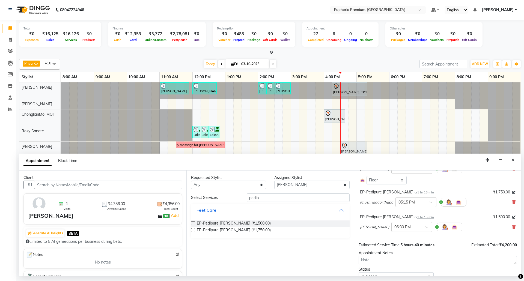
scroll to position [85, 0]
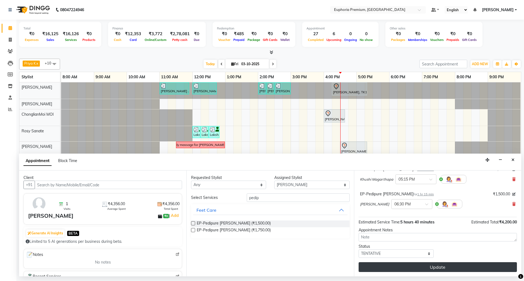
click at [458, 268] on button "Update" at bounding box center [438, 268] width 158 height 10
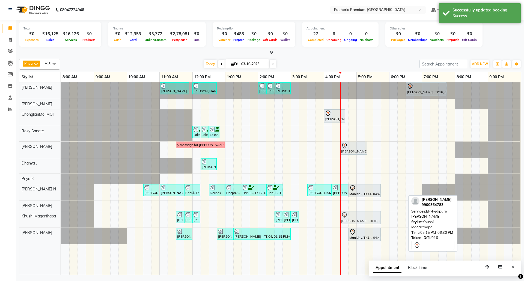
drag, startPoint x: 376, startPoint y: 217, endPoint x: 353, endPoint y: 221, distance: 22.8
click at [61, 221] on div "AYESHA ., TK04, 11:30 AM-11:45 AM, EP-Under Arms Intimate AYESHA ., TK04, 11:45…" at bounding box center [61, 219] width 0 height 16
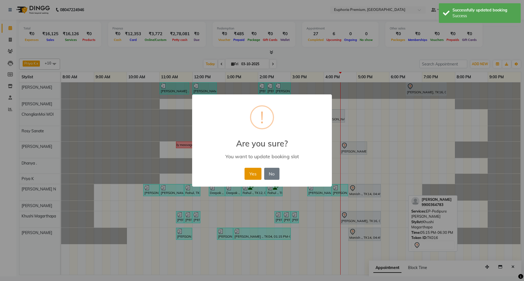
click at [252, 172] on button "Yes" at bounding box center [253, 174] width 17 height 12
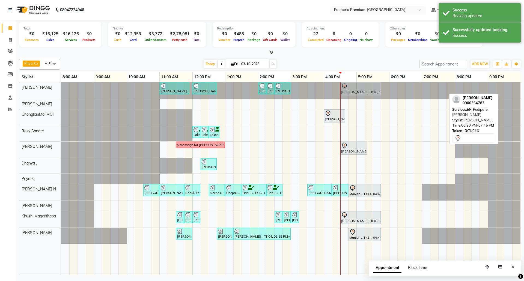
drag, startPoint x: 411, startPoint y: 91, endPoint x: 348, endPoint y: 89, distance: 63.7
click at [61, 89] on div "[PERSON_NAME] ., TK06, 11:00 AM-11:55 AM, EP-Derma infusion treatment Pedi [PER…" at bounding box center [61, 90] width 0 height 16
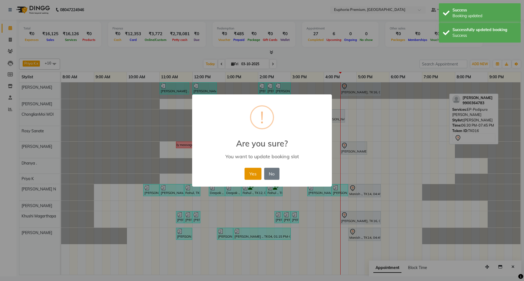
click at [250, 175] on button "Yes" at bounding box center [253, 174] width 17 height 12
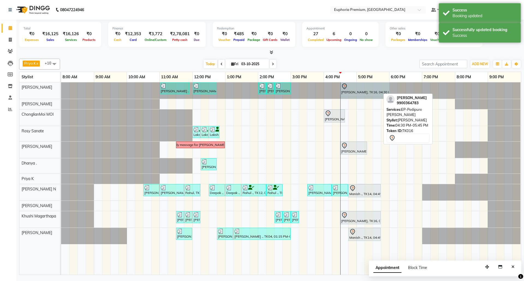
click at [61, 88] on div "[PERSON_NAME] ., TK06, 11:00 AM-11:55 AM, EP-Derma infusion treatment Pedi [PER…" at bounding box center [61, 90] width 0 height 16
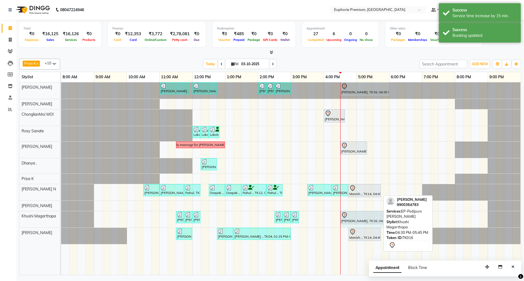
drag, startPoint x: 380, startPoint y: 219, endPoint x: 385, endPoint y: 218, distance: 5.0
click at [385, 218] on div "Priya K x ChonglianMoi MOI x Dhanya . x Shishi L x [PERSON_NAME] x [PERSON_NAME…" at bounding box center [270, 166] width 503 height 219
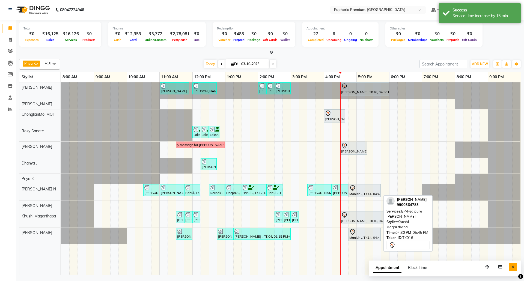
click at [515, 267] on button "Close" at bounding box center [513, 267] width 8 height 8
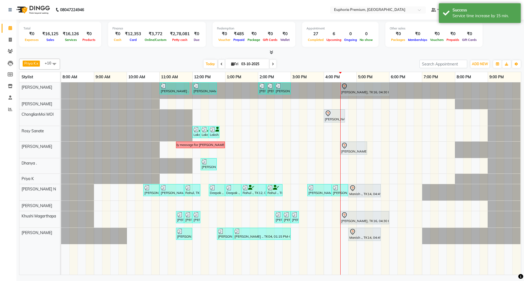
click at [378, 60] on div "[DATE] [DATE]" at bounding box center [240, 64] width 354 height 8
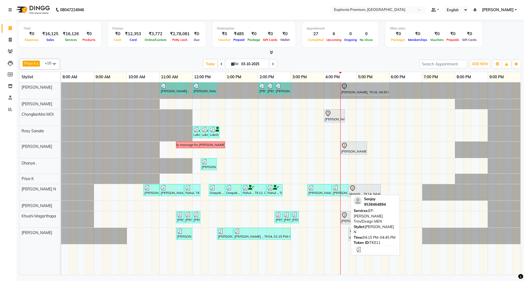
click at [335, 192] on div "[PERSON_NAME], TK11, 04:15 PM-04:45 PM, EP-[PERSON_NAME] Trim/Design MEN" at bounding box center [340, 190] width 15 height 10
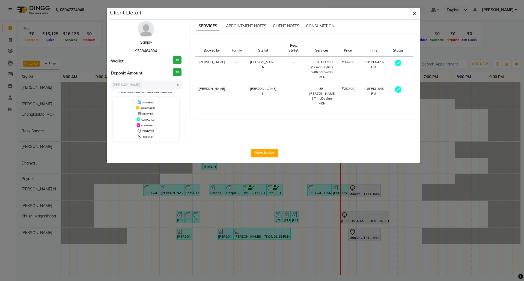
click at [146, 43] on link "Sanjay" at bounding box center [146, 42] width 12 height 5
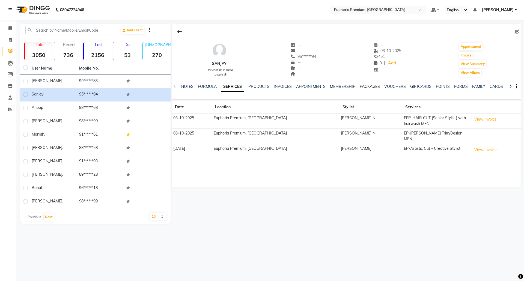
click at [370, 86] on link "PACKAGES" at bounding box center [370, 86] width 20 height 5
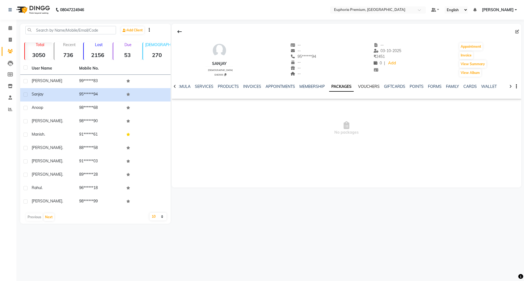
click at [370, 86] on link "VOUCHERS" at bounding box center [369, 86] width 22 height 5
click at [309, 84] on link "MEMBERSHIP" at bounding box center [307, 86] width 25 height 5
click at [13, 26] on span at bounding box center [10, 28] width 10 height 6
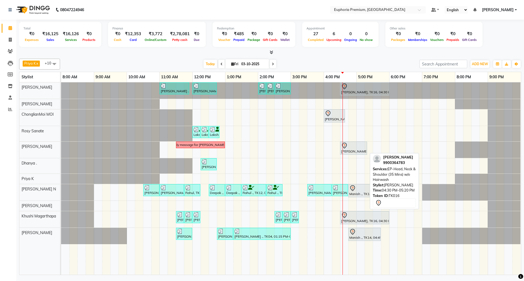
click at [357, 144] on div at bounding box center [353, 146] width 25 height 7
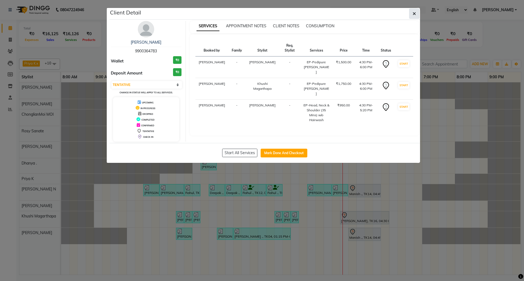
click at [414, 11] on icon "button" at bounding box center [414, 13] width 3 height 4
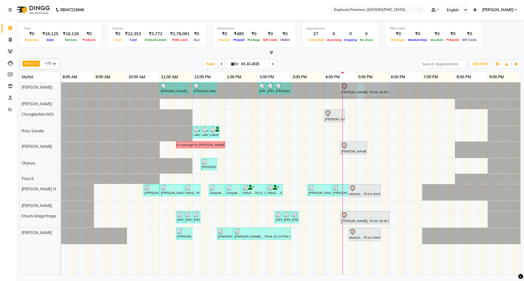
click at [359, 96] on div "[PERSON_NAME], TK16, 04:30 PM-06:00 PM, EP-Pedipure [PERSON_NAME]" at bounding box center [364, 88] width 49 height 13
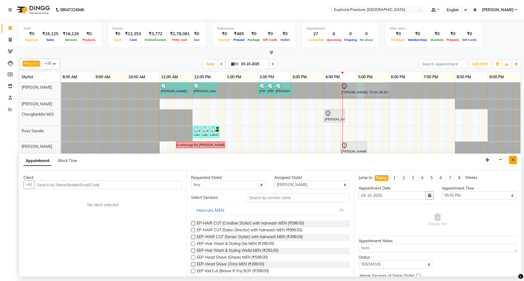
click at [515, 160] on button "Close" at bounding box center [513, 160] width 8 height 8
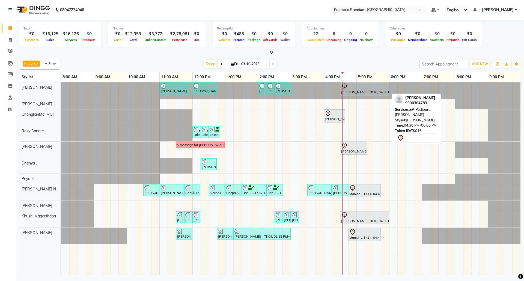
click at [370, 85] on div at bounding box center [364, 86] width 47 height 7
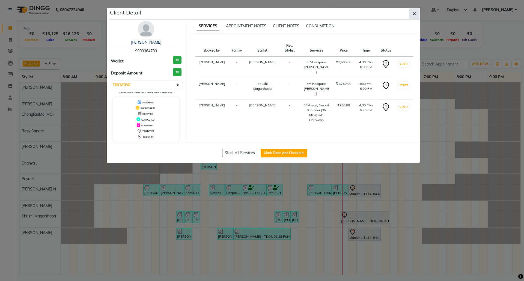
click at [413, 16] on icon "button" at bounding box center [414, 13] width 3 height 4
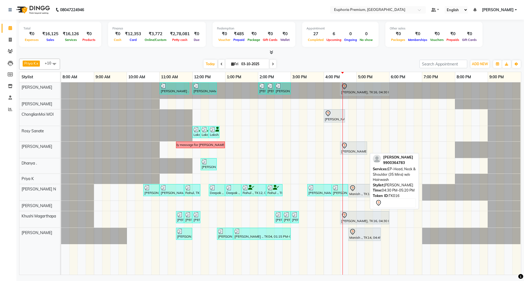
click at [349, 145] on div at bounding box center [353, 146] width 25 height 7
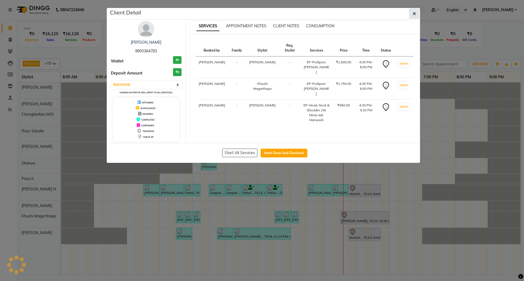
click at [417, 13] on button "button" at bounding box center [414, 13] width 10 height 10
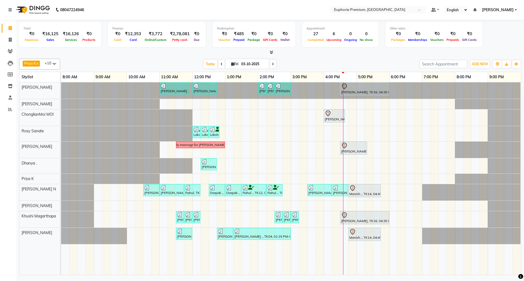
click at [394, 135] on div "[PERSON_NAME] ., TK06, 11:00 AM-11:55 AM, EP-Derma infusion treatment Pedi [PER…" at bounding box center [291, 178] width 460 height 193
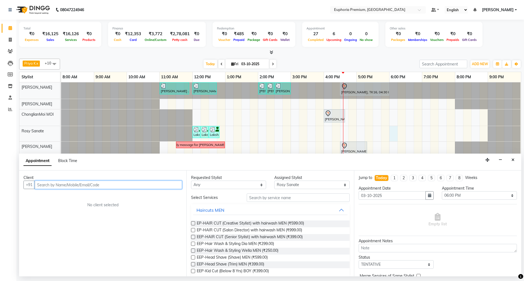
click at [138, 185] on input "text" at bounding box center [109, 185] width 148 height 8
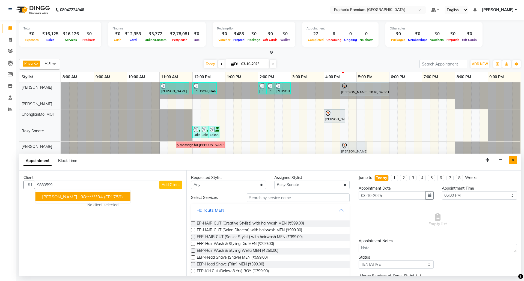
click at [513, 160] on icon "Close" at bounding box center [513, 160] width 3 height 4
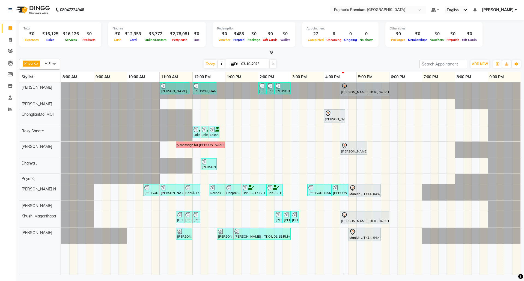
click at [272, 64] on icon at bounding box center [273, 64] width 2 height 3
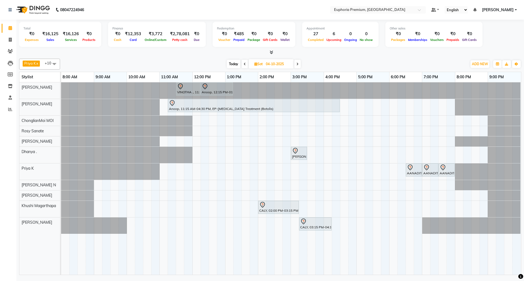
click at [300, 65] on span at bounding box center [297, 64] width 7 height 8
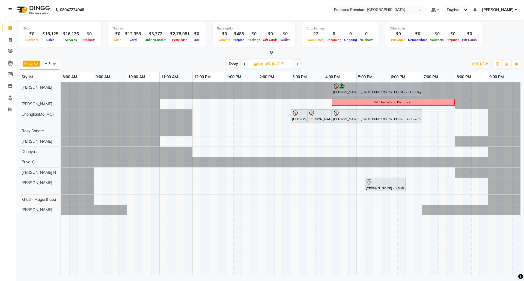
click at [299, 63] on icon at bounding box center [298, 64] width 2 height 3
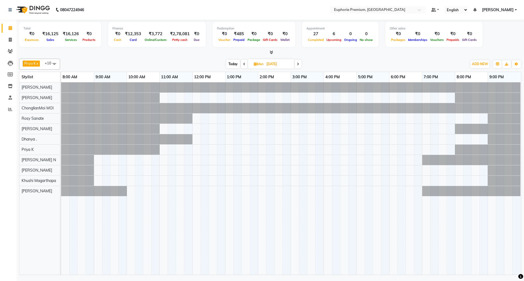
click at [232, 64] on span "Today" at bounding box center [233, 64] width 14 height 8
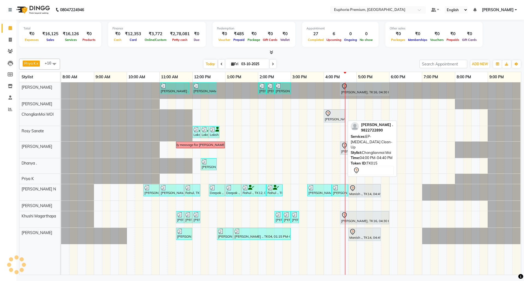
click at [337, 116] on div at bounding box center [334, 113] width 19 height 7
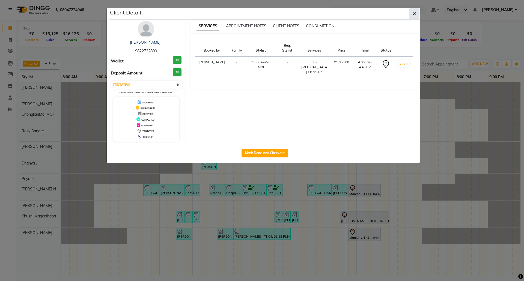
click at [414, 15] on icon "button" at bounding box center [414, 13] width 3 height 4
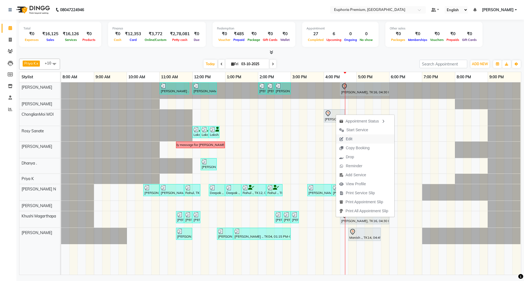
click at [349, 138] on span "Edit" at bounding box center [349, 139] width 7 height 6
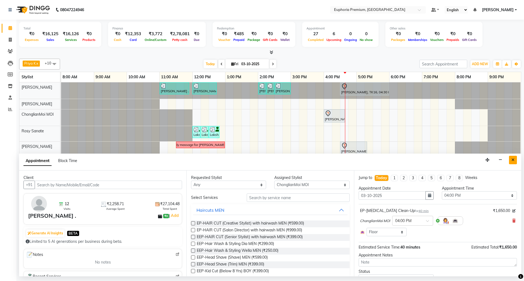
click at [514, 162] on icon "Close" at bounding box center [513, 160] width 3 height 4
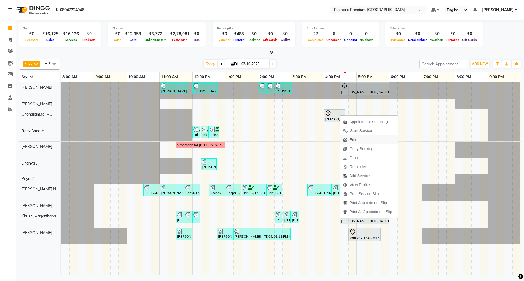
click at [356, 137] on span "Edit" at bounding box center [353, 140] width 7 height 6
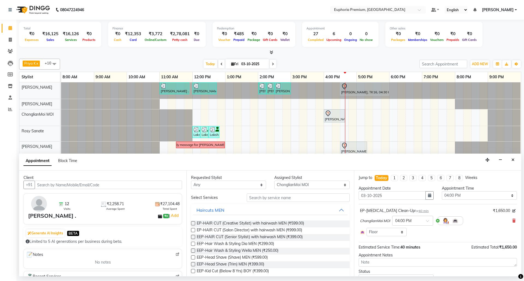
click at [419, 212] on span "40 min" at bounding box center [424, 211] width 10 height 4
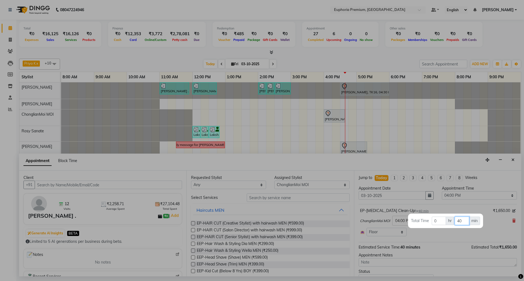
click at [462, 221] on input "40" at bounding box center [462, 221] width 14 height 8
click at [487, 237] on div at bounding box center [262, 140] width 524 height 281
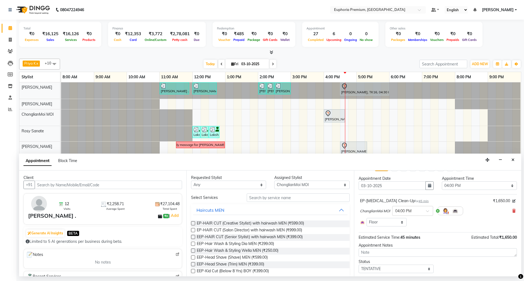
scroll to position [26, 0]
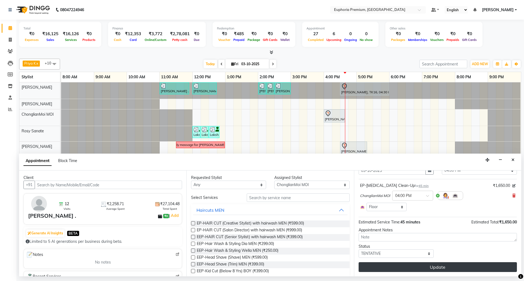
click at [460, 270] on button "Update" at bounding box center [438, 268] width 158 height 10
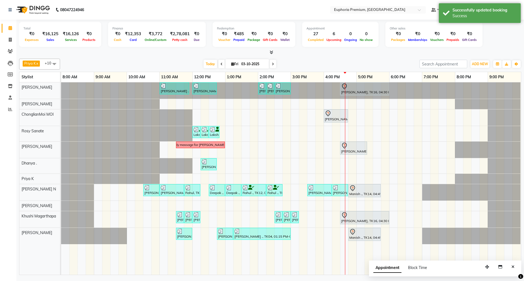
click at [516, 268] on button "Close" at bounding box center [513, 267] width 8 height 8
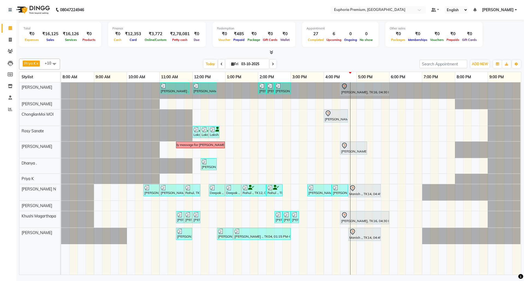
click at [512, 9] on span "[PERSON_NAME]" at bounding box center [498, 10] width 32 height 6
click at [485, 38] on link "Sign out" at bounding box center [489, 37] width 50 height 8
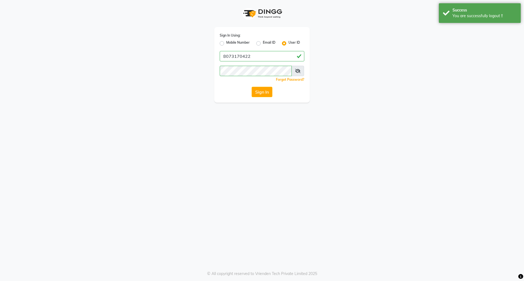
click at [226, 44] on label "Mobile Number" at bounding box center [237, 43] width 23 height 7
click at [226, 44] on input "Mobile Number" at bounding box center [228, 42] width 4 height 4
click at [252, 57] on input "Username" at bounding box center [271, 56] width 66 height 10
click at [262, 89] on button "Sign In" at bounding box center [262, 92] width 21 height 10
